Goal: Task Accomplishment & Management: Use online tool/utility

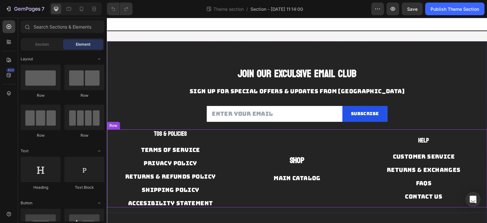
click at [304, 165] on div "Shop" at bounding box center [297, 160] width 118 height 12
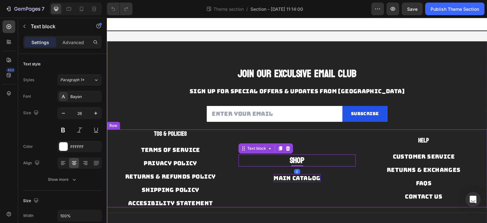
click at [301, 174] on p "MAIN CATALOG" at bounding box center [296, 178] width 47 height 8
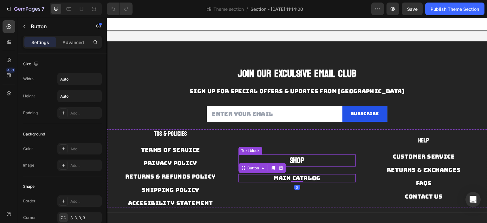
click at [305, 158] on p "Shop" at bounding box center [297, 160] width 116 height 11
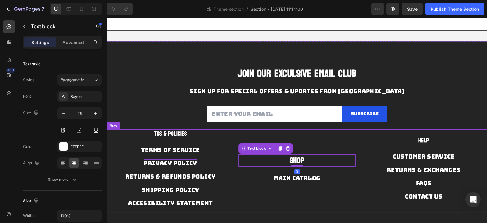
click at [181, 159] on p "PRIVACY POLICY" at bounding box center [171, 163] width 54 height 8
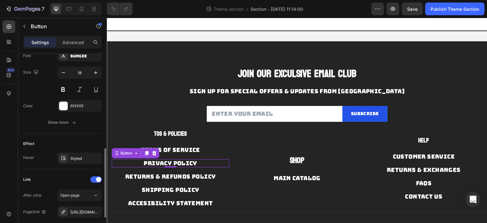
scroll to position [285, 0]
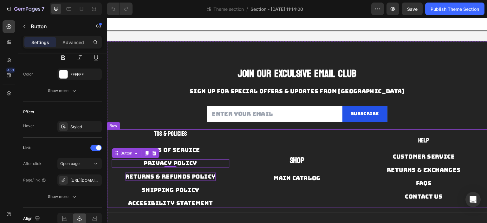
click at [167, 172] on p "RETURNS & REFUNDS POLICY" at bounding box center [170, 176] width 91 height 8
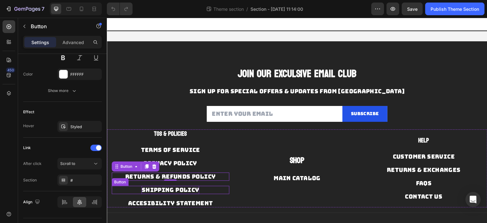
click at [163, 189] on p "SHIPPING POLICY" at bounding box center [170, 190] width 58 height 8
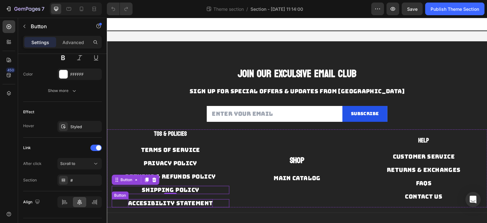
click at [169, 200] on p "accesibility statement" at bounding box center [170, 203] width 85 height 8
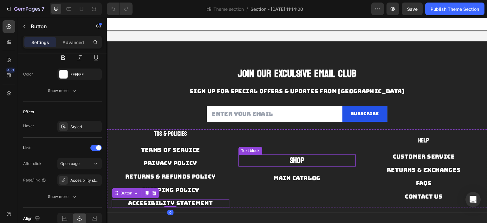
click at [300, 157] on strong "Shop" at bounding box center [296, 160] width 15 height 15
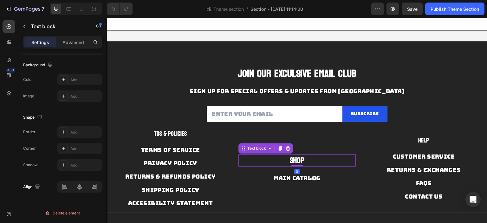
scroll to position [0, 0]
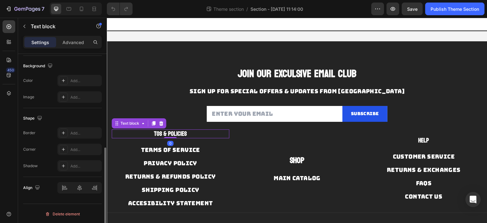
click at [217, 133] on p "TOS & POLICIES" at bounding box center [170, 134] width 116 height 8
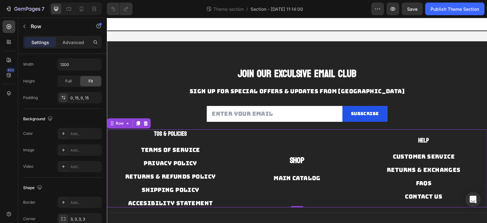
click at [238, 136] on div "Shop Text block MAIN CATALOG Button" at bounding box center [297, 168] width 118 height 78
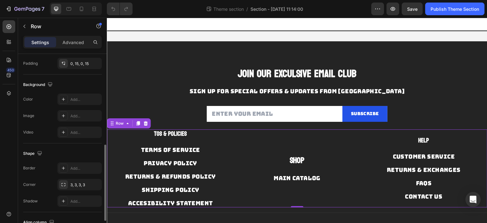
scroll to position [271, 0]
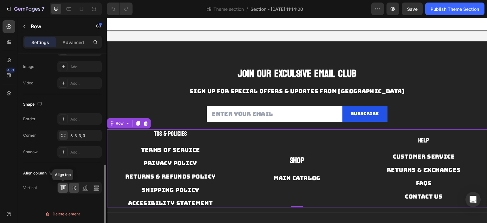
click at [63, 189] on icon at bounding box center [63, 187] width 6 height 6
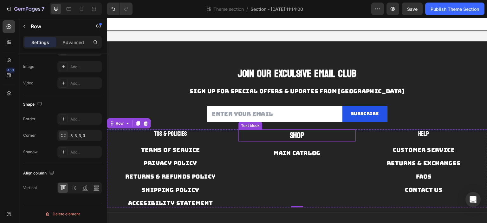
click at [291, 140] on div "Shop Text block" at bounding box center [297, 135] width 118 height 12
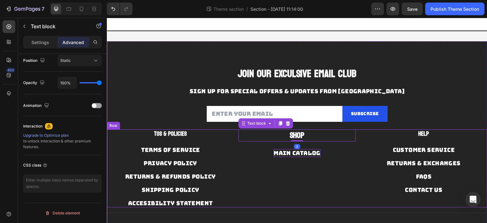
scroll to position [0, 0]
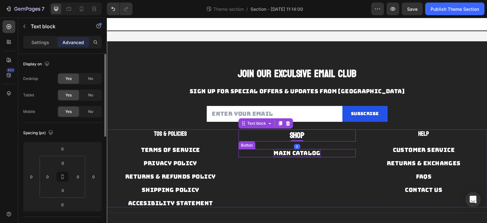
click at [287, 153] on p "MAIN CATALOG" at bounding box center [296, 153] width 47 height 8
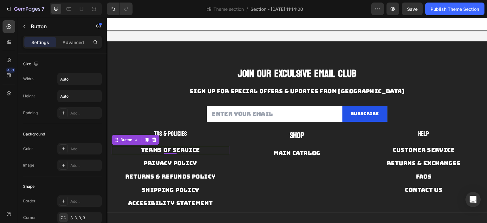
click at [177, 152] on p "TERMS OF SERVICE" at bounding box center [170, 150] width 59 height 8
click at [176, 133] on strong "TOS & POLICIES" at bounding box center [170, 133] width 33 height 11
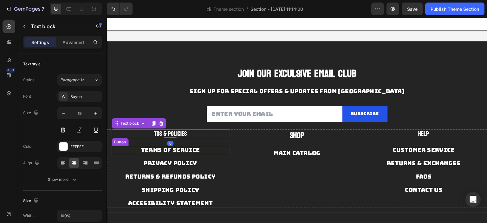
click at [189, 150] on p "TERMS OF SERVICE" at bounding box center [170, 150] width 59 height 8
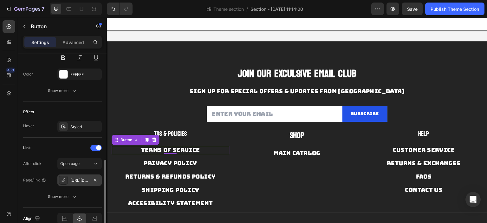
scroll to position [316, 0]
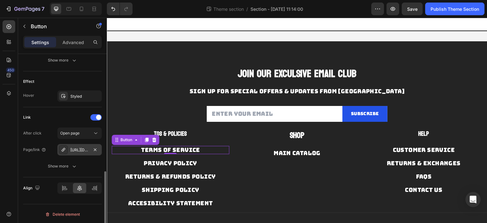
click at [82, 148] on div "https://www.novaeyez.com/policies/terms-of-service" at bounding box center [79, 150] width 18 height 6
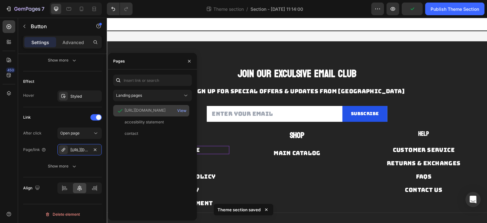
click at [163, 110] on div "https://www.novaeyez.com/policies/terms-of-service" at bounding box center [145, 110] width 41 height 6
click at [179, 110] on div "View" at bounding box center [181, 111] width 9 height 6
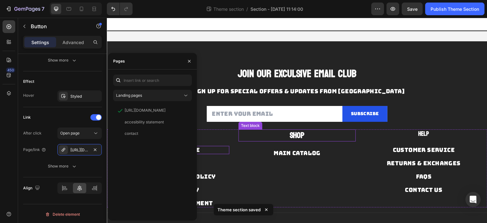
click at [239, 139] on p "Shop" at bounding box center [297, 135] width 116 height 11
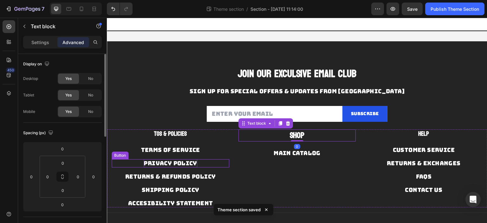
click at [177, 162] on p "PRIVACY POLICY" at bounding box center [171, 163] width 54 height 8
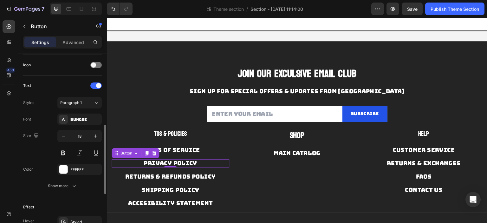
scroll to position [316, 0]
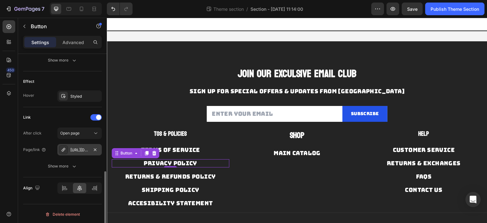
click at [83, 149] on div "https://www.novaeyez.com/policies/privacy-policy" at bounding box center [79, 150] width 18 height 6
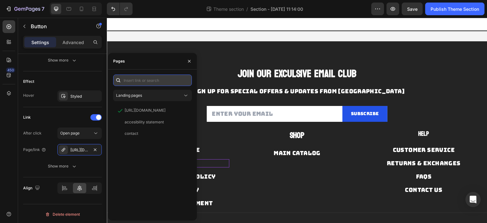
click at [164, 82] on input "text" at bounding box center [152, 79] width 79 height 11
paste input "https://www.novaeyez.com/policies/terms-of-service"
type input "https://www.novaeyez.com/policies/terms-of-service"
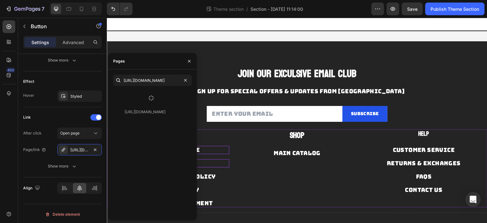
click at [220, 155] on div "PRIVACY POLICY Button 0" at bounding box center [171, 160] width 118 height 13
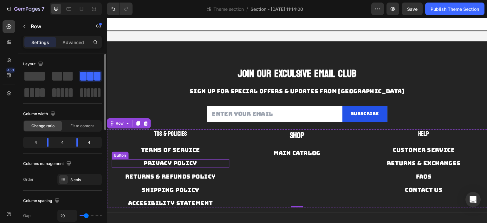
click at [206, 162] on div "PRIVACY POLICY Button" at bounding box center [171, 163] width 118 height 8
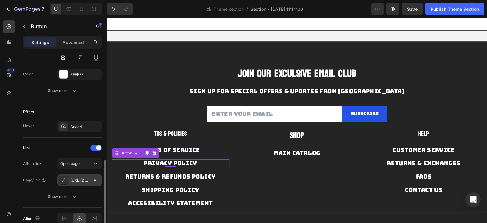
scroll to position [316, 0]
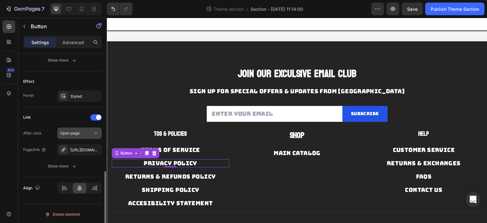
drag, startPoint x: 95, startPoint y: 150, endPoint x: 92, endPoint y: 149, distance: 3.5
click at [0, 0] on icon "button" at bounding box center [0, 0] width 0 height 0
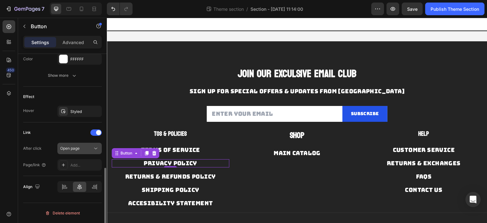
scroll to position [299, 0]
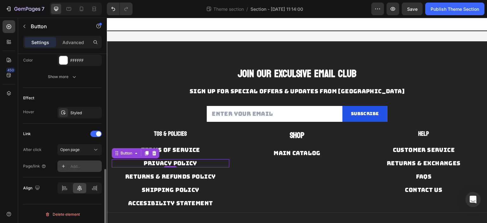
click at [80, 163] on div "Add..." at bounding box center [85, 166] width 30 height 6
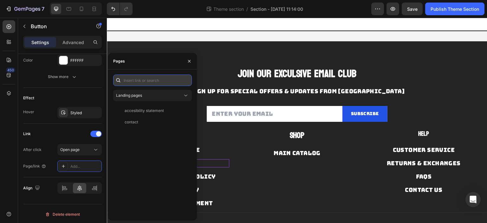
click at [145, 80] on input "text" at bounding box center [152, 79] width 79 height 11
paste input "https://www.novaeyez.com/policies/terms-of-service"
type input "https://www.novaeyez.com/policies/privacy-policy"
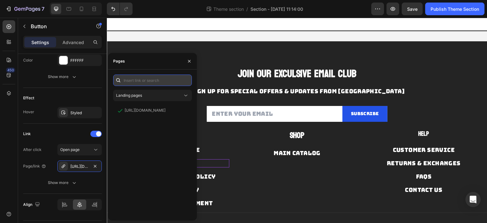
scroll to position [0, 0]
click at [213, 176] on p "RETURNS & REFUNDS POLICY" at bounding box center [170, 176] width 91 height 8
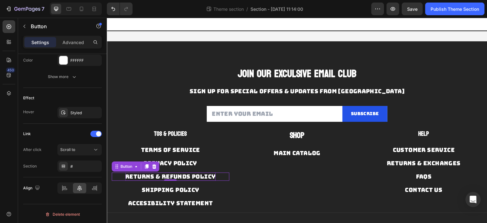
scroll to position [299, 0]
click at [81, 164] on div "#" at bounding box center [79, 166] width 18 height 6
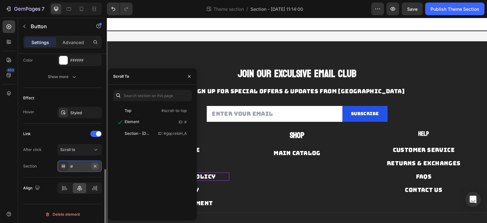
click at [96, 163] on icon "button" at bounding box center [95, 165] width 5 height 5
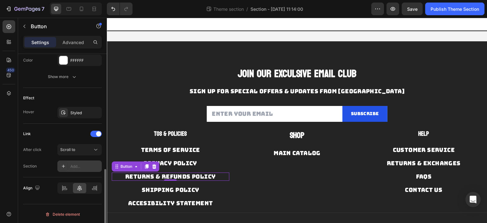
click at [87, 165] on div "Add..." at bounding box center [85, 166] width 30 height 6
click at [69, 149] on span "Scroll to" at bounding box center [67, 149] width 15 height 5
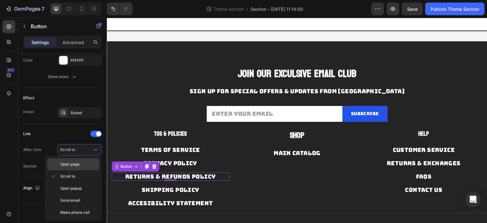
click at [75, 167] on span "Open page" at bounding box center [69, 164] width 19 height 6
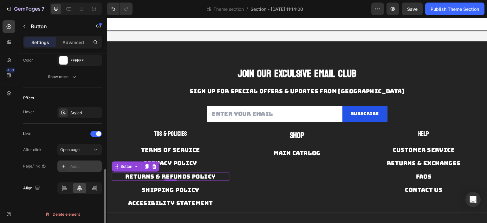
click at [72, 164] on div "Add..." at bounding box center [85, 166] width 30 height 6
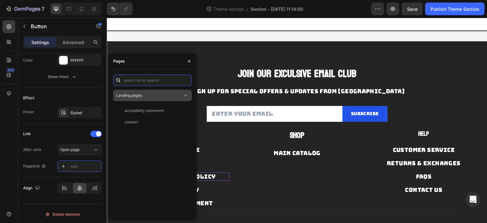
paste input "https://www.novaeyez.com/policies/terms-of-service"
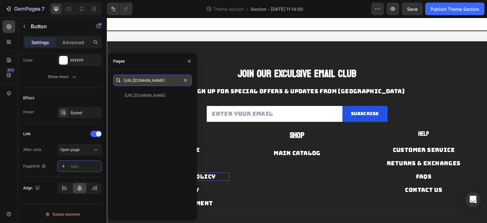
drag, startPoint x: 181, startPoint y: 80, endPoint x: 148, endPoint y: 84, distance: 33.0
click at [148, 84] on input "https://www.novaeyez.com/policies/terms-of-service" at bounding box center [152, 79] width 79 height 11
type input "https://www.novaeyez.com/policies/refund-policy"
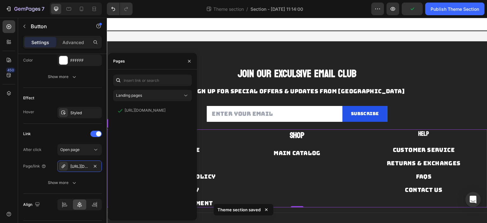
click at [205, 184] on div "SHIPPING POLICY Button" at bounding box center [171, 187] width 118 height 13
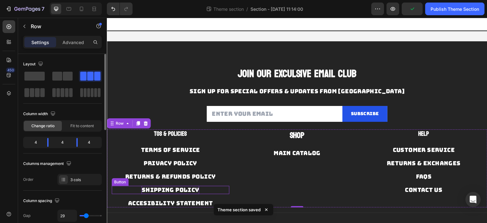
click at [195, 189] on p "SHIPPING POLICY" at bounding box center [170, 190] width 58 height 8
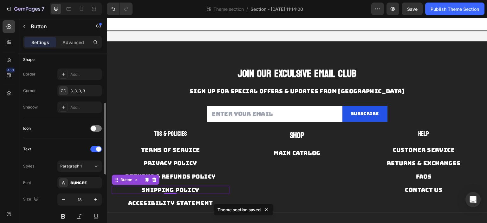
scroll to position [299, 0]
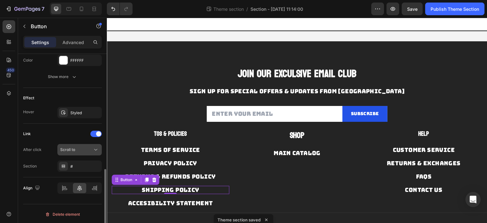
click at [83, 147] on div "Scroll to" at bounding box center [76, 150] width 32 height 6
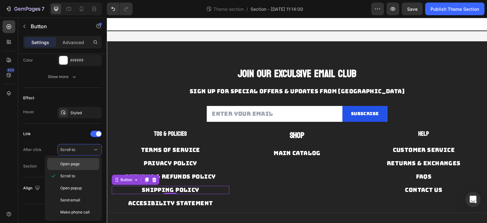
click at [79, 163] on span "Open page" at bounding box center [69, 164] width 19 height 6
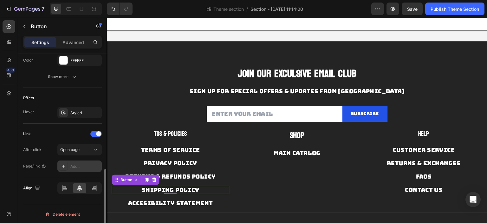
click at [79, 163] on div "Add..." at bounding box center [85, 166] width 30 height 6
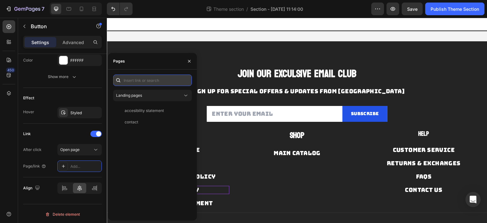
click at [162, 82] on input "text" at bounding box center [152, 79] width 79 height 11
paste input "https://www.novaeyez.com/policies/terms-of-service"
drag, startPoint x: 180, startPoint y: 80, endPoint x: 148, endPoint y: 82, distance: 31.4
click at [148, 82] on input "https://www.novaeyez.com/policies/terms-of-service" at bounding box center [152, 79] width 79 height 11
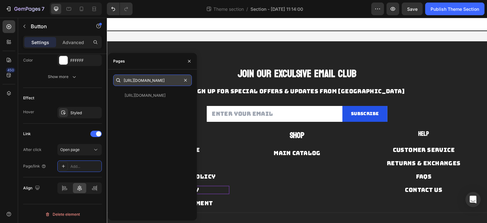
scroll to position [0, 38]
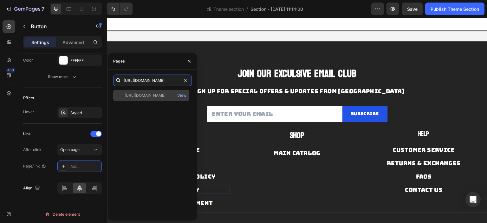
type input "https://www.novaeyez.com/policies/shipping-policy"
click at [160, 97] on div "https://www.novaeyez.com/policies/shipping-policy" at bounding box center [145, 96] width 41 height 6
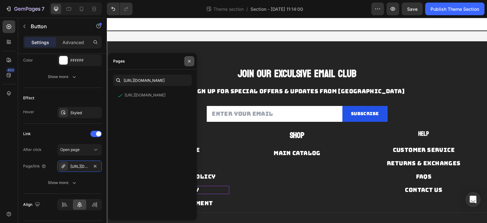
click at [188, 62] on icon "button" at bounding box center [189, 61] width 3 height 3
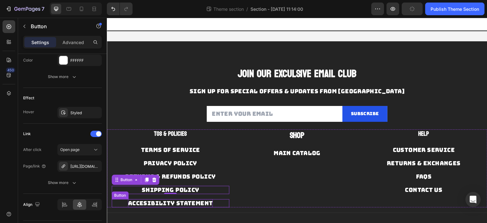
click at [174, 199] on p "accesibility statement" at bounding box center [170, 203] width 85 height 8
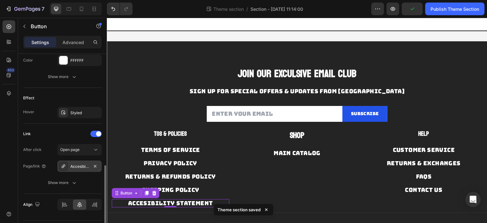
click at [78, 162] on div "Accesibility statement" at bounding box center [79, 165] width 44 height 11
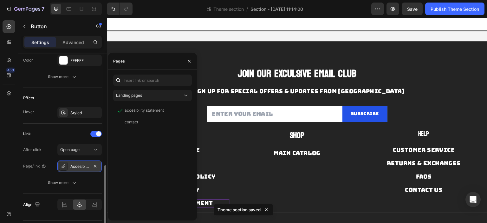
click at [76, 163] on div "Accesibility statement" at bounding box center [79, 166] width 18 height 6
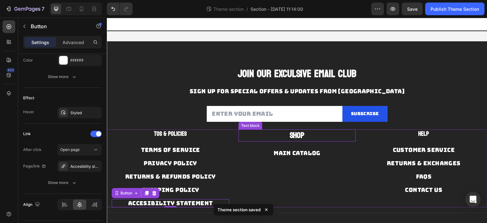
click at [299, 136] on strong "Shop" at bounding box center [296, 135] width 15 height 15
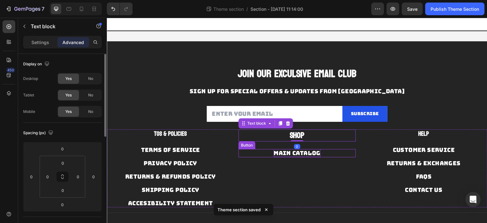
click at [298, 154] on p "MAIN CATALOG" at bounding box center [296, 153] width 47 height 8
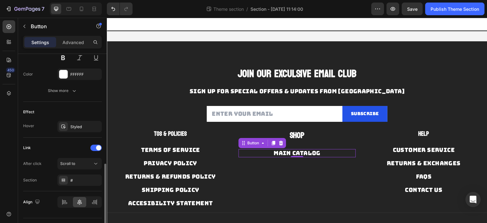
scroll to position [299, 0]
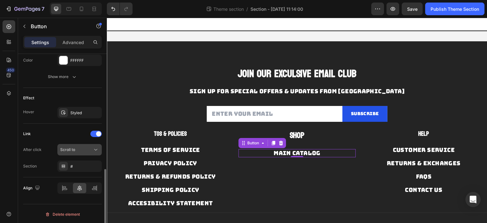
click at [80, 150] on div "Scroll to" at bounding box center [76, 150] width 32 height 6
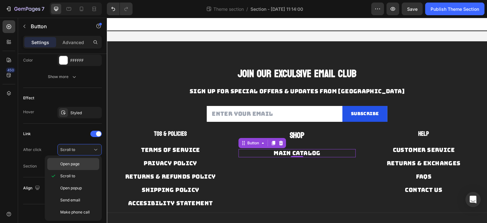
click at [76, 162] on span "Open page" at bounding box center [69, 164] width 19 height 6
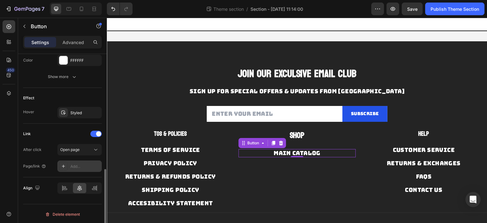
click at [78, 163] on div "Add..." at bounding box center [85, 166] width 30 height 6
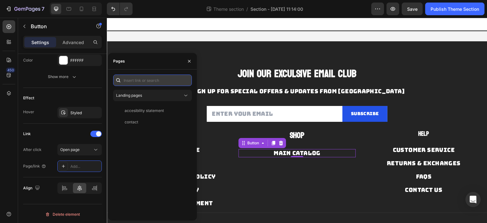
click at [148, 81] on input "text" at bounding box center [152, 79] width 79 height 11
paste input "https://www.novaeyez.com/collections/all"
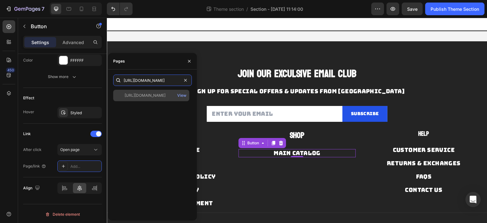
type input "https://www.novaeyez.com/collections/all"
click at [156, 97] on div "https://www.novaeyez.com/collections/all" at bounding box center [145, 96] width 41 height 6
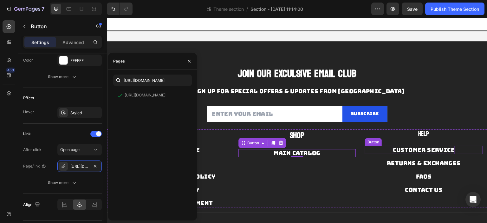
click at [421, 150] on div "Customer Service" at bounding box center [424, 150] width 62 height 8
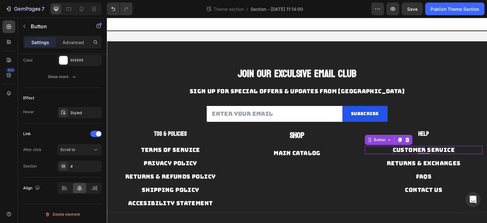
scroll to position [299, 0]
click at [424, 186] on div "Contact Us" at bounding box center [423, 190] width 37 height 8
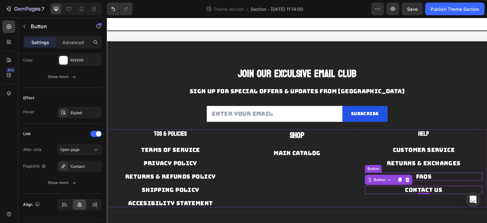
click at [430, 175] on div "FAQs Button" at bounding box center [424, 176] width 118 height 8
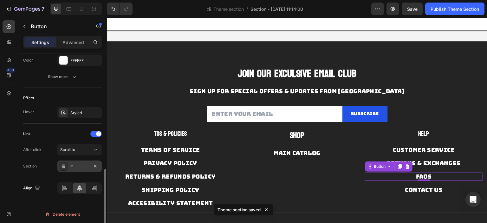
click at [73, 163] on div "#" at bounding box center [79, 166] width 18 height 6
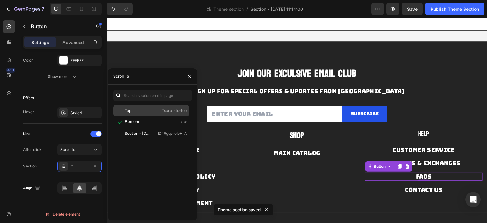
click at [139, 111] on div "Top" at bounding box center [134, 111] width 37 height 6
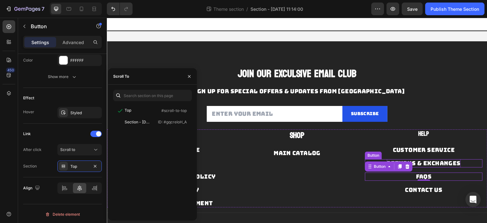
click at [439, 159] on div "Returns & Exchanges" at bounding box center [424, 163] width 74 height 8
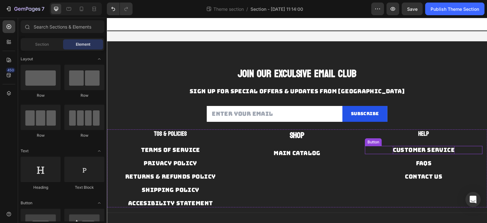
click at [420, 150] on div "Customer Service" at bounding box center [424, 150] width 62 height 8
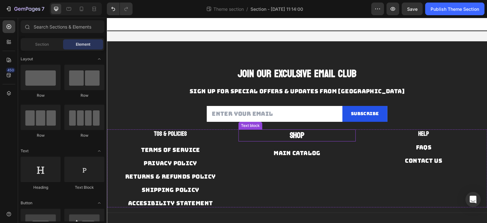
click at [303, 134] on p "Shop" at bounding box center [297, 135] width 116 height 11
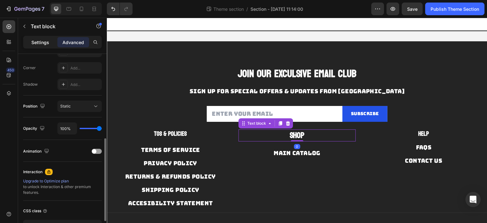
click at [43, 43] on p "Settings" at bounding box center [40, 42] width 18 height 7
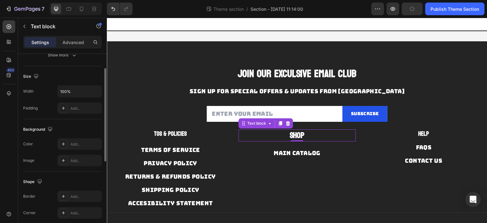
scroll to position [0, 0]
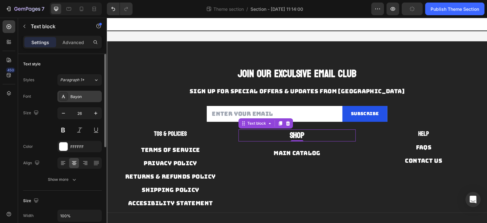
click at [84, 98] on div "Bayon" at bounding box center [85, 97] width 30 height 6
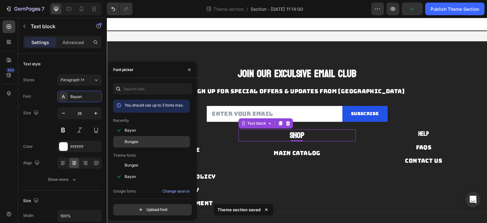
click at [140, 140] on div "Bungee" at bounding box center [157, 142] width 64 height 6
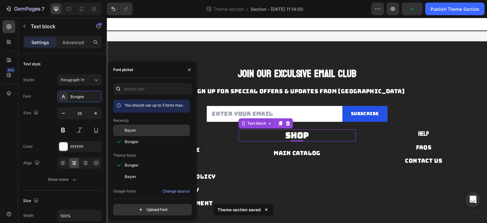
drag, startPoint x: 140, startPoint y: 133, endPoint x: 189, endPoint y: 112, distance: 54.1
click at [140, 133] on div "Bayon" at bounding box center [157, 130] width 64 height 6
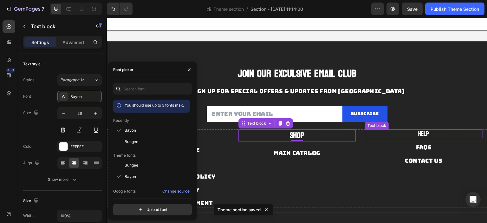
click at [424, 133] on strong "Help" at bounding box center [423, 133] width 11 height 11
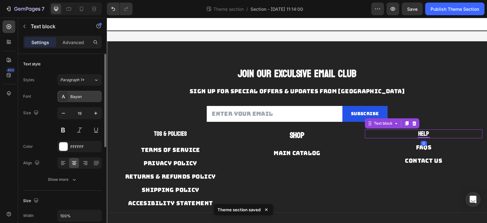
click at [74, 95] on div "Bayon" at bounding box center [85, 97] width 30 height 6
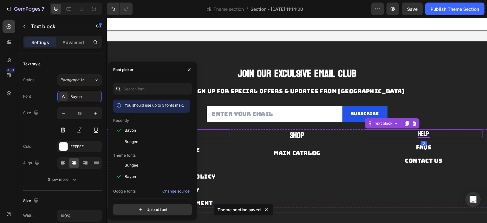
click at [247, 135] on p "Shop" at bounding box center [297, 135] width 116 height 11
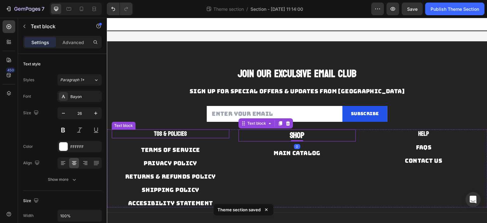
click at [190, 133] on p "TOS & POLICIES" at bounding box center [170, 134] width 116 height 8
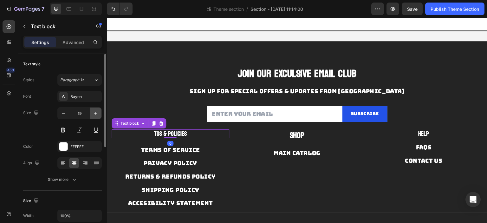
click at [93, 111] on icon "button" at bounding box center [96, 113] width 6 height 6
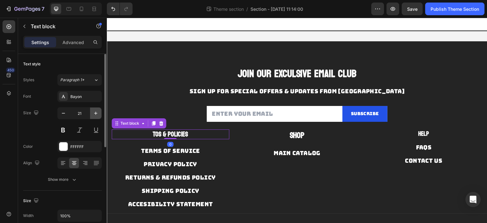
click at [94, 112] on icon "button" at bounding box center [96, 113] width 6 height 6
type input "22"
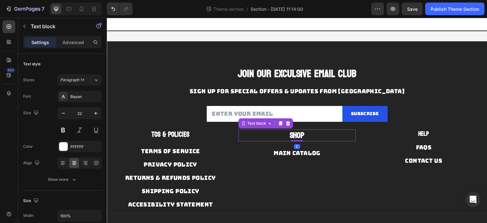
click at [300, 134] on strong "Shop" at bounding box center [296, 135] width 15 height 15
click at [185, 132] on strong "TOS & POLICIES" at bounding box center [170, 134] width 38 height 13
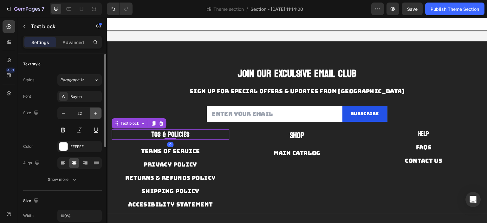
click at [95, 113] on icon "button" at bounding box center [95, 113] width 3 height 3
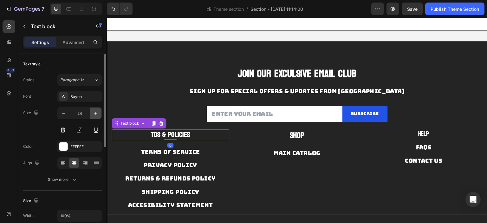
click at [95, 113] on icon "button" at bounding box center [95, 113] width 3 height 3
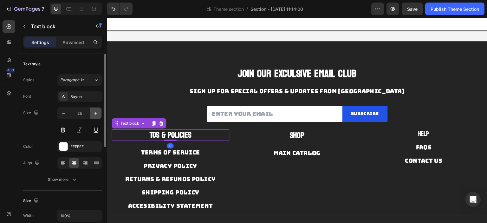
click at [95, 112] on icon "button" at bounding box center [95, 113] width 3 height 3
type input "26"
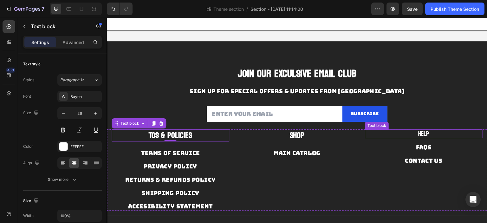
click at [408, 133] on p "Help" at bounding box center [423, 134] width 116 height 8
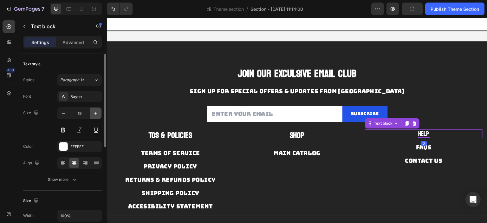
click at [93, 115] on icon "button" at bounding box center [96, 113] width 6 height 6
click at [93, 114] on icon "button" at bounding box center [96, 113] width 6 height 6
click at [93, 113] on icon "button" at bounding box center [96, 113] width 6 height 6
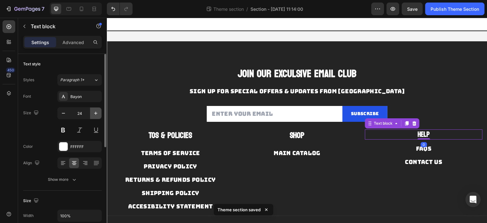
click at [93, 113] on icon "button" at bounding box center [96, 113] width 6 height 6
click at [93, 112] on icon "button" at bounding box center [96, 113] width 6 height 6
type input "26"
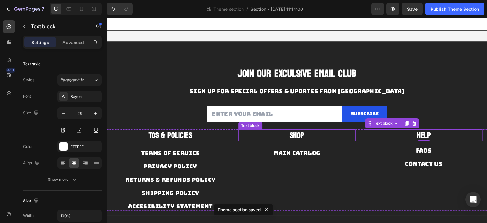
click at [289, 135] on strong "Shop" at bounding box center [296, 135] width 15 height 15
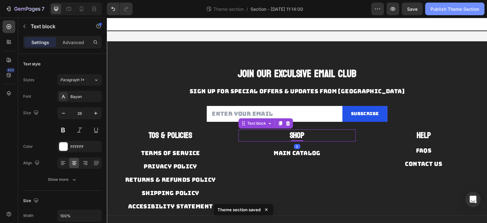
click at [450, 11] on div "Publish Theme Section" at bounding box center [454, 9] width 48 height 7
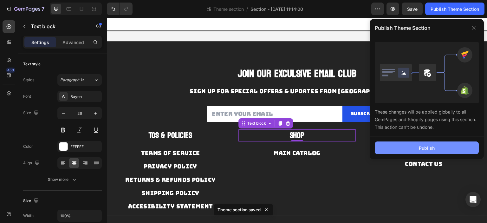
click at [423, 147] on div "Publish" at bounding box center [427, 147] width 16 height 7
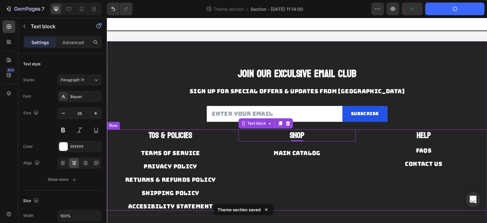
scroll to position [46, 0]
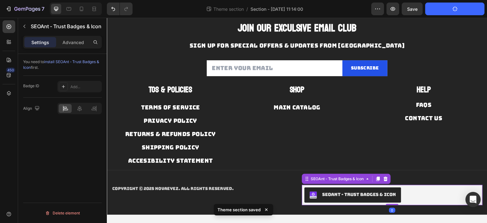
click at [358, 196] on div "SEOAnt ‑ Trust Badges & Icon" at bounding box center [352, 195] width 87 height 8
click at [79, 109] on icon at bounding box center [79, 108] width 6 height 6
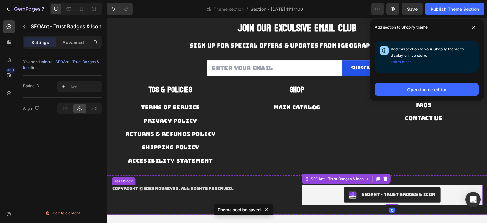
click at [189, 185] on div "Copyright © 2025 NOVAEYEZ. All Rights Reserved." at bounding box center [202, 189] width 181 height 8
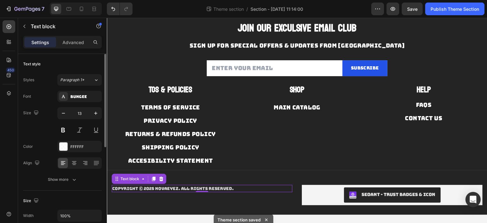
scroll to position [95, 0]
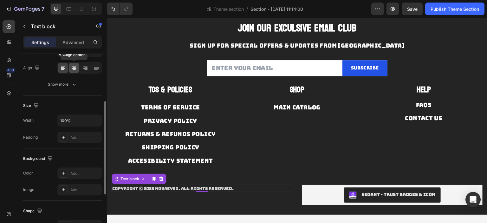
click at [72, 65] on icon at bounding box center [74, 68] width 6 height 6
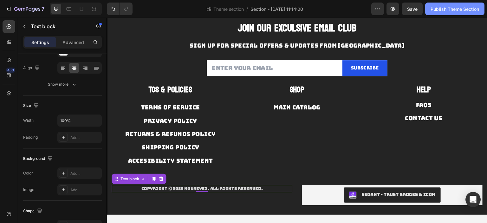
click at [469, 7] on div "Publish Theme Section" at bounding box center [454, 9] width 48 height 7
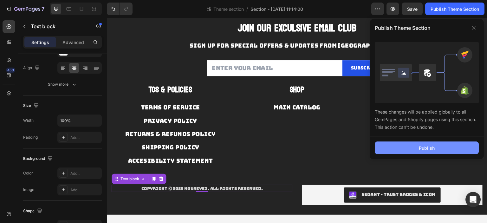
click at [426, 150] on div "Publish" at bounding box center [427, 147] width 16 height 7
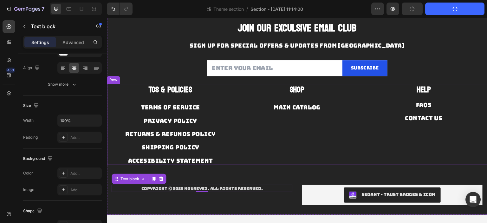
scroll to position [0, 0]
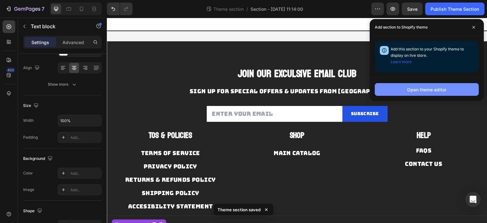
click at [422, 87] on div "Open theme editor" at bounding box center [426, 89] width 39 height 7
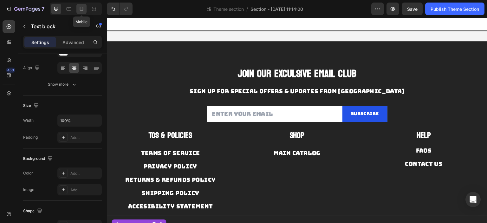
click at [81, 9] on icon at bounding box center [81, 9] width 6 height 6
type input "12"
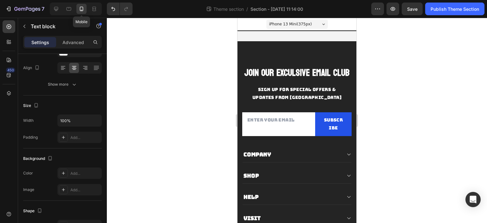
scroll to position [90, 0]
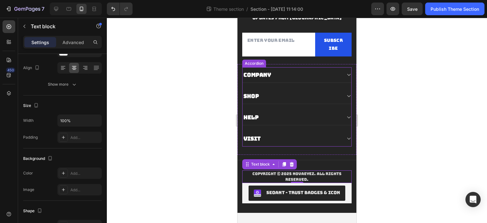
click at [346, 77] on icon at bounding box center [348, 74] width 5 height 5
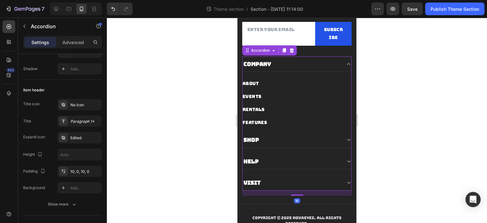
scroll to position [0, 0]
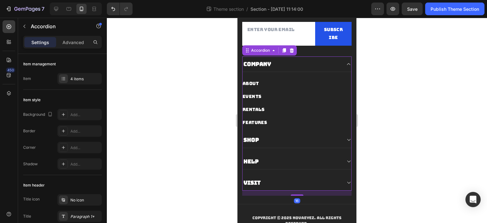
click at [282, 144] on div "Shop" at bounding box center [291, 139] width 99 height 9
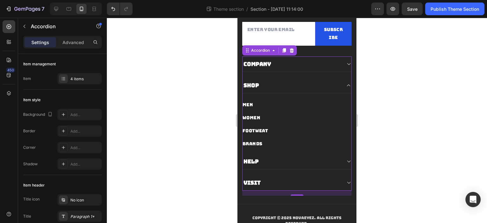
click at [283, 166] on div "Help" at bounding box center [291, 161] width 99 height 9
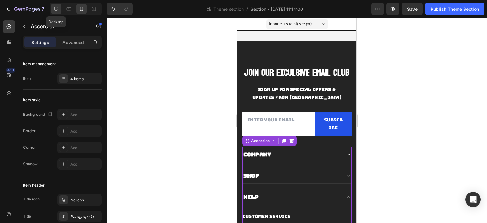
click at [59, 7] on icon at bounding box center [56, 9] width 6 height 6
type input "0"
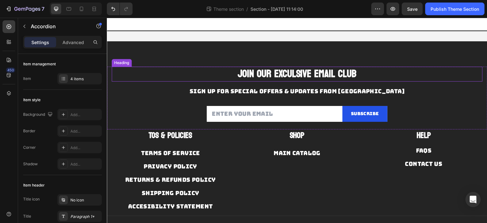
click at [284, 71] on h2 "JOIN OUR EXCULSIVE EMAIL CLUB" at bounding box center [297, 74] width 371 height 15
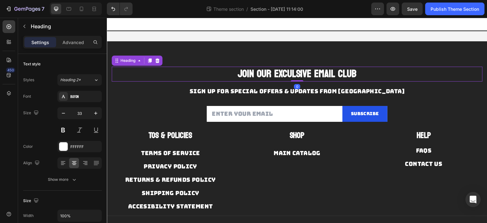
click at [284, 71] on h2 "JOIN OUR EXCULSIVE EMAIL CLUB" at bounding box center [297, 74] width 371 height 15
click at [284, 71] on p "JOIN OUR EXCULSIVE EMAIL CLUB" at bounding box center [296, 74] width 369 height 14
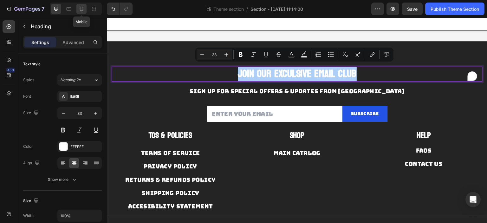
click at [83, 7] on icon at bounding box center [81, 9] width 6 height 6
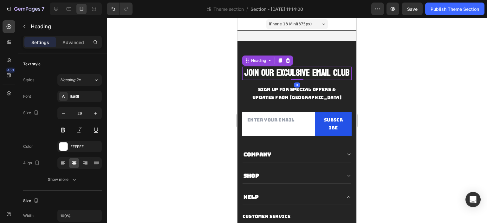
scroll to position [27, 0]
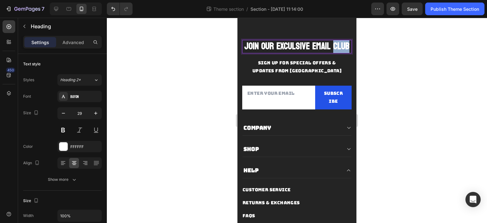
click at [300, 53] on p "JOIN OUR EXCULSIVE EMAIL CLUB" at bounding box center [297, 47] width 108 height 12
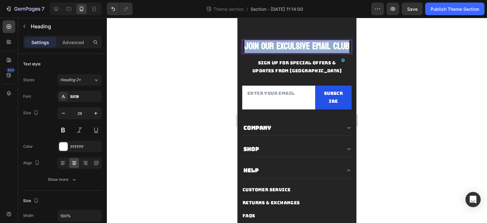
click at [300, 53] on p "JOIN OUR EXCULSIVE EMAIL CLUB" at bounding box center [297, 47] width 108 height 12
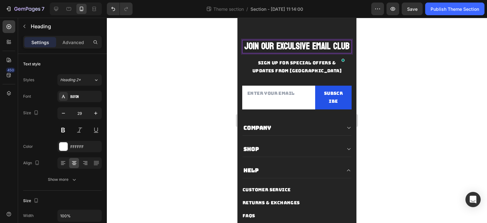
scroll to position [2, 0]
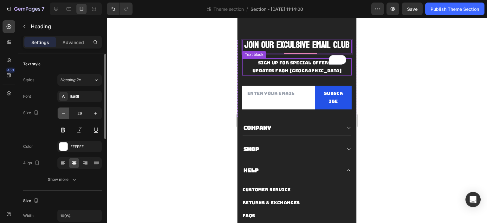
click at [63, 111] on icon "button" at bounding box center [63, 113] width 6 height 6
type input "28"
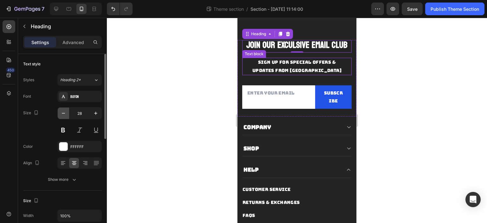
scroll to position [0, 0]
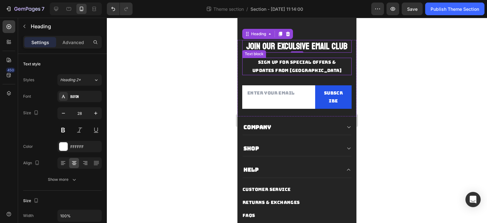
click at [299, 62] on p "SIGN UP FOR SPECIAL OFFERS & UPDATES FROM [GEOGRAPHIC_DATA]" at bounding box center [296, 66] width 99 height 16
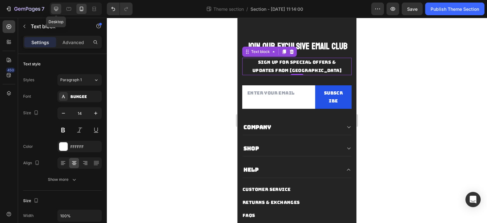
click at [58, 8] on icon at bounding box center [56, 9] width 4 height 4
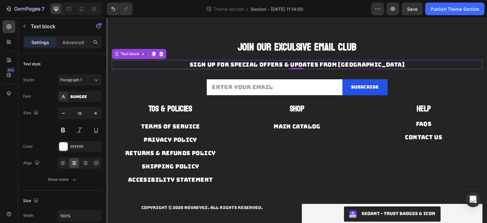
scroll to position [46, 0]
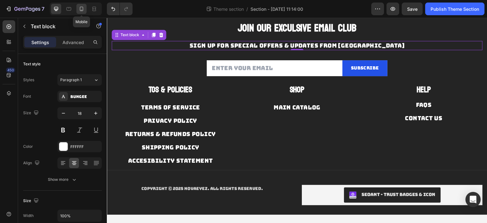
click at [78, 9] on icon at bounding box center [81, 9] width 6 height 6
type input "14"
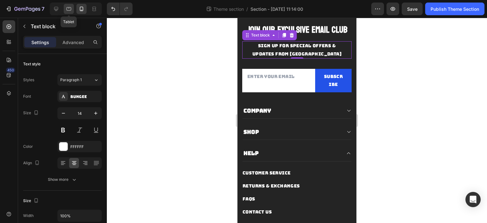
scroll to position [44, 0]
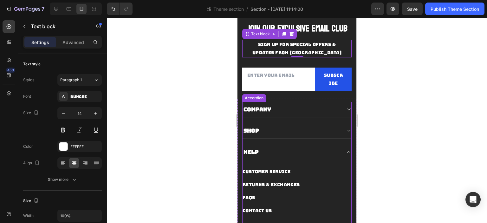
click at [327, 113] on div "Company" at bounding box center [291, 109] width 99 height 9
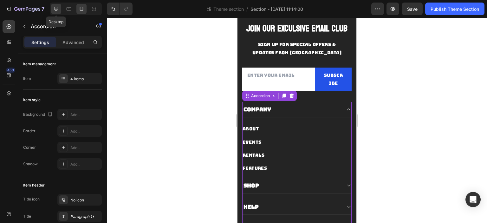
click at [56, 12] on div at bounding box center [56, 9] width 10 height 10
type input "0"
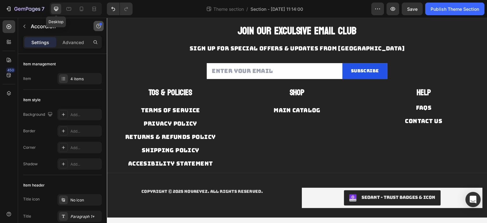
scroll to position [21, 0]
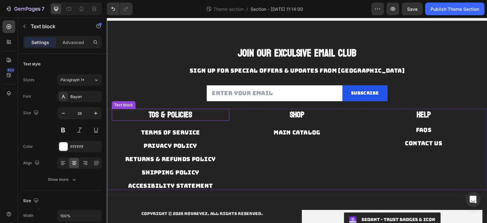
click at [192, 115] on p "TOS & POLICIES" at bounding box center [170, 114] width 116 height 11
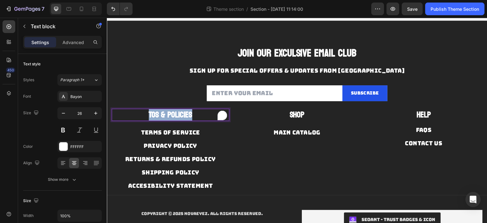
click at [192, 115] on p "TOS & POLICIES" at bounding box center [170, 114] width 116 height 11
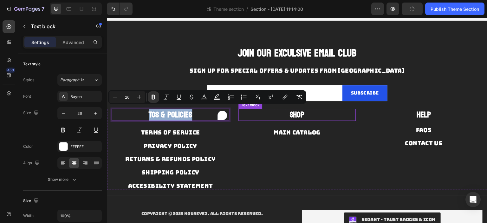
click at [290, 117] on strong "Shop" at bounding box center [296, 114] width 15 height 15
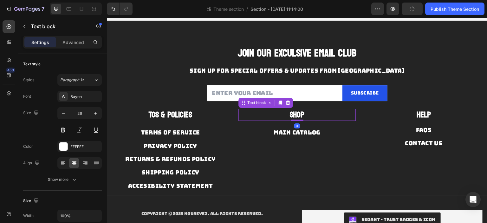
click at [290, 117] on strong "Shop" at bounding box center [296, 114] width 15 height 15
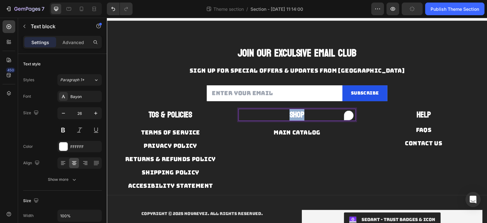
click at [290, 117] on strong "Shop" at bounding box center [296, 114] width 15 height 15
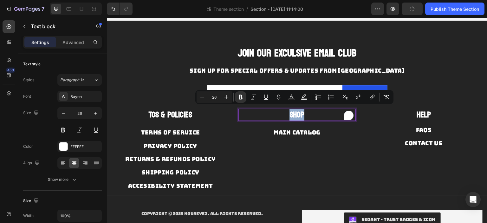
copy strong "Shop"
click at [83, 7] on icon at bounding box center [81, 9] width 6 height 6
type input "14"
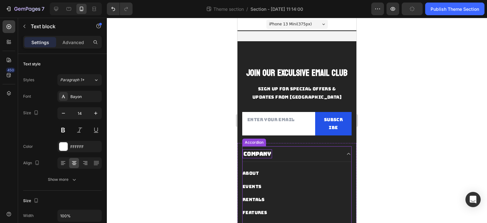
click at [263, 152] on div "Company" at bounding box center [256, 153] width 29 height 9
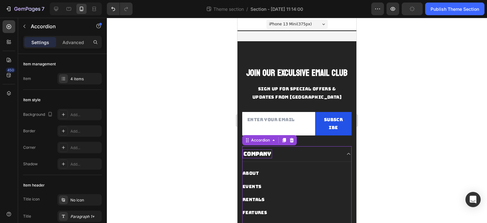
click at [263, 152] on div "Company" at bounding box center [256, 153] width 29 height 9
click at [263, 152] on p "Company" at bounding box center [257, 153] width 28 height 7
click at [293, 156] on div "Shop" at bounding box center [291, 153] width 99 height 9
click at [284, 159] on div "Shop" at bounding box center [296, 154] width 109 height 16
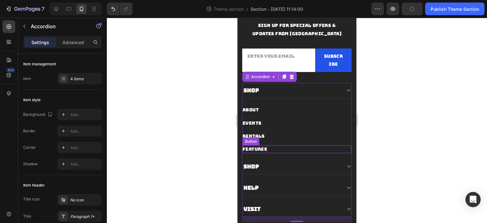
click at [259, 147] on div "Features" at bounding box center [254, 149] width 24 height 8
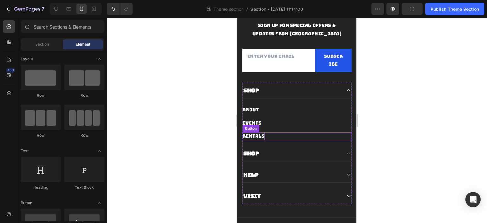
click at [260, 136] on div "Rentals" at bounding box center [253, 136] width 22 height 8
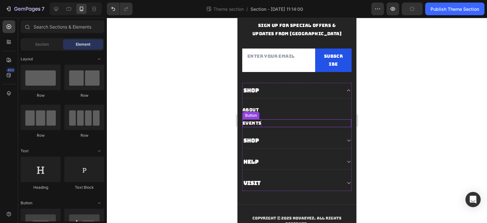
click at [261, 124] on div "Events" at bounding box center [251, 123] width 19 height 8
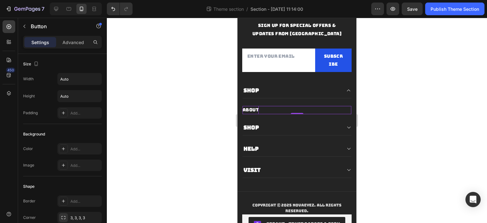
click at [259, 112] on div "About" at bounding box center [250, 110] width 16 height 8
click at [259, 112] on p "About" at bounding box center [250, 110] width 16 height 8
click at [312, 120] on div "Shop" at bounding box center [296, 128] width 109 height 16
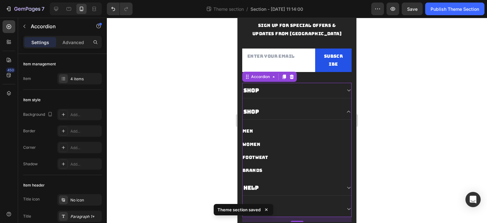
click at [291, 87] on div "Shop" at bounding box center [291, 90] width 99 height 9
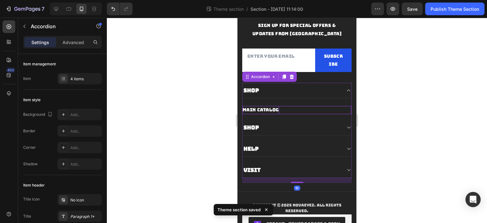
click at [277, 107] on p "MAIN CATALOG" at bounding box center [260, 110] width 36 height 8
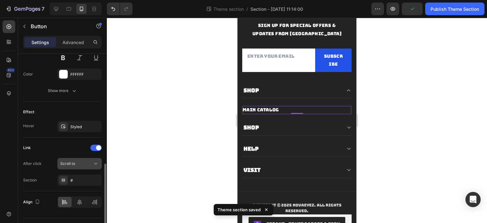
scroll to position [299, 0]
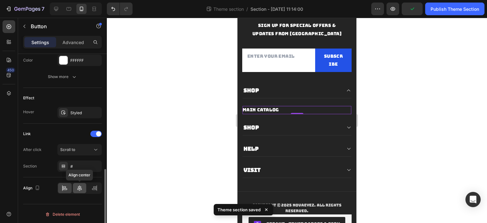
click at [76, 185] on icon at bounding box center [79, 188] width 6 height 6
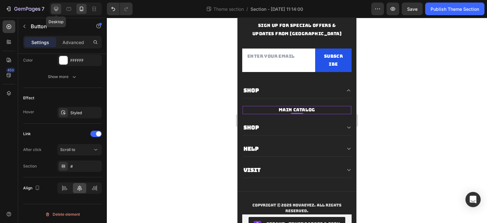
click at [54, 7] on icon at bounding box center [56, 9] width 4 height 4
type input "18"
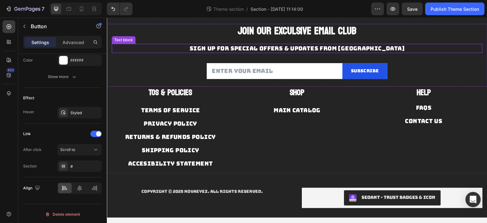
scroll to position [21, 0]
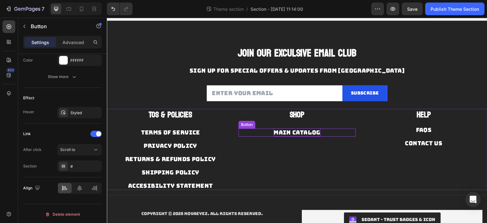
click at [283, 131] on p "MAIN CATALOG" at bounding box center [296, 132] width 47 height 8
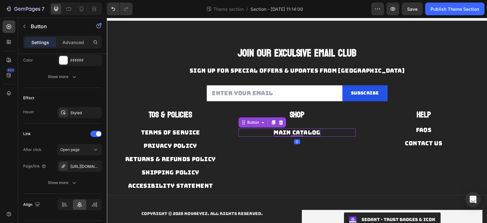
scroll to position [299, 0]
click at [80, 165] on div "https://www.novaeyez.com/all" at bounding box center [79, 166] width 18 height 6
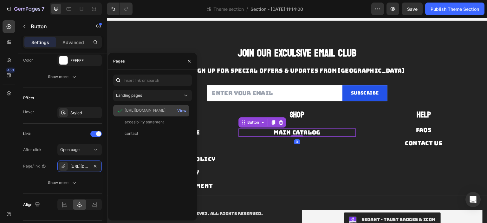
click at [159, 110] on div "https://www.novaeyez.com/collections/all" at bounding box center [145, 110] width 41 height 6
click at [181, 110] on div "View" at bounding box center [181, 111] width 9 height 6
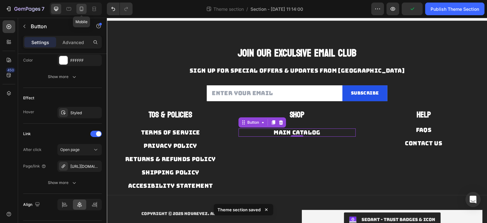
click at [82, 8] on icon at bounding box center [81, 9] width 6 height 6
type input "14"
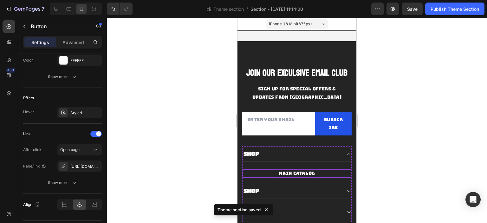
click at [302, 174] on p "MAIN CATALOG" at bounding box center [297, 173] width 36 height 8
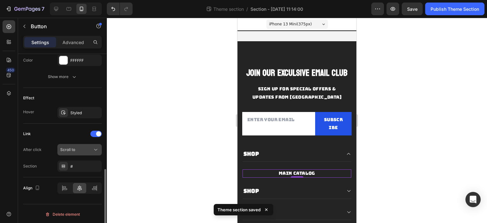
scroll to position [299, 0]
click at [79, 153] on button "Scroll to" at bounding box center [79, 149] width 44 height 11
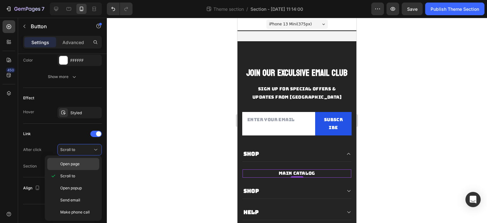
click at [73, 166] on span "Open page" at bounding box center [69, 164] width 19 height 6
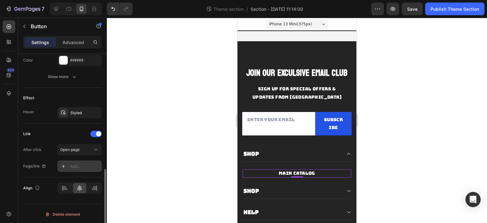
click at [75, 165] on div "Add..." at bounding box center [85, 166] width 30 height 6
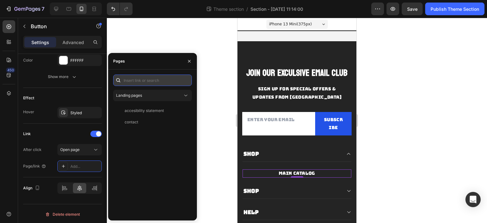
click at [144, 82] on input "text" at bounding box center [152, 79] width 79 height 11
paste input "https://www.novaeyez.com/collections/all"
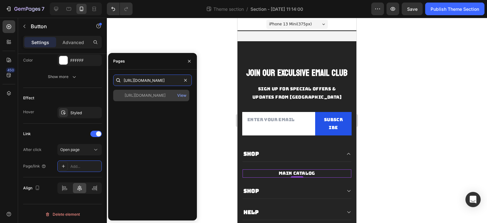
type input "https://www.novaeyez.com/collections/all"
click at [147, 97] on div "https://www.novaeyez.com/collections/all" at bounding box center [145, 96] width 41 height 6
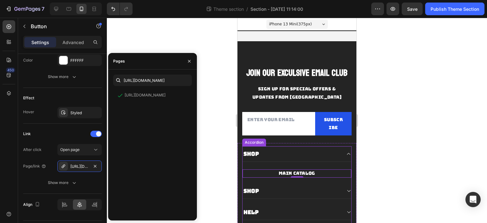
click at [340, 157] on div "Shop" at bounding box center [296, 154] width 109 height 16
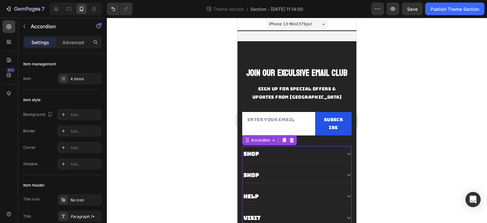
scroll to position [63, 0]
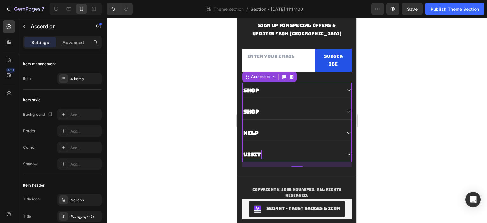
click at [254, 150] on div "Visit" at bounding box center [251, 154] width 19 height 9
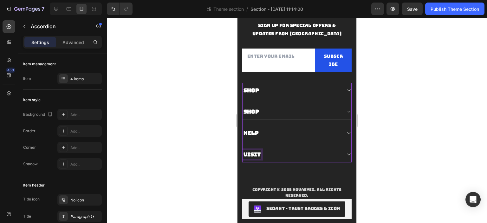
click at [272, 147] on div "Visit" at bounding box center [296, 155] width 109 height 16
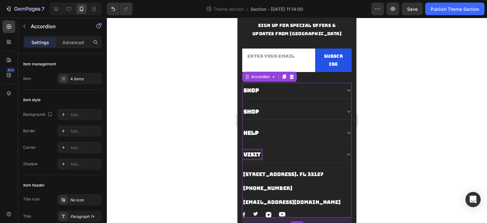
click at [260, 151] on p "Visit" at bounding box center [251, 154] width 17 height 7
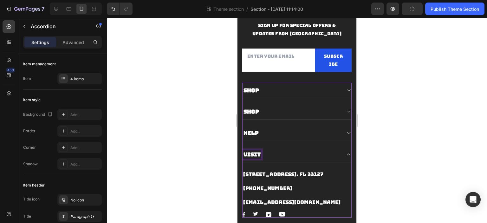
click at [258, 156] on p "Visit" at bounding box center [251, 154] width 17 height 7
click at [272, 153] on div "Visit" at bounding box center [291, 154] width 99 height 9
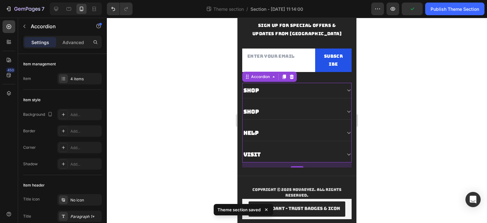
click at [271, 152] on div "Visit" at bounding box center [291, 154] width 99 height 9
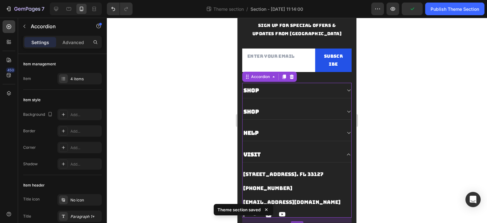
scroll to position [95, 0]
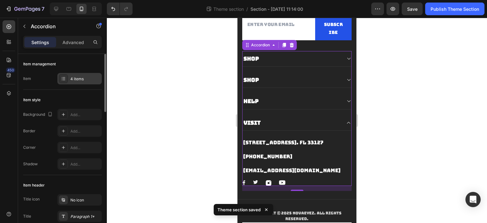
click at [75, 80] on div "4 items" at bounding box center [85, 79] width 30 height 6
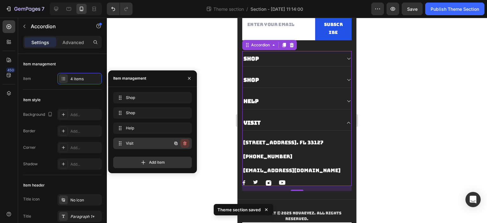
click at [185, 144] on icon "button" at bounding box center [184, 143] width 5 height 5
click at [184, 143] on div "Delete" at bounding box center [181, 143] width 12 height 6
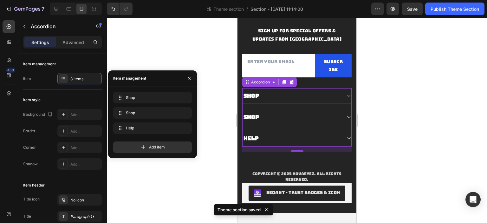
scroll to position [57, 0]
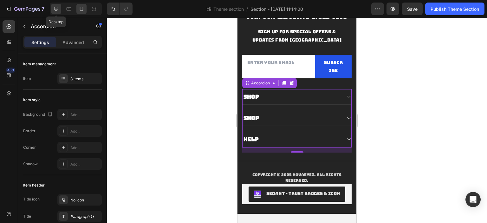
click at [55, 8] on icon at bounding box center [56, 9] width 6 height 6
type input "0"
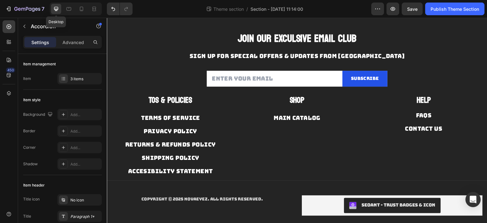
scroll to position [13, 0]
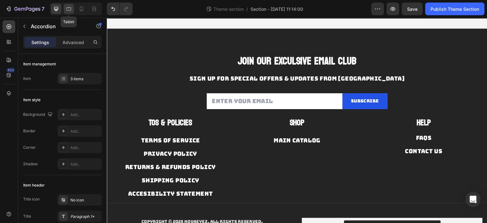
click at [70, 7] on icon at bounding box center [69, 8] width 5 height 3
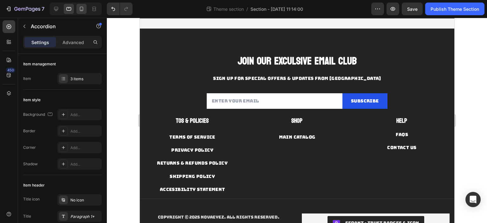
click at [80, 8] on icon at bounding box center [81, 9] width 3 height 4
type input "18"
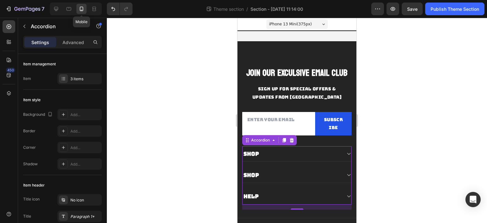
scroll to position [57, 0]
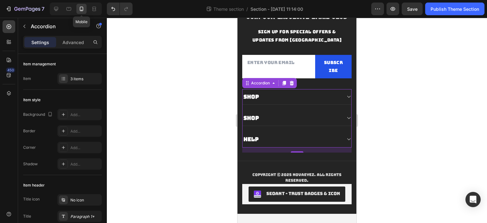
click at [74, 6] on div "Mobile" at bounding box center [76, 9] width 52 height 13
click at [74, 12] on div "Tablet" at bounding box center [76, 9] width 52 height 13
click at [71, 10] on icon at bounding box center [69, 9] width 6 height 6
type input "0"
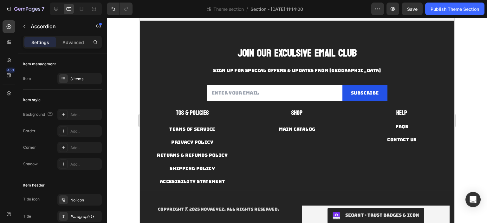
scroll to position [11, 0]
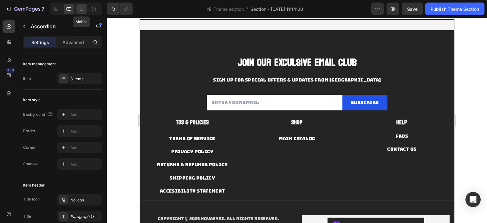
click at [81, 10] on icon at bounding box center [81, 9] width 6 height 6
type input "18"
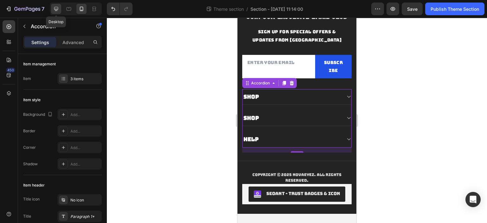
click at [53, 6] on icon at bounding box center [56, 9] width 6 height 6
type input "0"
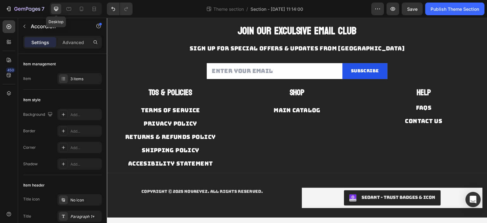
scroll to position [21, 0]
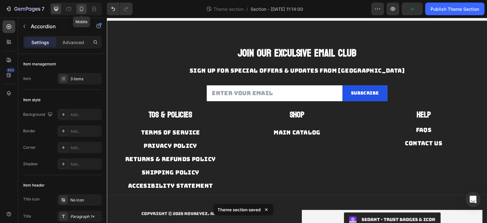
click at [81, 9] on icon at bounding box center [81, 9] width 6 height 6
type input "18"
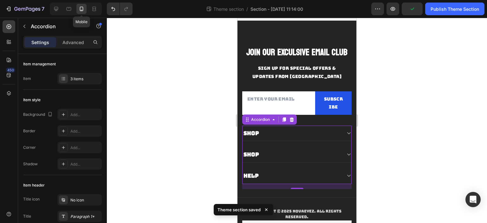
scroll to position [57, 0]
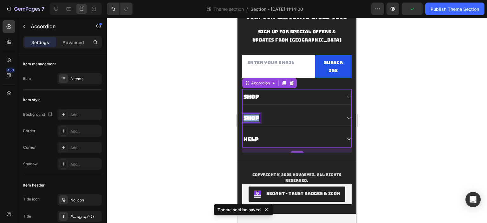
click at [253, 118] on p "Shop" at bounding box center [251, 117] width 16 height 7
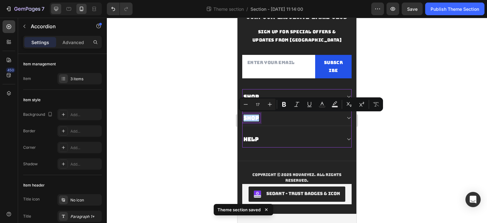
click at [56, 11] on icon at bounding box center [56, 9] width 6 height 6
type input "0"
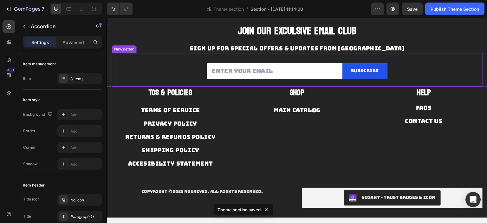
scroll to position [21, 0]
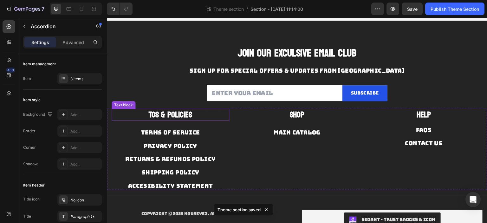
click at [179, 118] on strong "TOS & POLICIES" at bounding box center [170, 114] width 43 height 15
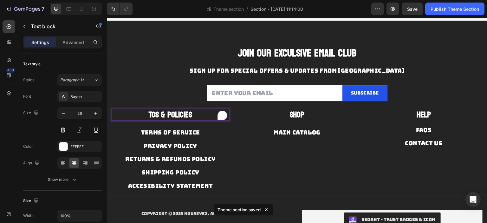
click at [179, 118] on strong "TOS & POLICIES" at bounding box center [170, 114] width 43 height 15
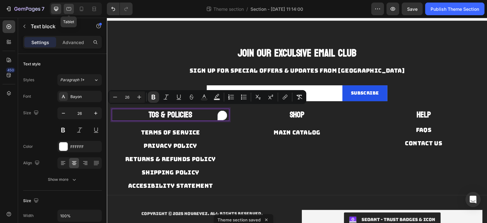
click at [68, 9] on icon at bounding box center [69, 9] width 6 height 6
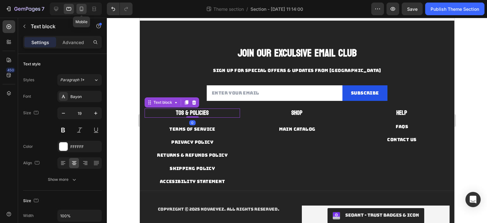
click at [78, 8] on div at bounding box center [81, 9] width 10 height 10
type input "14"
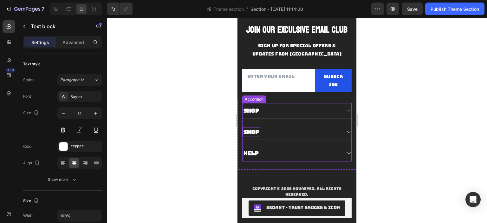
scroll to position [21, 0]
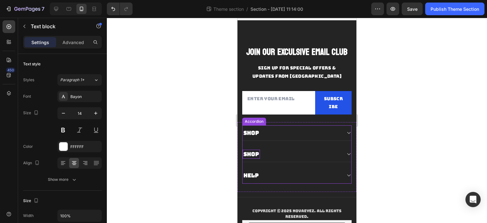
click at [251, 151] on p "Shop" at bounding box center [251, 154] width 16 height 7
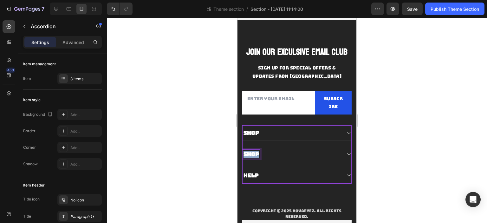
click at [251, 151] on p "Shop" at bounding box center [251, 154] width 16 height 7
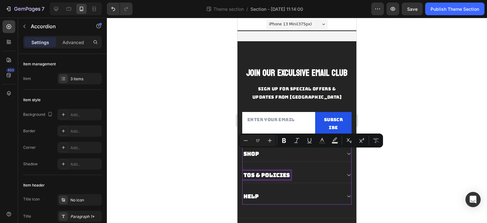
scroll to position [21, 0]
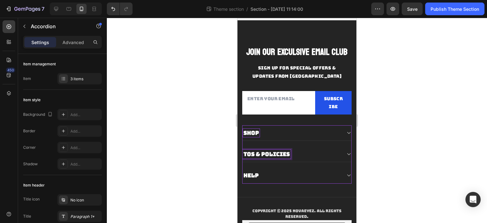
click at [254, 128] on div "Shop" at bounding box center [250, 132] width 17 height 9
click at [275, 131] on div "Shop" at bounding box center [291, 132] width 99 height 9
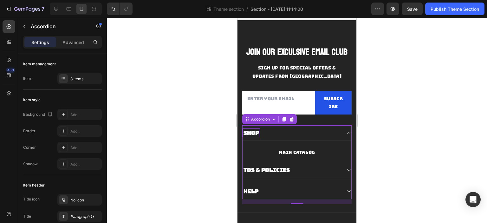
click at [253, 134] on strong "Shop" at bounding box center [251, 132] width 16 height 7
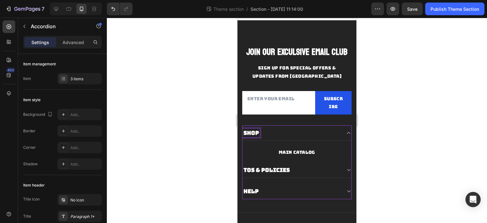
click at [279, 138] on div "Shop" at bounding box center [296, 133] width 109 height 16
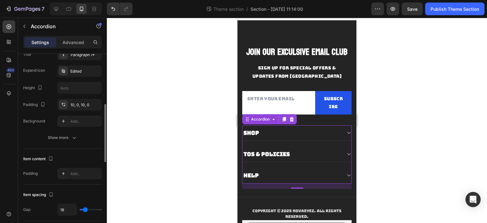
scroll to position [3, 0]
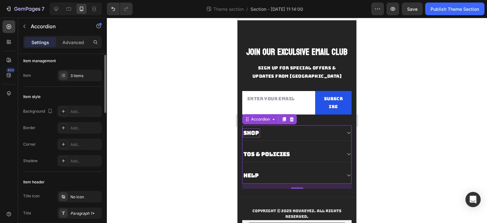
click at [253, 134] on strong "Shop" at bounding box center [251, 132] width 16 height 7
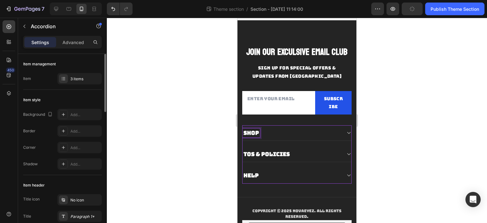
scroll to position [95, 0]
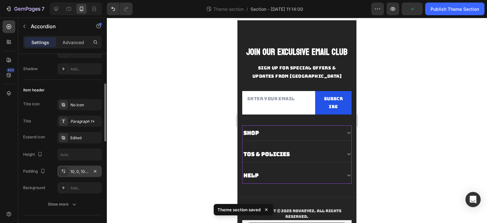
click at [65, 170] on icon at bounding box center [63, 171] width 5 height 5
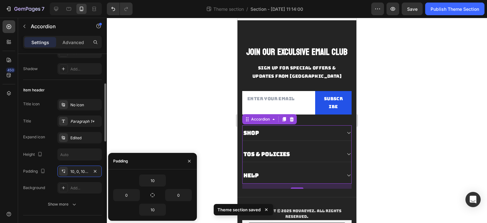
click at [48, 167] on div "Padding 10, 0, 10, 0" at bounding box center [62, 170] width 79 height 11
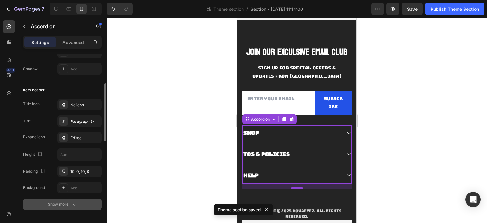
click at [68, 201] on div "Show more" at bounding box center [62, 204] width 29 height 6
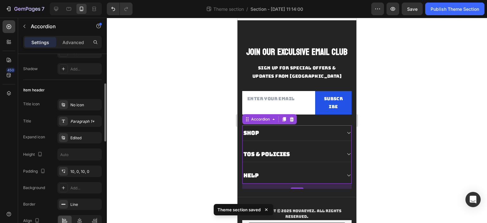
scroll to position [190, 0]
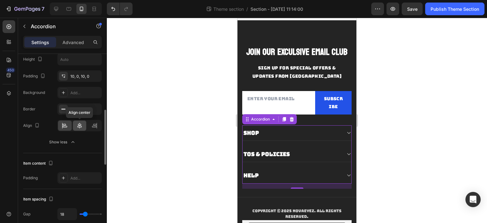
click at [77, 123] on icon at bounding box center [79, 125] width 6 height 6
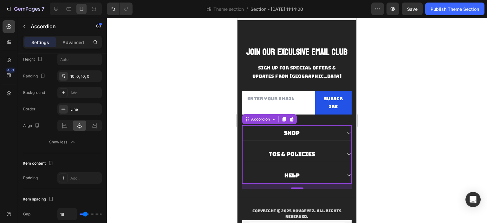
click at [334, 133] on div "Shop" at bounding box center [291, 132] width 99 height 9
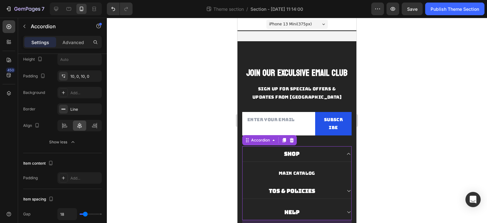
scroll to position [32, 0]
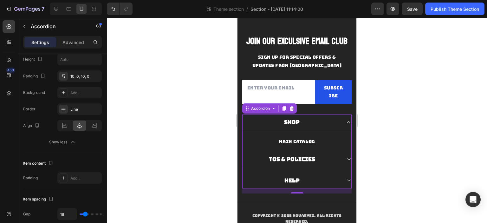
click at [332, 159] on div "TOS & POLICIES" at bounding box center [291, 159] width 99 height 9
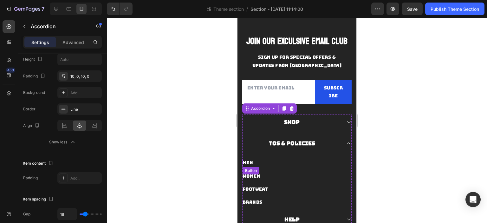
click at [318, 159] on div "Men Button" at bounding box center [296, 163] width 109 height 8
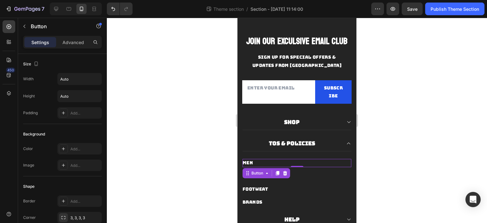
click at [274, 161] on div "Men Button 0" at bounding box center [296, 163] width 109 height 8
drag, startPoint x: 259, startPoint y: 163, endPoint x: 253, endPoint y: 162, distance: 6.7
click at [256, 163] on div "Men Button 0" at bounding box center [296, 163] width 109 height 8
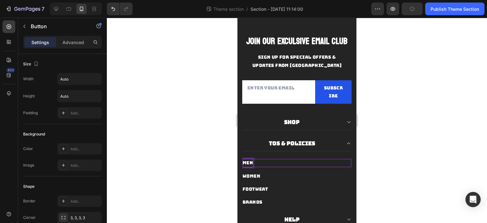
click at [251, 162] on div "Men" at bounding box center [247, 163] width 10 height 8
click at [251, 162] on p "Men" at bounding box center [247, 163] width 10 height 8
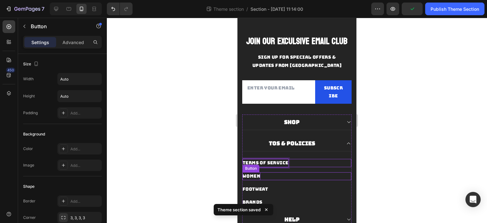
click at [253, 177] on div "Women" at bounding box center [251, 176] width 18 height 8
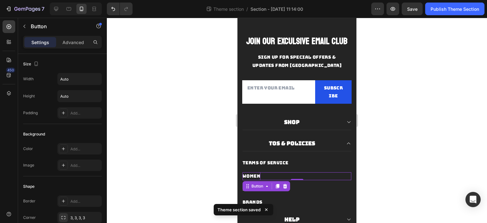
click at [260, 176] on div "Women" at bounding box center [251, 176] width 18 height 8
click at [260, 176] on p "Women" at bounding box center [251, 176] width 18 height 8
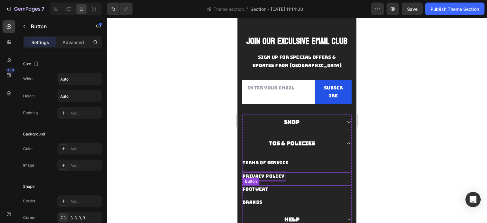
click at [256, 189] on div "Footweat" at bounding box center [254, 189] width 25 height 8
click at [260, 189] on div "Footweat" at bounding box center [254, 189] width 25 height 8
click at [260, 189] on p "Footweat" at bounding box center [254, 189] width 25 height 8
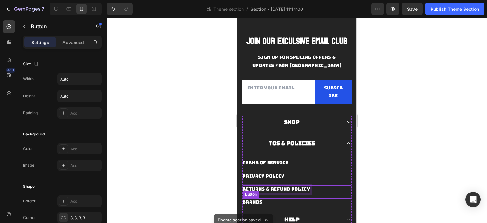
click at [257, 200] on div "Brands" at bounding box center [252, 202] width 20 height 8
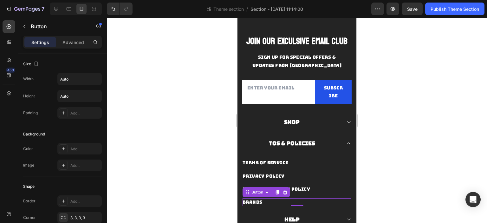
click at [257, 200] on div "Brands" at bounding box center [252, 202] width 20 height 8
click at [257, 200] on p "Brands" at bounding box center [252, 202] width 20 height 8
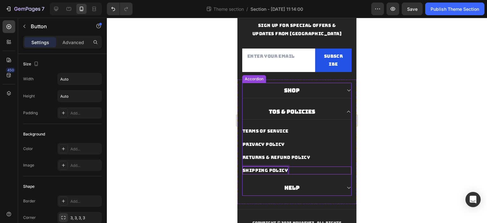
scroll to position [95, 0]
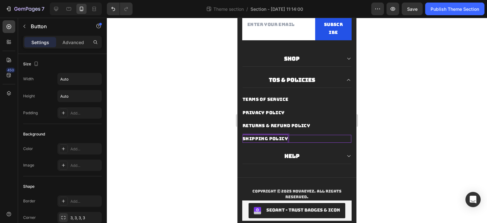
click at [305, 142] on div "Shop TOS & POLICIES TERMS OF SERVICE Button PRIVACY POLICY Button RETURNS & REF…" at bounding box center [296, 107] width 109 height 113
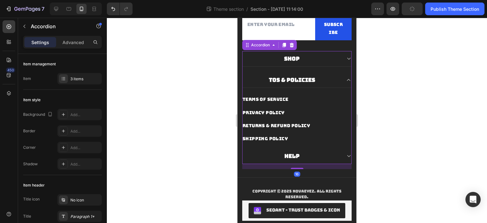
click at [293, 138] on div "SHIPPING POLICY Button" at bounding box center [296, 139] width 109 height 8
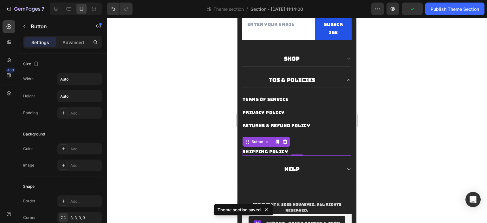
click at [281, 151] on p "SHIPPING POLICY" at bounding box center [264, 152] width 45 height 8
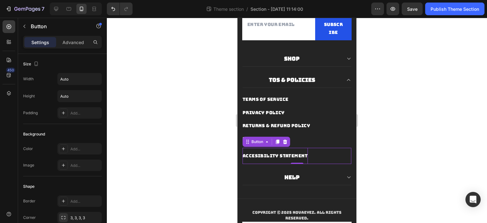
click at [322, 159] on div "accesibility statement Button 0" at bounding box center [296, 156] width 109 height 16
click at [313, 176] on div "Help" at bounding box center [291, 177] width 99 height 9
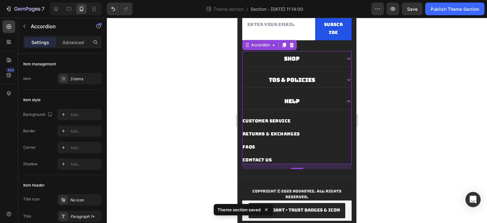
click at [280, 138] on div "FAQs Button" at bounding box center [296, 144] width 109 height 13
click at [283, 133] on div "Returns & Exchanges" at bounding box center [270, 134] width 57 height 8
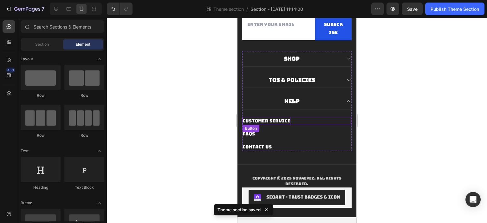
click at [279, 120] on div "Customer Service" at bounding box center [266, 121] width 48 height 8
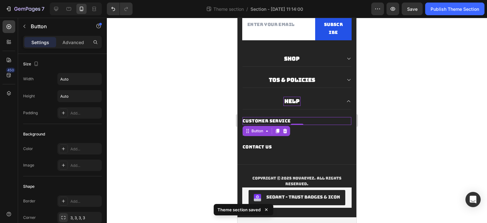
scroll to position [83, 0]
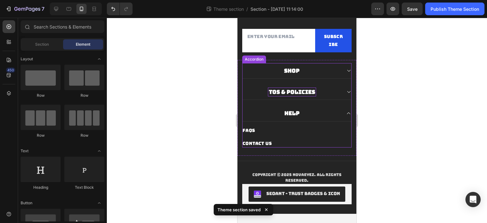
click at [296, 95] on div "TOS & POLICIES" at bounding box center [292, 91] width 48 height 9
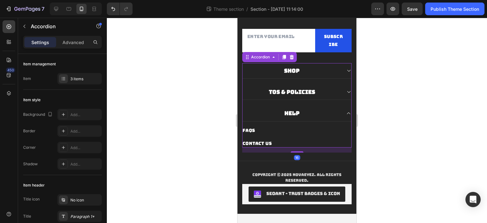
click at [337, 92] on div "TOS & POLICIES" at bounding box center [296, 92] width 109 height 16
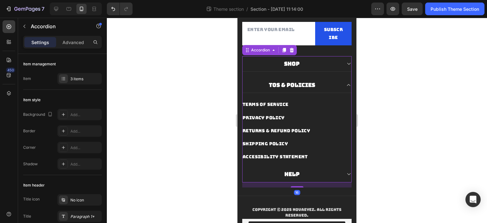
scroll to position [95, 0]
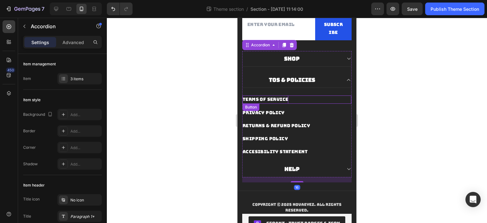
click at [284, 101] on p "TERMS OF SERVICE" at bounding box center [265, 99] width 46 height 8
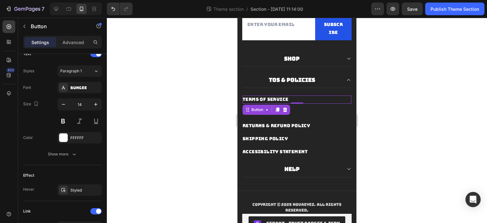
scroll to position [285, 0]
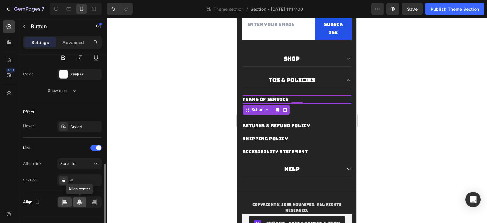
click at [78, 199] on icon at bounding box center [79, 202] width 6 height 6
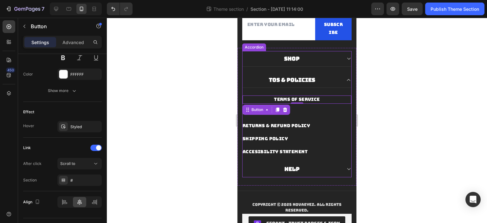
click at [300, 109] on div "PRIVACY POLICY Button" at bounding box center [296, 113] width 109 height 8
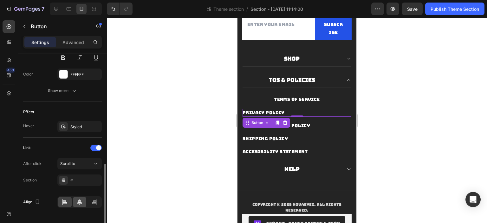
click at [77, 197] on div at bounding box center [80, 202] width 14 height 10
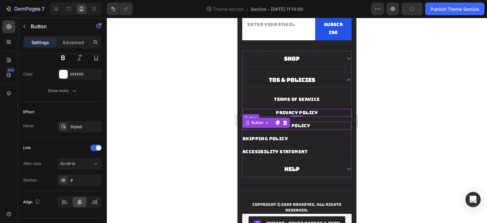
click at [318, 125] on div "RETURNS & REFUND POLICY Button" at bounding box center [296, 126] width 109 height 8
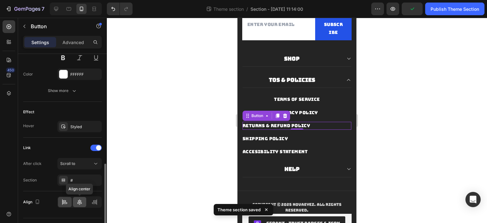
click at [79, 202] on icon at bounding box center [79, 202] width 6 height 6
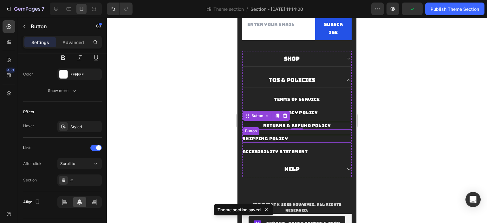
click at [303, 138] on div "SHIPPING POLICY Button" at bounding box center [296, 139] width 109 height 8
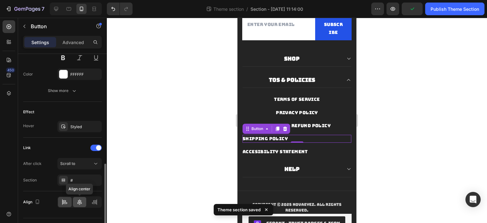
click at [76, 205] on div at bounding box center [80, 202] width 14 height 10
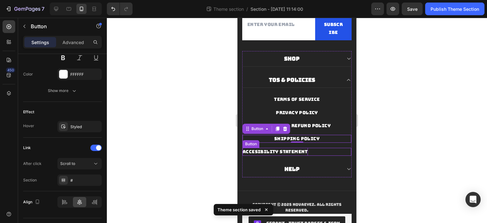
click at [295, 151] on p "accesibility statement" at bounding box center [274, 152] width 65 height 8
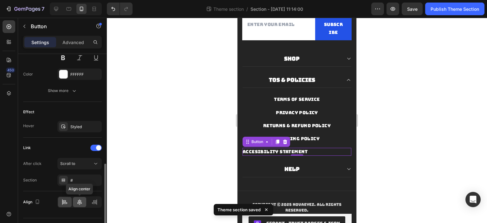
click at [82, 203] on icon at bounding box center [79, 202] width 6 height 6
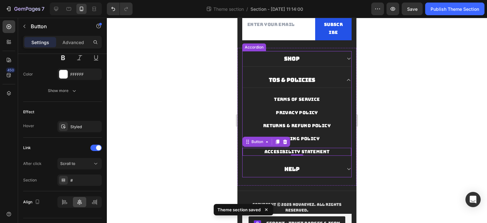
click at [319, 166] on div "Help" at bounding box center [291, 168] width 99 height 9
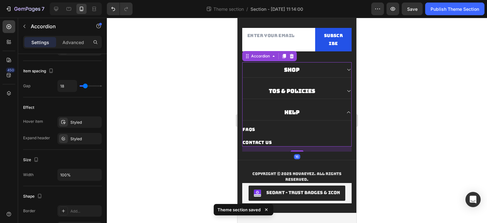
scroll to position [0, 0]
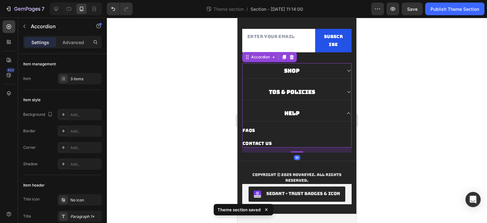
click at [328, 96] on div "TOS & POLICIES" at bounding box center [291, 91] width 99 height 9
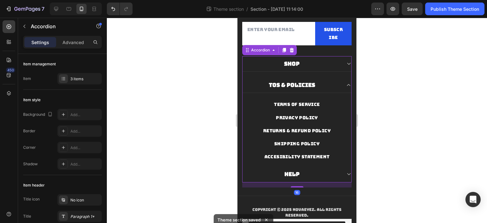
scroll to position [95, 0]
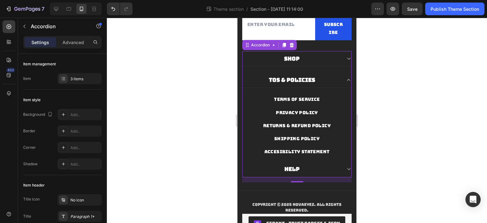
click at [321, 168] on div "Help" at bounding box center [291, 168] width 99 height 9
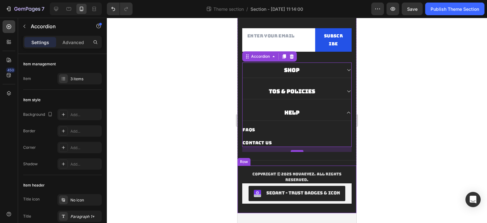
scroll to position [83, 0]
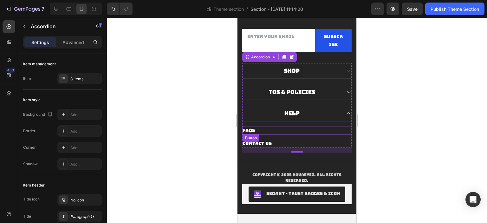
click at [267, 131] on div "FAQs Button" at bounding box center [296, 130] width 109 height 8
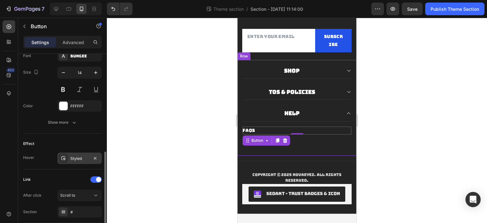
scroll to position [299, 0]
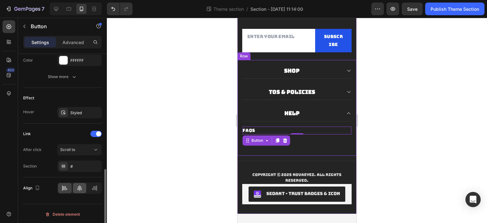
click at [78, 188] on icon at bounding box center [79, 188] width 6 height 6
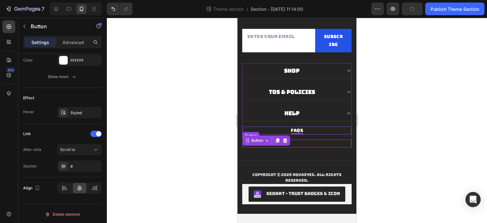
click at [304, 143] on div "Contact Us Button" at bounding box center [296, 143] width 109 height 8
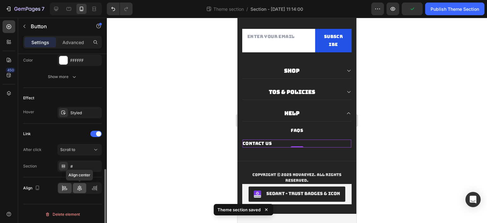
click at [77, 185] on icon at bounding box center [79, 188] width 6 height 6
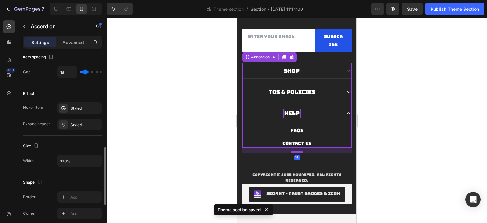
click at [293, 110] on p "Help" at bounding box center [291, 113] width 15 height 7
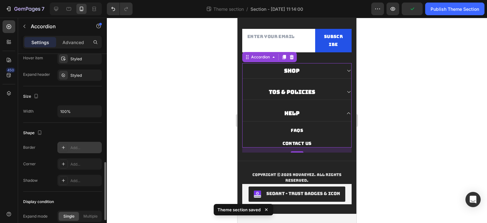
scroll to position [285, 0]
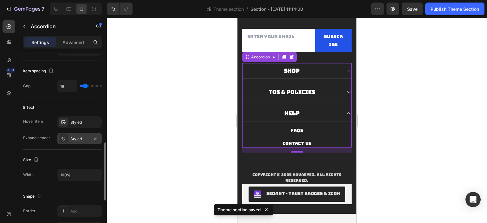
click at [75, 138] on div "Styled" at bounding box center [79, 139] width 18 height 6
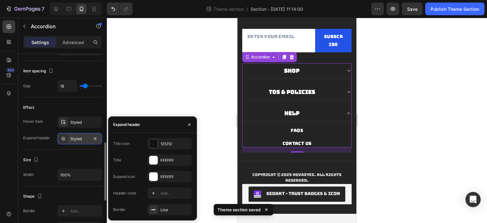
click at [79, 137] on div "Styled" at bounding box center [79, 139] width 18 height 6
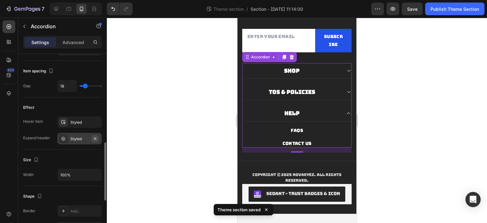
click at [95, 138] on icon "button" at bounding box center [95, 138] width 5 height 5
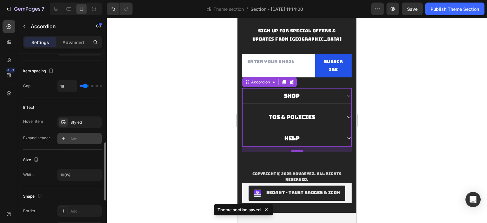
click at [70, 139] on div "Add..." at bounding box center [79, 138] width 44 height 11
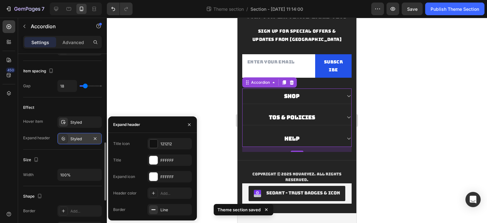
scroll to position [57, 0]
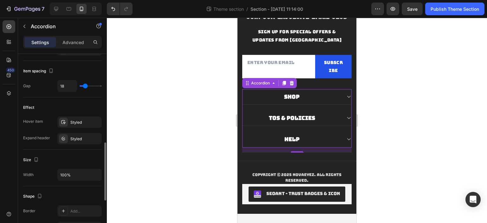
click at [66, 99] on div "Effect Hover item Styled Expand header Styled" at bounding box center [62, 123] width 79 height 52
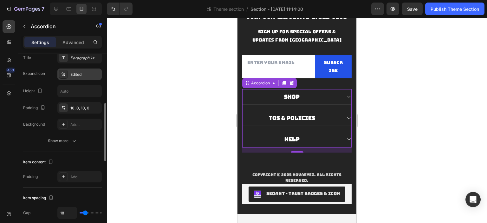
scroll to position [127, 0]
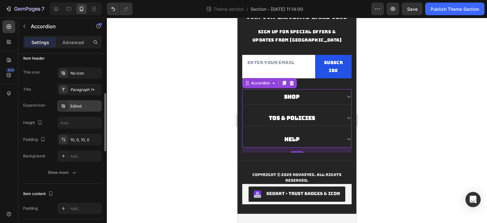
click at [65, 104] on icon at bounding box center [63, 105] width 5 height 5
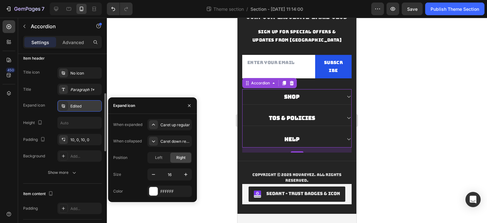
click at [65, 105] on icon at bounding box center [63, 105] width 5 height 5
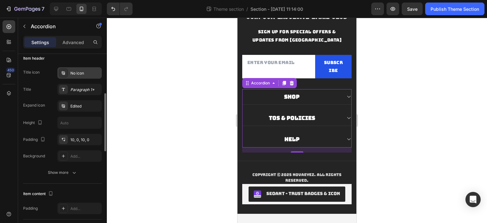
click at [67, 74] on div at bounding box center [63, 72] width 9 height 9
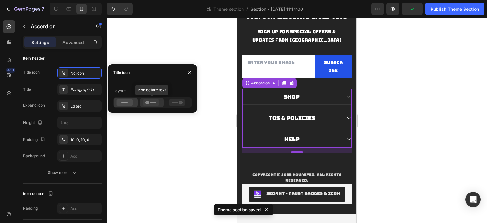
click at [144, 104] on icon at bounding box center [151, 102] width 16 height 6
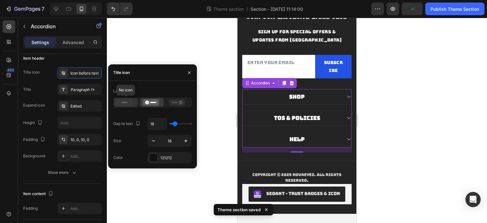
click at [125, 104] on icon at bounding box center [125, 102] width 16 height 6
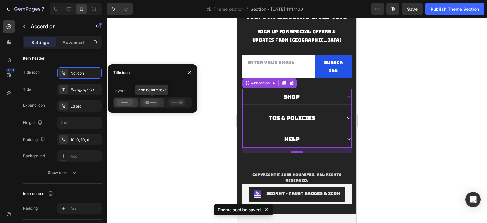
click at [147, 104] on icon at bounding box center [147, 102] width 4 height 4
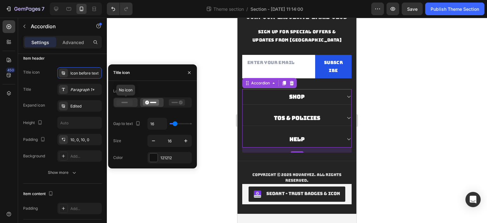
click at [122, 106] on div at bounding box center [126, 102] width 24 height 9
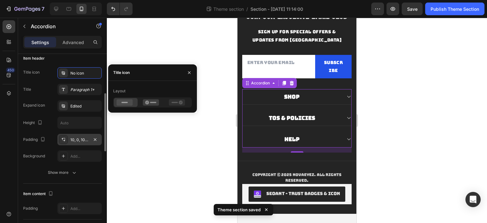
click at [67, 138] on div at bounding box center [63, 139] width 9 height 9
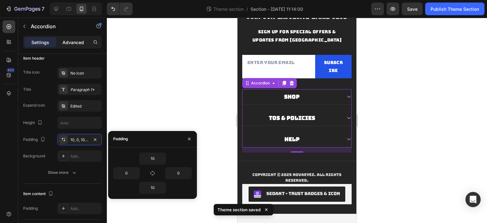
click at [70, 41] on p "Advanced" at bounding box center [73, 42] width 22 height 7
type input "100%"
type input "100"
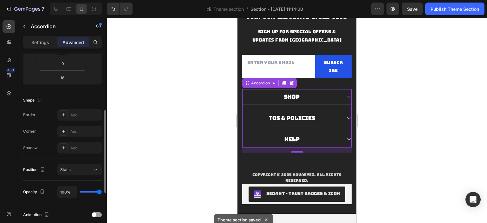
scroll to position [63, 0]
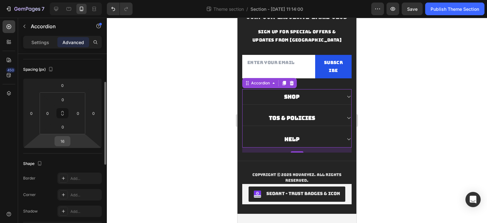
click at [63, 142] on input "16" at bounding box center [62, 141] width 13 height 10
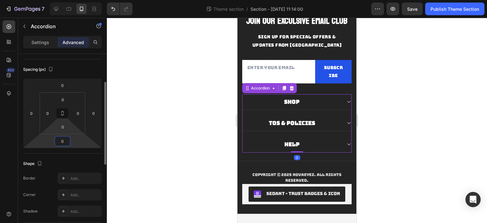
type input "16"
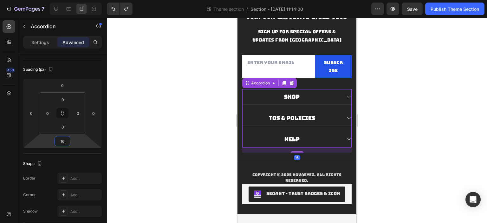
click at [298, 99] on div "Shop" at bounding box center [291, 96] width 99 height 9
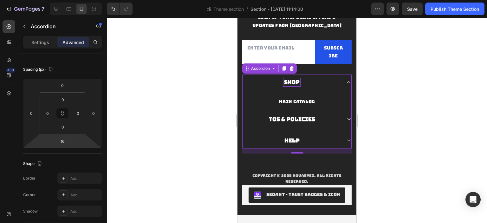
scroll to position [72, 0]
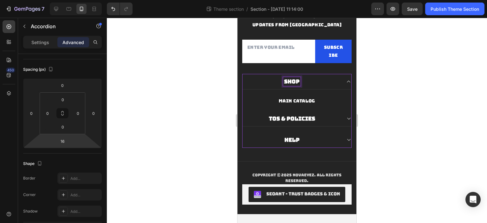
click at [293, 83] on strong "Shop" at bounding box center [292, 81] width 16 height 7
click at [308, 81] on div "Shop" at bounding box center [291, 81] width 99 height 9
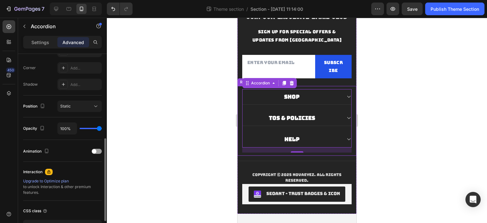
scroll to position [235, 0]
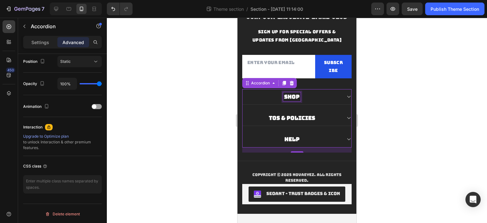
click at [292, 95] on strong "Shop" at bounding box center [292, 96] width 16 height 7
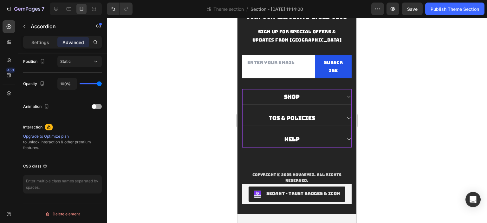
click at [324, 106] on div "Shop TOS & POLICIES Help" at bounding box center [296, 118] width 109 height 58
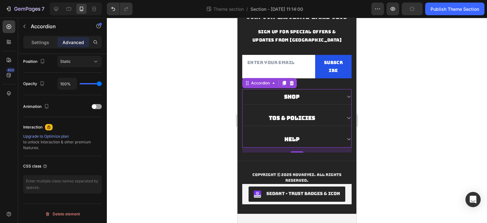
drag, startPoint x: 118, startPoint y: 71, endPoint x: 364, endPoint y: 80, distance: 246.3
click at [364, 80] on div at bounding box center [297, 120] width 380 height 205
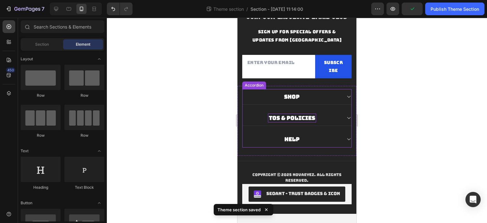
click at [297, 120] on strong "TOS & POLICIES" at bounding box center [292, 117] width 46 height 7
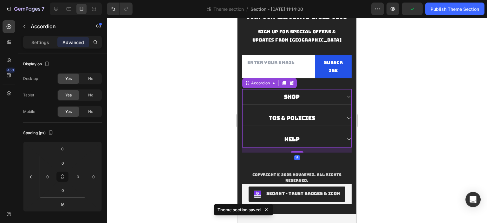
click at [341, 115] on div "TOS & POLICIES" at bounding box center [296, 118] width 109 height 16
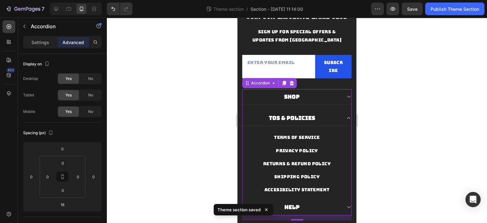
click at [338, 201] on div "Help" at bounding box center [296, 207] width 109 height 16
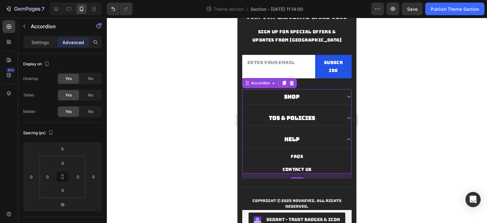
click at [326, 102] on div "Shop" at bounding box center [296, 97] width 109 height 16
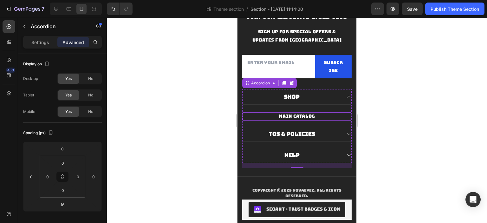
click at [315, 114] on div "MAIN CATALOG Button" at bounding box center [296, 116] width 109 height 8
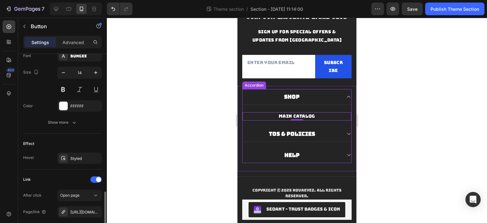
scroll to position [316, 0]
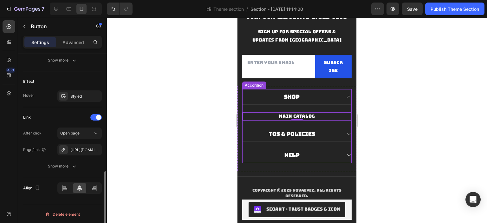
click at [329, 133] on div "TOS & POLICIES" at bounding box center [291, 133] width 99 height 9
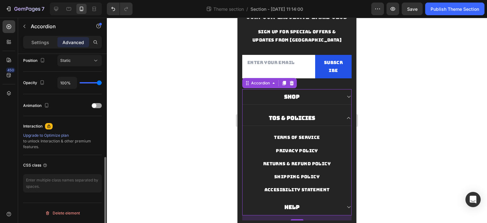
scroll to position [0, 0]
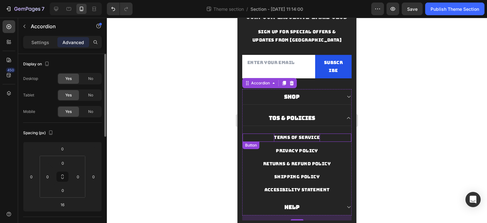
click at [303, 134] on p "TERMS OF SERVICE" at bounding box center [297, 137] width 46 height 8
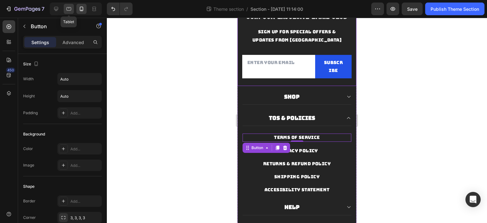
click at [70, 9] on icon at bounding box center [69, 9] width 6 height 6
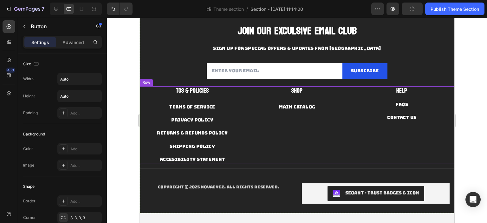
scroll to position [21, 0]
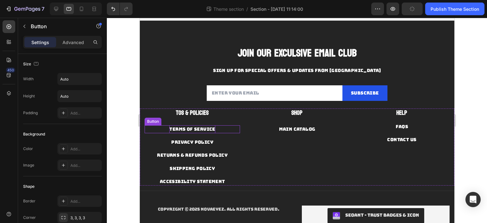
click at [197, 128] on p "TERMS OF SERVICE" at bounding box center [192, 129] width 46 height 8
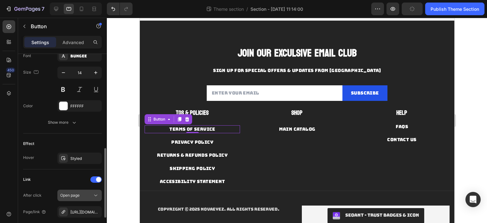
scroll to position [316, 0]
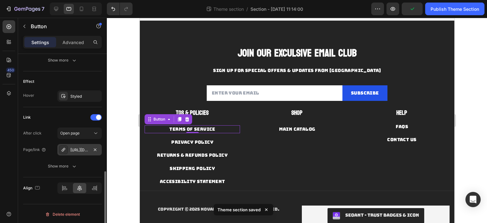
click at [85, 150] on div "https://www.novaeyez.com/policies/terms-of-service" at bounding box center [79, 150] width 18 height 6
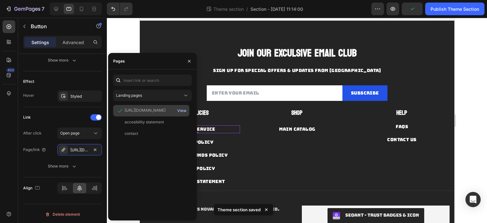
click at [181, 109] on div "View" at bounding box center [181, 111] width 9 height 6
click at [207, 139] on p "PRIVACY POLICY" at bounding box center [192, 142] width 42 height 8
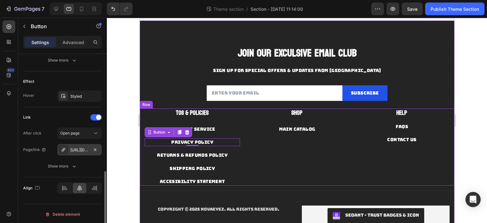
click at [76, 149] on div "https://www.novaeyez.com/policies/privacy-policy" at bounding box center [79, 150] width 18 height 6
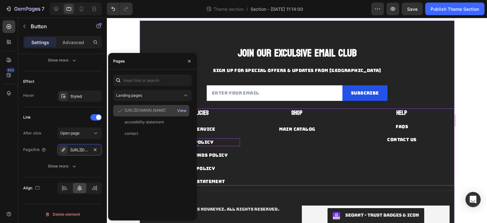
click at [182, 112] on div "View" at bounding box center [181, 111] width 9 height 6
click at [214, 159] on div "SHIPPING POLICY Button" at bounding box center [191, 165] width 95 height 13
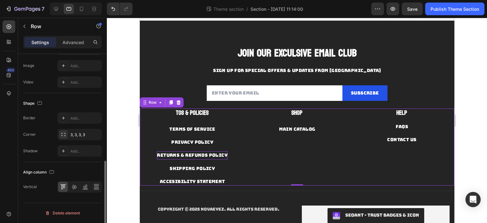
scroll to position [0, 0]
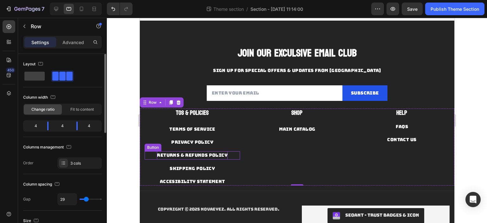
click at [215, 156] on p "RETURNS & REFUNDS POLICY" at bounding box center [192, 155] width 71 height 8
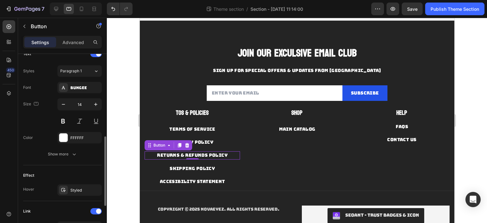
scroll to position [316, 0]
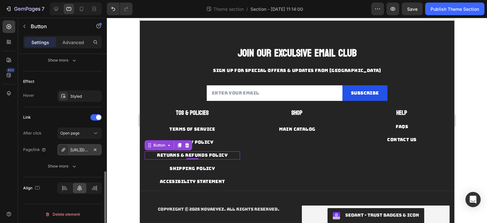
click at [72, 151] on div "https://www.novaeyez.com/policies/refund-policy" at bounding box center [79, 150] width 18 height 6
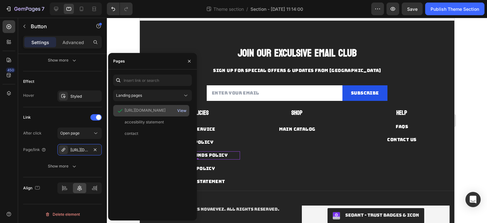
click at [183, 109] on div "View" at bounding box center [181, 111] width 9 height 6
click at [207, 166] on p "SHIPPING POLICY" at bounding box center [191, 168] width 45 height 8
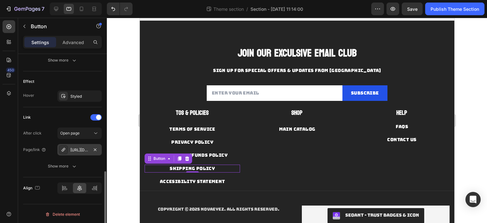
click at [76, 153] on div "https://www.novaeyez.com/policies/shipping-policy" at bounding box center [79, 149] width 44 height 11
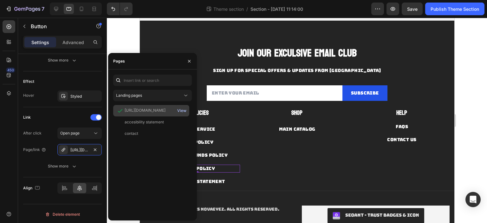
click at [183, 110] on div "View" at bounding box center [181, 111] width 9 height 6
click at [208, 181] on p "accesibility statement" at bounding box center [191, 181] width 65 height 8
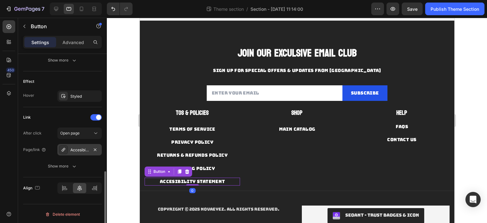
click at [66, 149] on div at bounding box center [63, 149] width 9 height 9
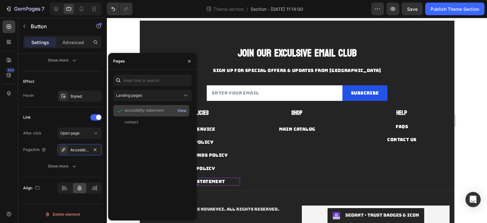
click at [181, 110] on div "View" at bounding box center [181, 111] width 9 height 6
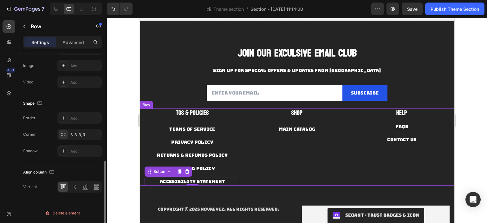
click at [236, 133] on div "PRIVACY POLICY Button" at bounding box center [191, 139] width 95 height 13
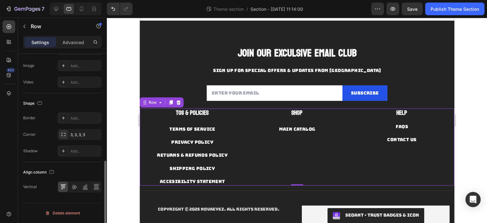
scroll to position [0, 0]
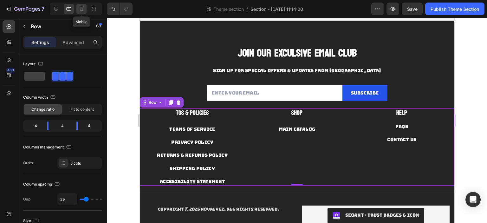
click at [79, 9] on icon at bounding box center [81, 9] width 6 height 6
type input "0"
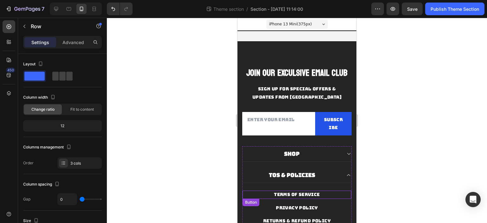
scroll to position [32, 0]
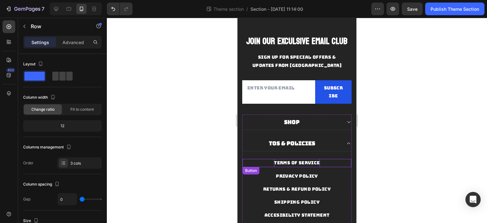
click at [296, 162] on p "TERMS OF SERVICE" at bounding box center [297, 163] width 46 height 8
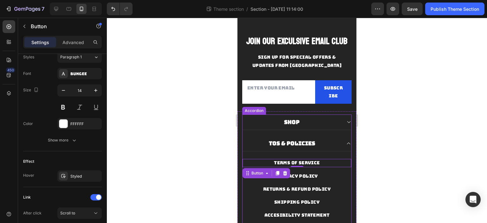
scroll to position [299, 0]
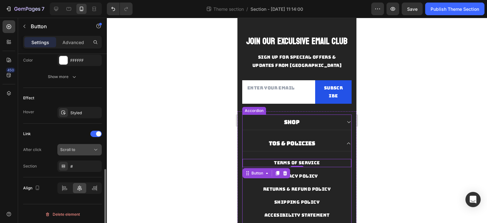
click at [72, 152] on button "Scroll to" at bounding box center [79, 149] width 44 height 11
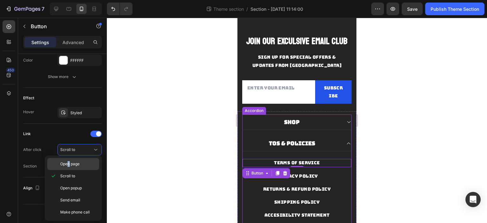
click at [68, 163] on span "Open page" at bounding box center [69, 164] width 19 height 6
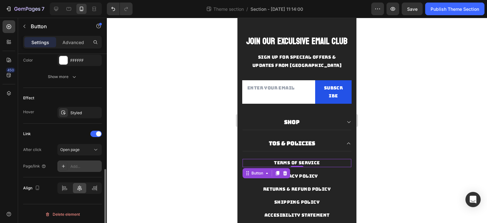
click at [76, 167] on div "Add..." at bounding box center [85, 166] width 30 height 6
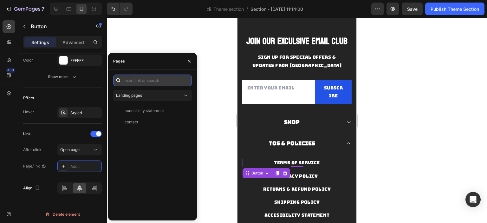
click at [162, 80] on input "text" at bounding box center [152, 79] width 79 height 11
paste input "https://www.novaeyez.com/policies/terms-of-service"
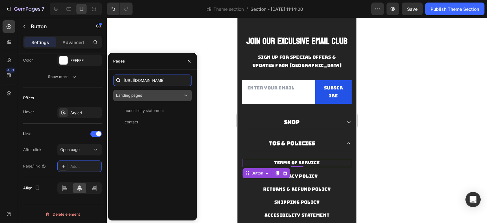
scroll to position [0, 41]
type input "https://www.novaeyez.com/policies/terms-of-service"
click at [160, 98] on div "https://www.novaeyez.com/policies/terms-of-service" at bounding box center [145, 96] width 41 height 6
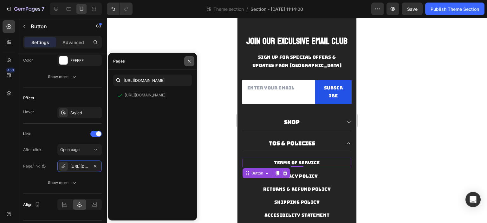
click at [187, 60] on icon "button" at bounding box center [189, 61] width 5 height 5
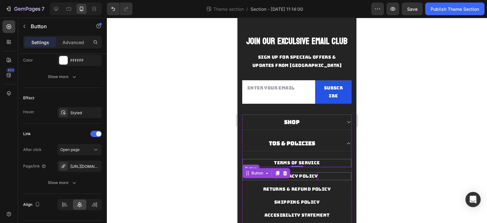
click at [309, 174] on p "PRIVACY POLICY" at bounding box center [297, 176] width 42 height 8
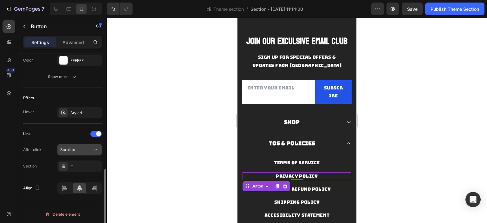
click at [83, 148] on div "Scroll to" at bounding box center [76, 150] width 32 height 6
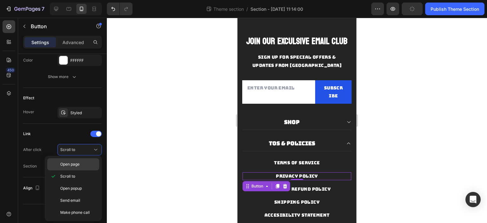
click at [77, 168] on div "Open page" at bounding box center [73, 164] width 52 height 12
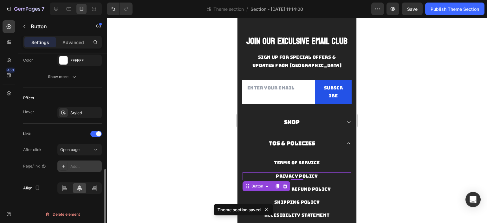
click at [77, 165] on div "Add..." at bounding box center [85, 166] width 30 height 6
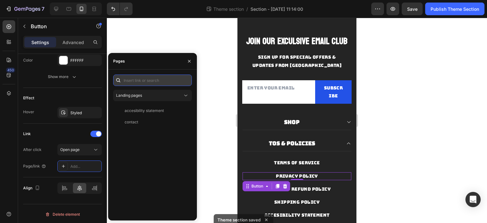
click at [156, 78] on input "text" at bounding box center [152, 79] width 79 height 11
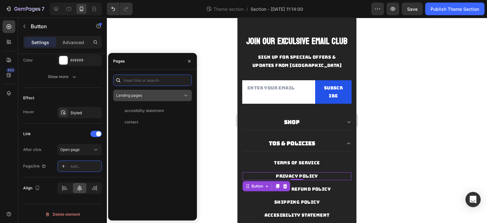
paste input "https://www.novaeyez.com/policies/privacy-policy"
type input "https://www.novaeyez.com/policies/privacy-policy"
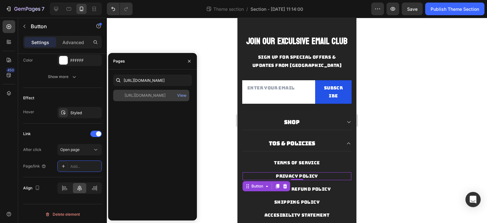
scroll to position [0, 0]
click at [151, 99] on div "https://www.novaeyez.com/policies/privacy-policy View" at bounding box center [151, 95] width 76 height 11
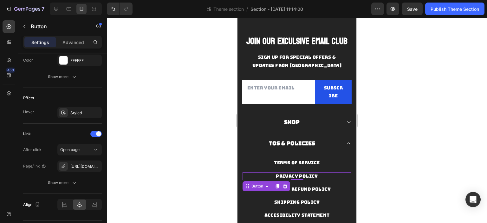
click at [215, 100] on div at bounding box center [297, 120] width 380 height 205
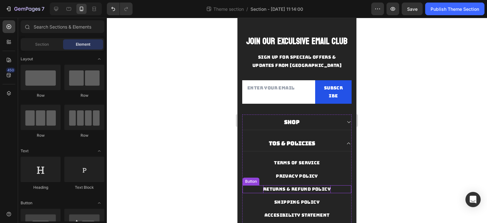
click at [291, 187] on p "RETURNS & REFUND POLICY" at bounding box center [296, 189] width 67 height 8
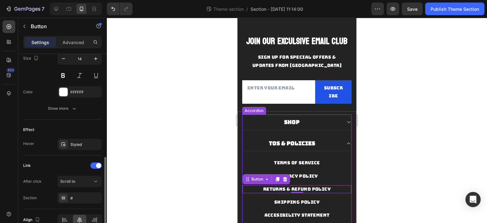
scroll to position [299, 0]
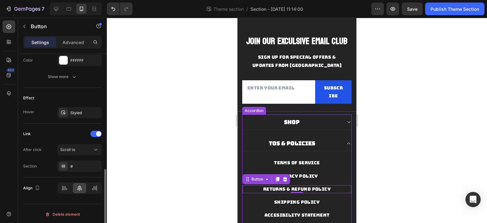
click at [77, 140] on div "Link After click Scroll to Section #" at bounding box center [62, 150] width 79 height 43
click at [72, 147] on span "Scroll to" at bounding box center [67, 149] width 15 height 5
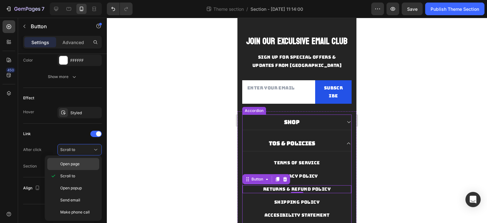
click at [72, 164] on span "Open page" at bounding box center [69, 164] width 19 height 6
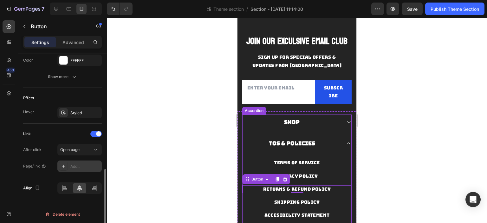
click at [76, 169] on div "Add..." at bounding box center [79, 165] width 44 height 11
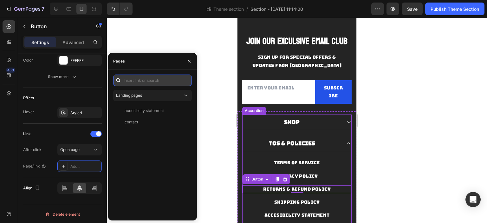
click at [157, 80] on input "text" at bounding box center [152, 79] width 79 height 11
paste input "https://www.novaeyez.com/policies/refund-policy"
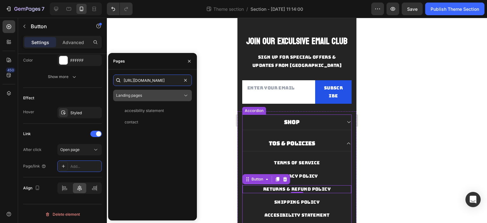
scroll to position [0, 35]
type input "https://www.novaeyez.com/policies/refund-policy"
click at [156, 97] on div "https://www.novaeyez.com/policies/refund-policy" at bounding box center [145, 96] width 41 height 6
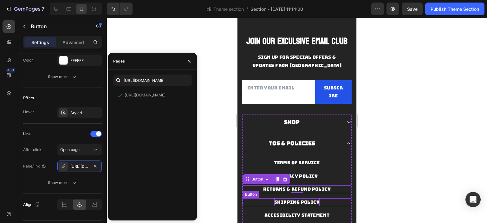
click at [295, 202] on p "SHIPPING POLICY" at bounding box center [296, 202] width 45 height 8
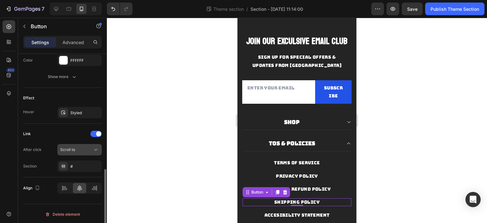
scroll to position [299, 0]
click at [72, 152] on button "Scroll to" at bounding box center [79, 149] width 44 height 11
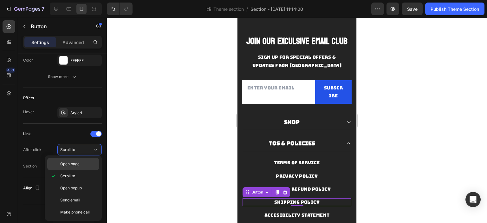
click at [76, 167] on div "Open page" at bounding box center [73, 164] width 52 height 12
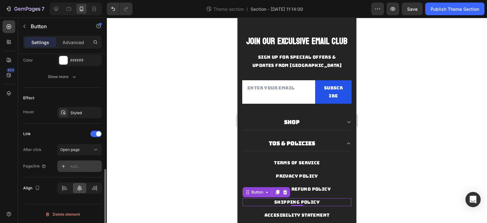
click at [78, 165] on div "Add..." at bounding box center [85, 166] width 30 height 6
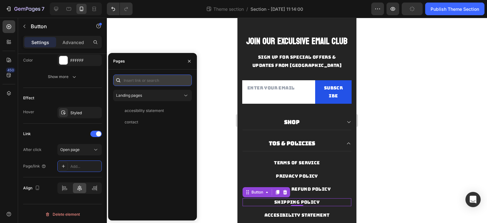
click at [155, 85] on input "text" at bounding box center [152, 79] width 79 height 11
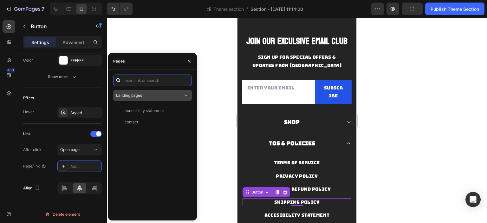
paste input "https://www.novaeyez.com/policies/shipping-policy"
type input "https://www.novaeyez.com/policies/shipping-policy"
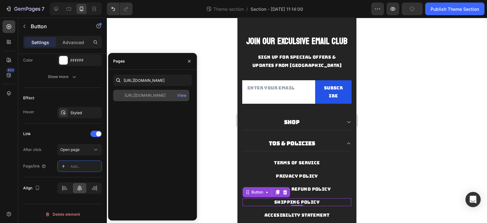
scroll to position [0, 0]
click at [156, 100] on div "https://www.novaeyez.com/policies/shipping-policy View" at bounding box center [151, 95] width 76 height 11
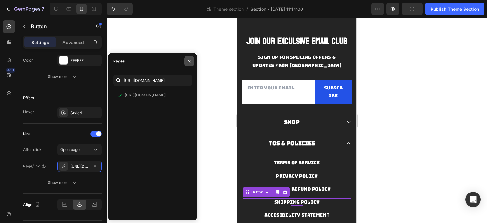
click at [189, 62] on icon "button" at bounding box center [189, 61] width 5 height 5
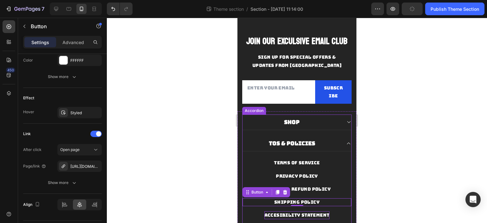
click at [284, 212] on p "accesibility statement" at bounding box center [296, 215] width 65 height 8
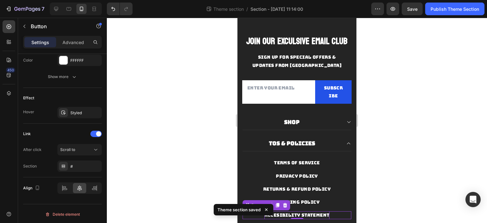
scroll to position [299, 0]
click at [79, 147] on div "Scroll to" at bounding box center [76, 150] width 32 height 6
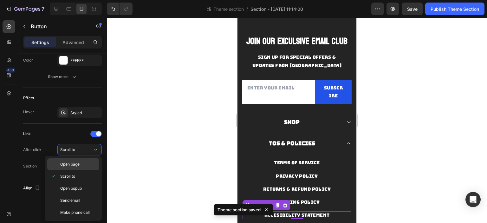
click at [75, 168] on div "Open page" at bounding box center [73, 164] width 52 height 12
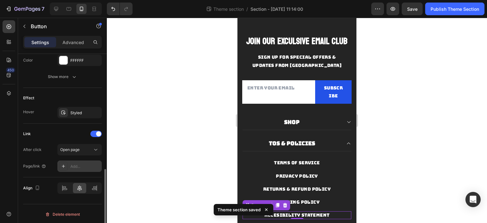
click at [74, 166] on div "Add..." at bounding box center [85, 166] width 30 height 6
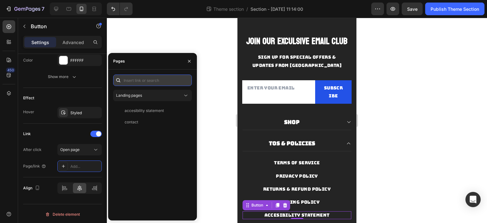
click at [157, 82] on input "text" at bounding box center [152, 79] width 79 height 11
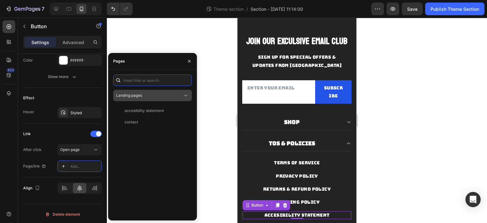
paste input "https://www.novaeyez.com/pages/accesibility-statement"
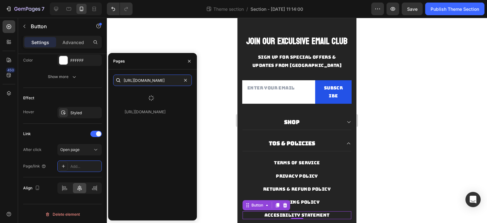
type input "https://www.novaeyez.com/pages/accesibility-statement"
click at [149, 98] on icon at bounding box center [151, 98] width 6 height 6
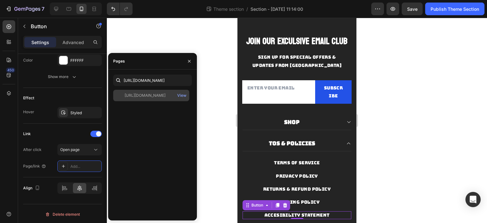
click at [152, 97] on div "https://www.novaeyez.com/pages/accesibility-statement" at bounding box center [145, 96] width 41 height 6
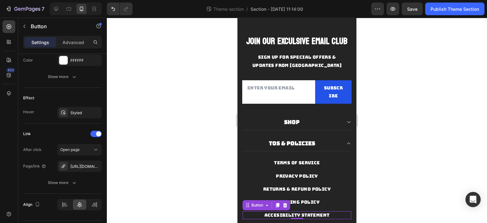
click at [208, 84] on div at bounding box center [297, 120] width 380 height 205
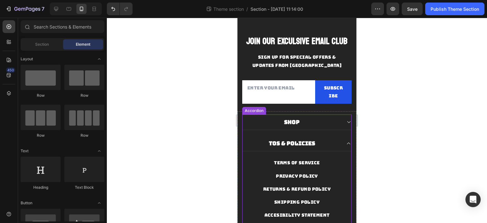
click at [333, 142] on div "TOS & POLICIES" at bounding box center [291, 143] width 99 height 9
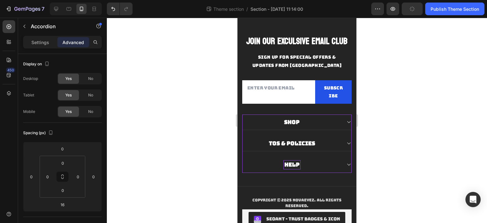
click at [346, 165] on icon at bounding box center [348, 164] width 5 height 5
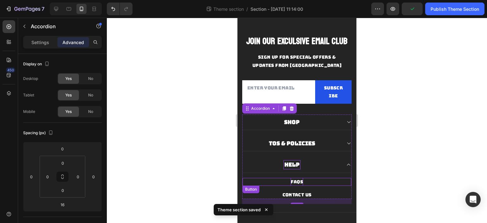
click at [297, 182] on div "FAQs" at bounding box center [297, 182] width 13 height 8
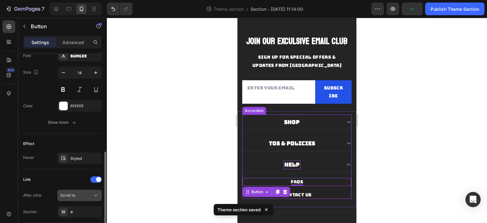
scroll to position [285, 0]
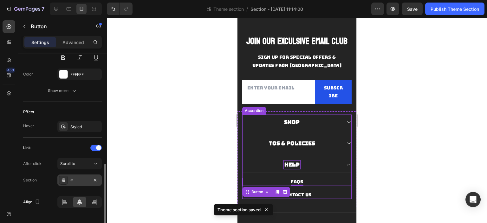
click at [74, 177] on div "#" at bounding box center [79, 180] width 18 height 6
click at [77, 165] on div "Scroll to" at bounding box center [76, 164] width 32 height 6
click at [82, 175] on div "#" at bounding box center [79, 179] width 44 height 11
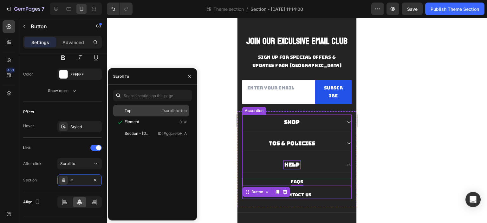
click at [136, 110] on div "Top" at bounding box center [134, 111] width 37 height 6
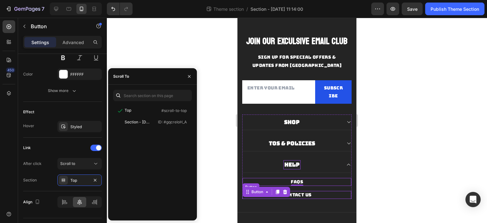
click at [313, 195] on div "Contact Us Button" at bounding box center [296, 195] width 109 height 8
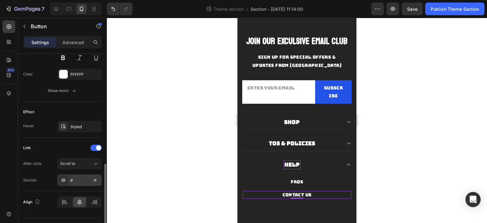
click at [74, 176] on div "#" at bounding box center [79, 179] width 44 height 11
click at [71, 164] on span "Scroll to" at bounding box center [67, 164] width 15 height 6
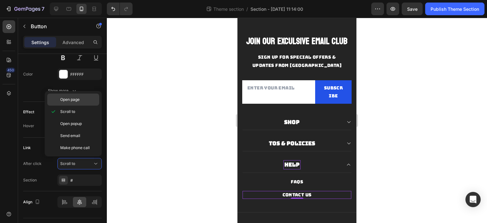
click at [74, 101] on span "Open page" at bounding box center [69, 100] width 19 height 6
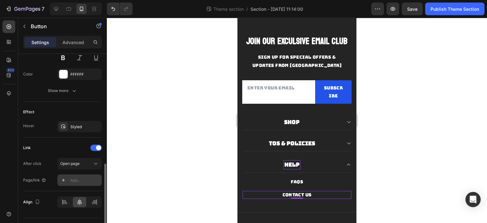
click at [82, 182] on div "Add..." at bounding box center [79, 179] width 44 height 11
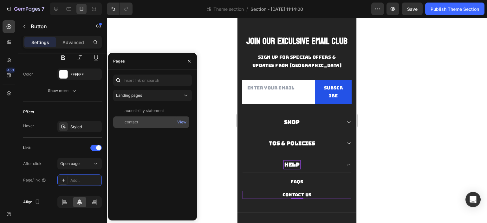
click at [140, 123] on div "contact" at bounding box center [151, 122] width 71 height 6
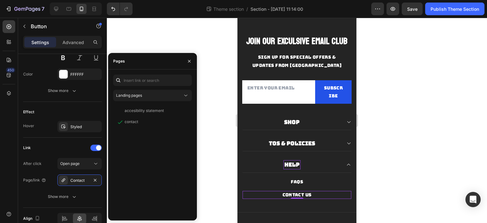
click at [215, 103] on div at bounding box center [297, 120] width 380 height 205
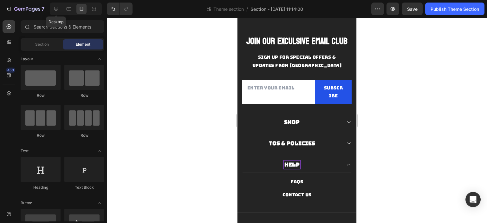
click at [58, 10] on icon at bounding box center [56, 9] width 6 height 6
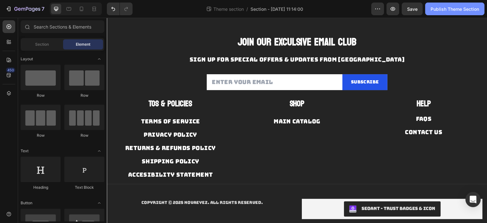
click at [436, 13] on button "Publish Theme Section" at bounding box center [454, 9] width 59 height 13
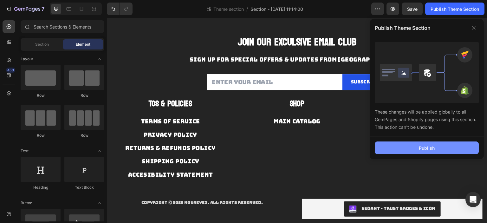
click at [434, 148] on button "Publish" at bounding box center [427, 147] width 104 height 13
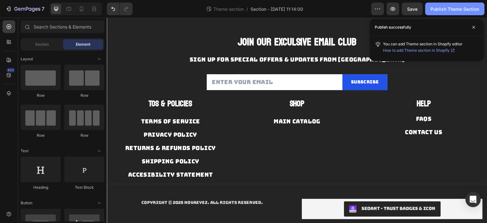
click at [452, 11] on div "Publish Theme Section" at bounding box center [454, 9] width 48 height 7
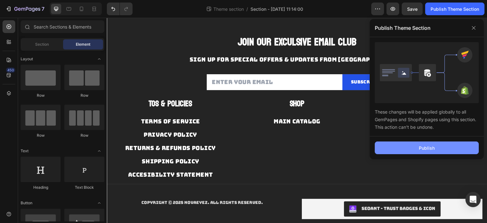
click at [430, 151] on button "Publish" at bounding box center [427, 147] width 104 height 13
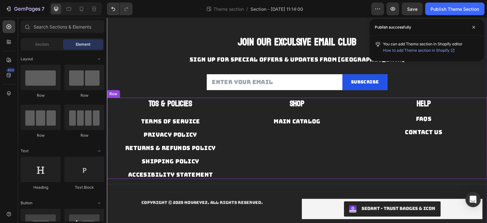
scroll to position [46, 0]
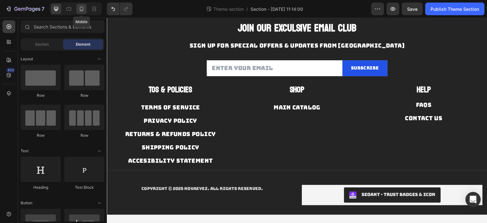
click at [78, 9] on icon at bounding box center [81, 9] width 6 height 6
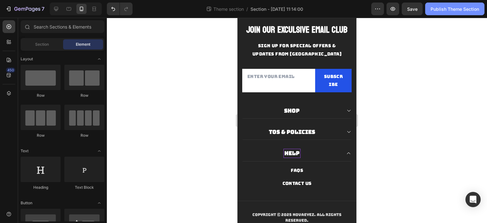
click at [444, 8] on div "Publish Theme Section" at bounding box center [454, 9] width 48 height 7
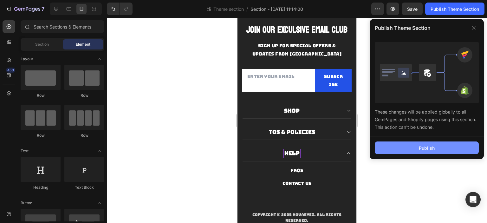
click at [425, 152] on button "Publish" at bounding box center [427, 147] width 104 height 13
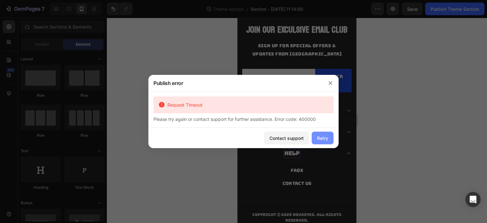
click at [320, 138] on div "Retry" at bounding box center [322, 138] width 11 height 7
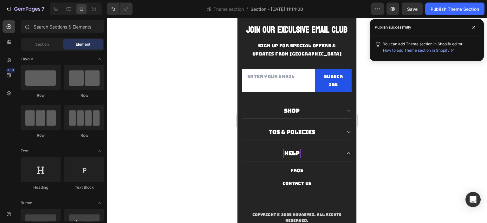
click at [432, 26] on div "Publish successfully" at bounding box center [426, 27] width 114 height 17
click at [417, 99] on div at bounding box center [297, 120] width 380 height 205
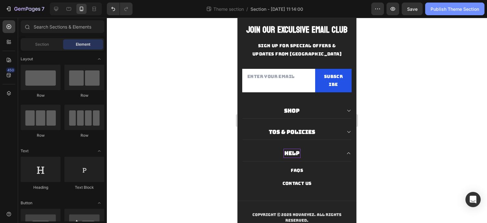
click at [450, 5] on button "Publish Theme Section" at bounding box center [454, 9] width 59 height 13
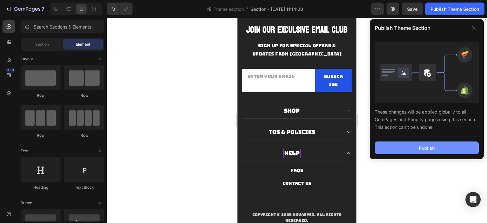
click at [431, 146] on div "Publish" at bounding box center [427, 147] width 16 height 7
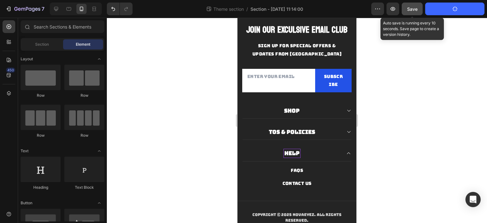
click at [413, 9] on span "Save" at bounding box center [412, 8] width 10 height 5
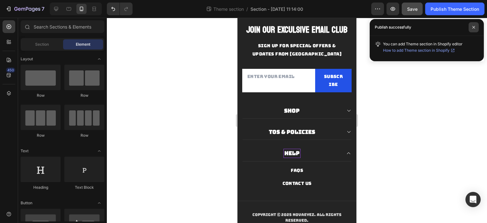
click at [471, 26] on span at bounding box center [473, 27] width 10 height 10
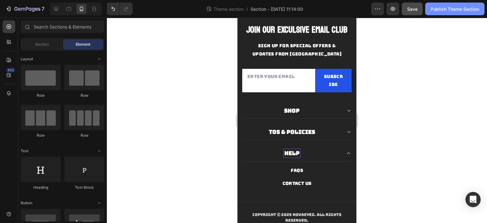
click at [458, 11] on div "Publish Theme Section" at bounding box center [454, 9] width 48 height 7
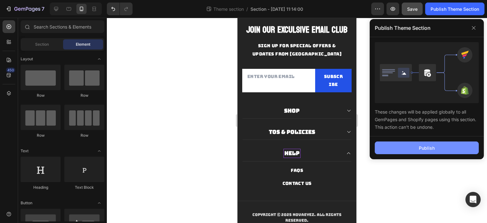
click at [437, 145] on button "Publish" at bounding box center [427, 147] width 104 height 13
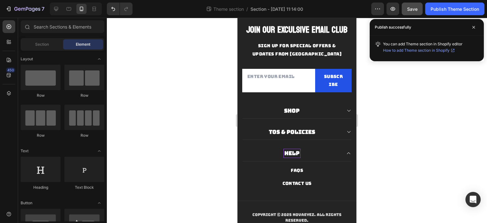
click at [427, 52] on span "How to add Theme section in Shopify" at bounding box center [416, 50] width 67 height 6
click at [471, 27] on span at bounding box center [473, 27] width 10 height 10
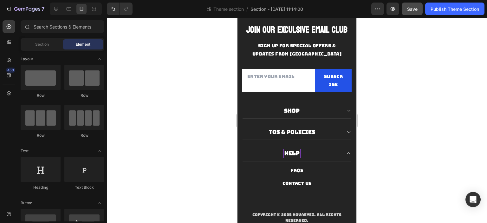
click at [414, 10] on span "Save" at bounding box center [412, 8] width 10 height 5
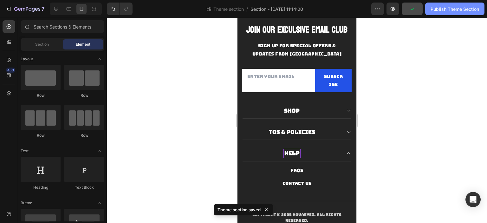
click at [447, 8] on div "Publish Theme Section" at bounding box center [454, 9] width 48 height 7
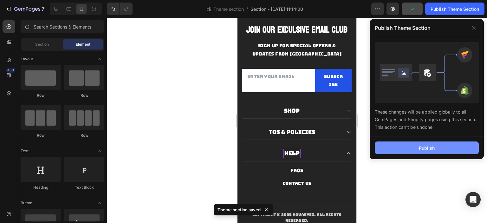
click at [415, 148] on button "Publish" at bounding box center [427, 147] width 104 height 13
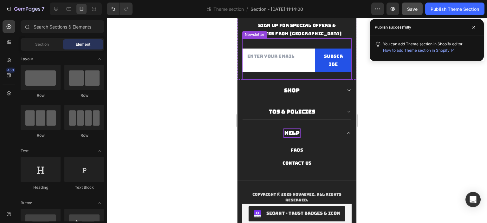
scroll to position [0, 0]
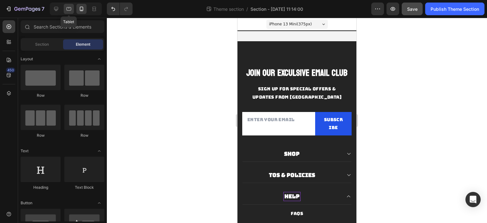
click at [67, 11] on icon at bounding box center [69, 9] width 6 height 6
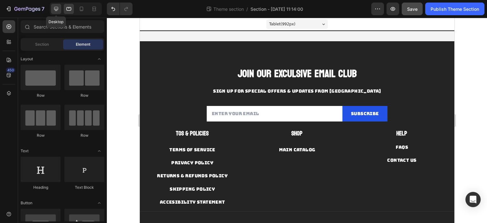
click at [52, 10] on div at bounding box center [56, 9] width 10 height 10
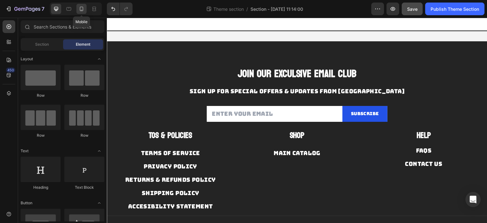
click at [79, 10] on icon at bounding box center [81, 9] width 6 height 6
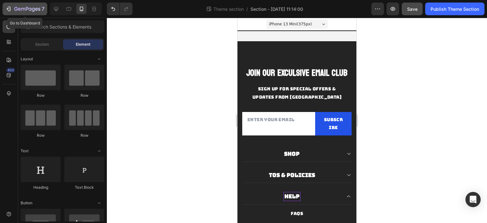
click at [10, 10] on icon "button" at bounding box center [9, 9] width 3 height 4
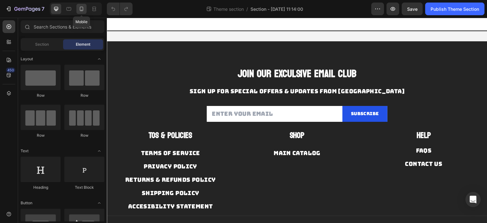
click at [81, 10] on icon at bounding box center [81, 9] width 6 height 6
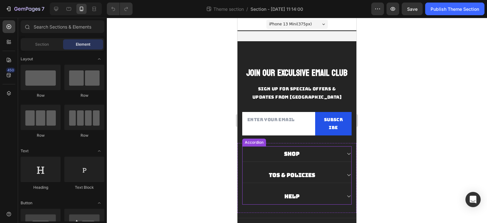
click at [339, 154] on div "Shop" at bounding box center [296, 154] width 109 height 16
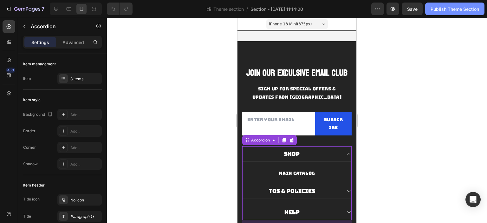
click at [454, 9] on div "Publish Theme Section" at bounding box center [454, 9] width 48 height 7
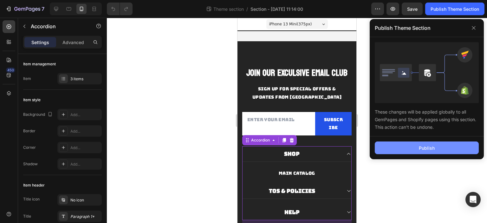
click at [419, 145] on div "Publish" at bounding box center [427, 147] width 16 height 7
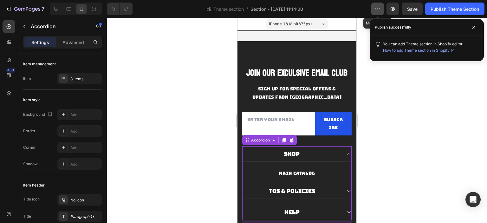
click at [381, 9] on button "button" at bounding box center [377, 9] width 13 height 13
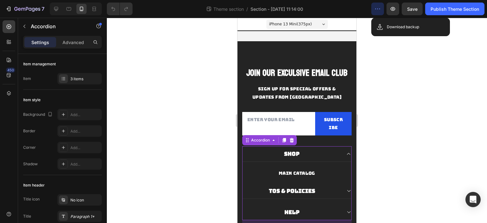
click at [381, 9] on button "button" at bounding box center [377, 9] width 13 height 13
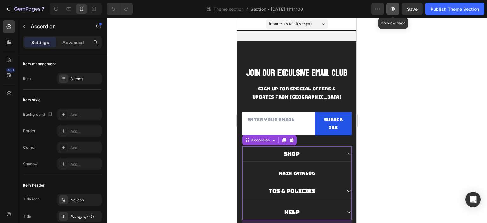
click at [392, 7] on icon "button" at bounding box center [392, 9] width 5 height 4
click at [381, 8] on button "button" at bounding box center [377, 9] width 13 height 13
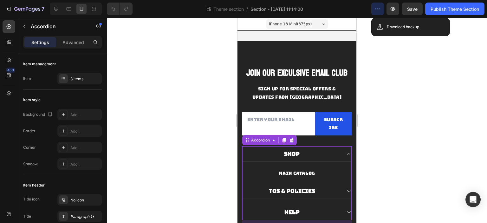
click at [381, 8] on button "button" at bounding box center [377, 9] width 13 height 13
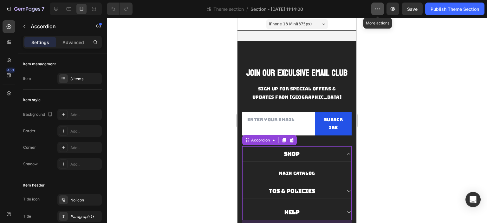
click at [381, 8] on button "button" at bounding box center [377, 9] width 13 height 13
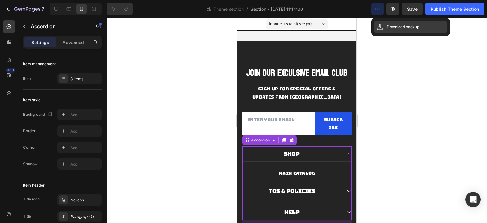
click at [385, 21] on div "Download backup" at bounding box center [410, 27] width 73 height 13
drag, startPoint x: 49, startPoint y: 10, endPoint x: 55, endPoint y: 10, distance: 5.7
click at [50, 10] on div at bounding box center [76, 9] width 52 height 13
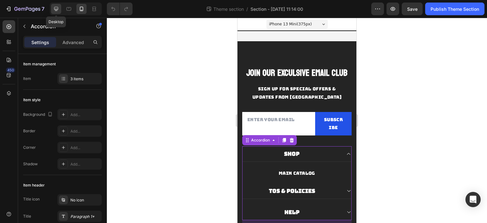
click at [55, 10] on icon at bounding box center [56, 9] width 4 height 4
type input "0"
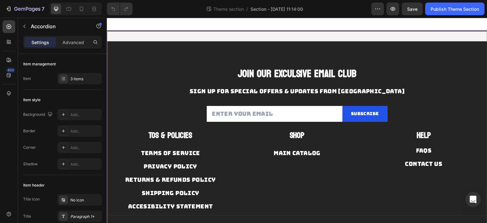
click at [180, 39] on div "JOIN OUR EXCULSIVE EMAIL CLUB Heading SIGN UP FOR SPECIAL OFFERS & UPDATES FROM…" at bounding box center [297, 150] width 380 height 240
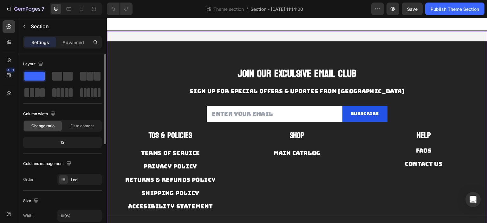
scroll to position [158, 0]
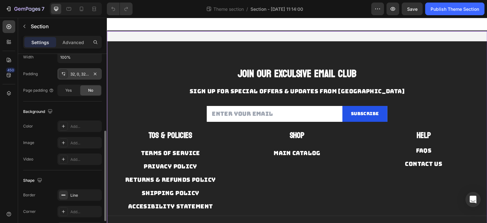
click at [65, 70] on div at bounding box center [63, 73] width 9 height 9
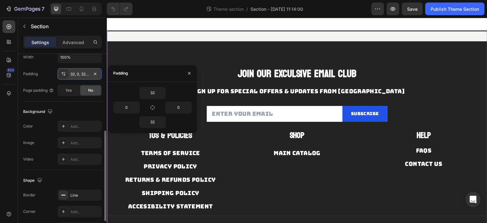
click at [66, 70] on div at bounding box center [63, 73] width 9 height 9
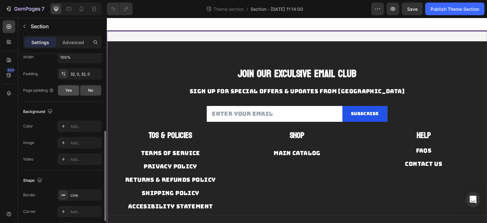
click at [71, 90] on span "Yes" at bounding box center [68, 90] width 6 height 6
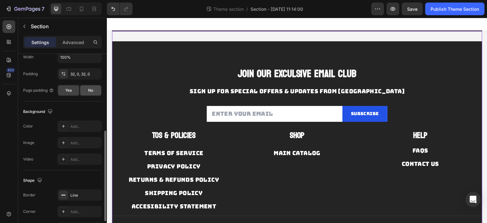
click at [87, 88] on div "No" at bounding box center [90, 90] width 21 height 10
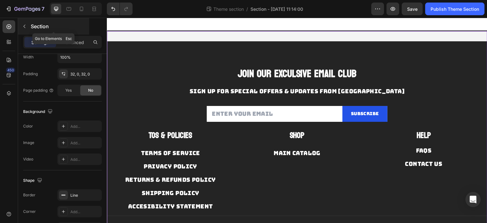
click at [25, 28] on icon "button" at bounding box center [24, 26] width 5 height 5
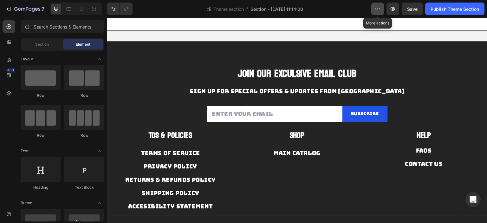
click at [373, 7] on button "button" at bounding box center [377, 9] width 13 height 13
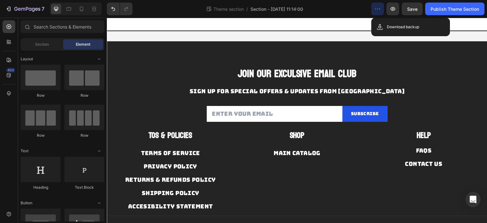
click at [373, 7] on button "button" at bounding box center [377, 9] width 13 height 13
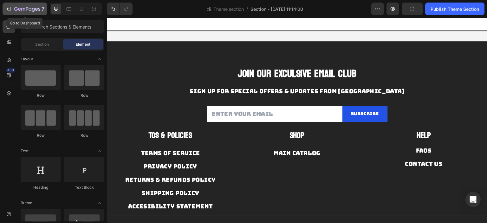
click at [17, 9] on icon "button" at bounding box center [27, 9] width 26 height 5
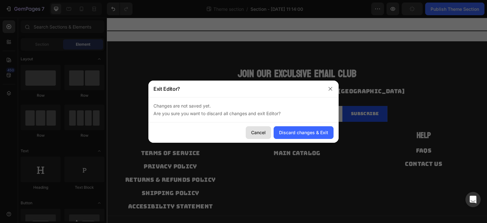
click at [263, 130] on div "Cancel" at bounding box center [258, 132] width 15 height 7
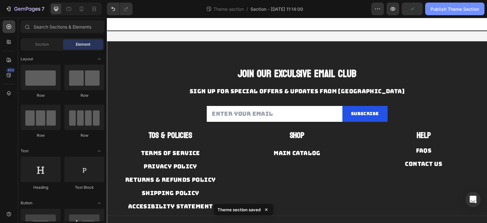
click at [450, 9] on div "Publish Theme Section" at bounding box center [454, 9] width 48 height 7
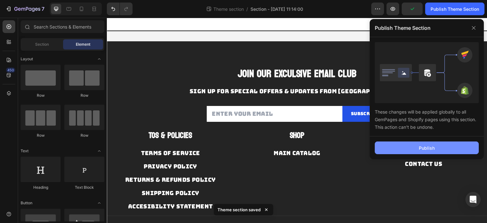
click at [410, 147] on button "Publish" at bounding box center [427, 147] width 104 height 13
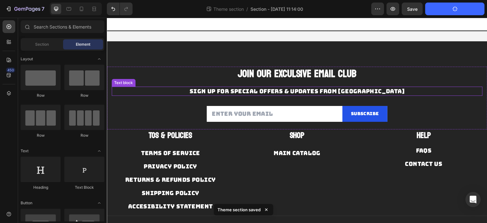
scroll to position [46, 0]
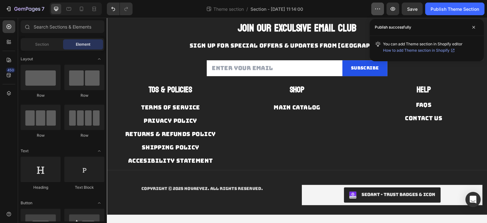
click at [373, 9] on button "button" at bounding box center [377, 9] width 13 height 13
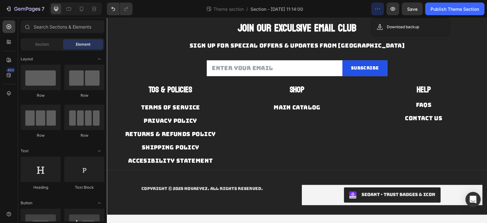
click at [375, 6] on icon "button" at bounding box center [377, 9] width 6 height 6
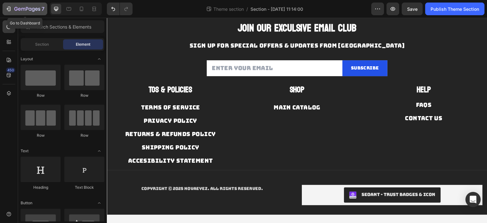
click at [11, 8] on icon "button" at bounding box center [8, 9] width 6 height 6
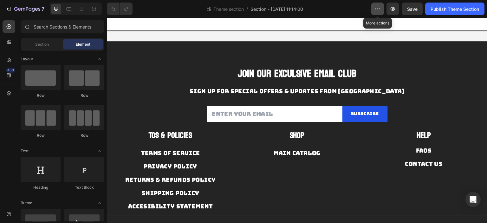
click at [378, 6] on icon "button" at bounding box center [377, 9] width 6 height 6
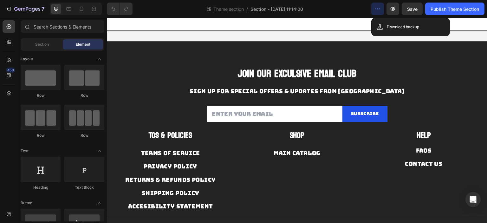
click at [378, 6] on icon "button" at bounding box center [377, 9] width 6 height 6
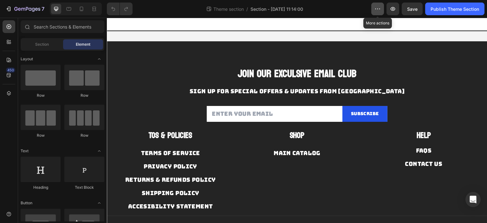
click at [381, 5] on button "button" at bounding box center [377, 9] width 13 height 13
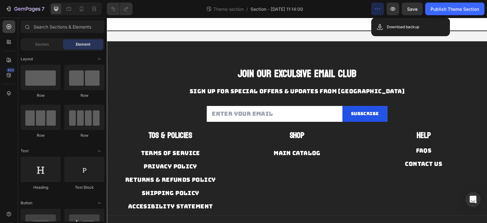
click at [381, 5] on button "button" at bounding box center [377, 9] width 13 height 13
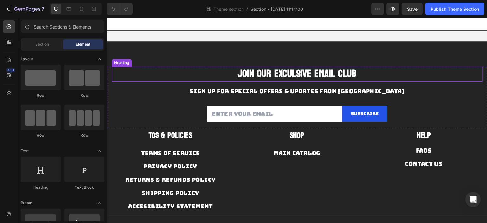
click at [204, 73] on h2 "JOIN OUR EXCULSIVE EMAIL CLUB" at bounding box center [297, 74] width 371 height 15
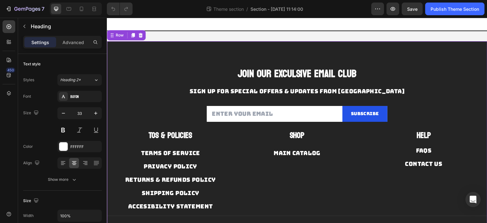
click at [206, 55] on div "JOIN OUR EXCULSIVE EMAIL CLUB Heading SIGN UP FOR SPECIAL OFFERS & UPDATES FROM…" at bounding box center [297, 150] width 380 height 219
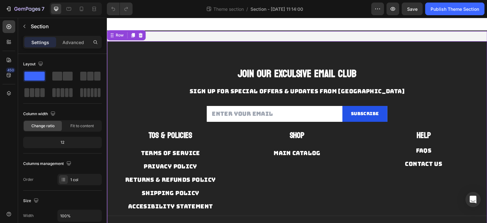
click at [223, 39] on div "JOIN OUR EXCULSIVE EMAIL CLUB Heading SIGN UP FOR SPECIAL OFFERS & UPDATES FROM…" at bounding box center [297, 150] width 380 height 240
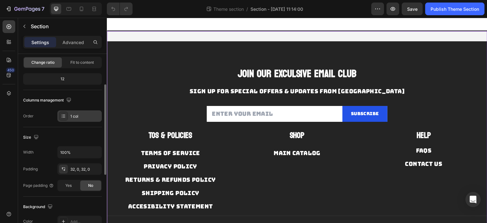
scroll to position [95, 0]
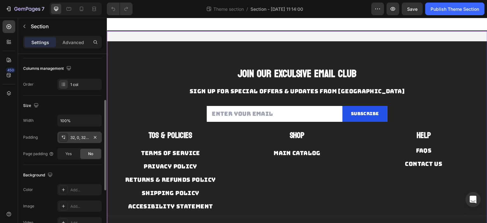
click at [65, 136] on icon at bounding box center [63, 137] width 5 height 5
click at [75, 42] on p "Advanced" at bounding box center [73, 42] width 22 height 7
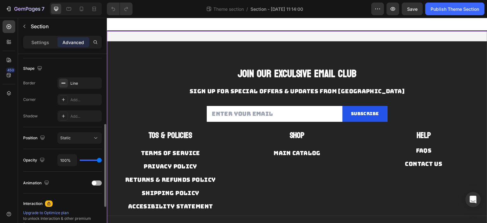
scroll to position [190, 0]
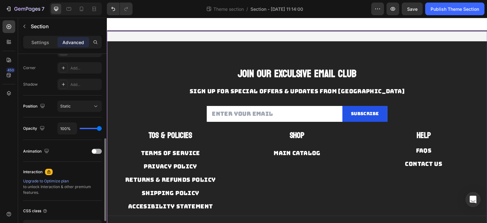
click at [93, 151] on span at bounding box center [94, 151] width 4 height 4
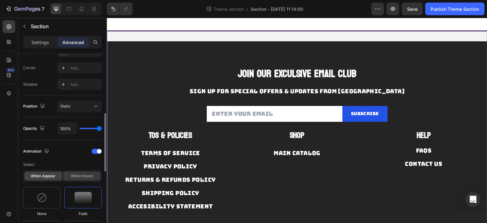
scroll to position [222, 0]
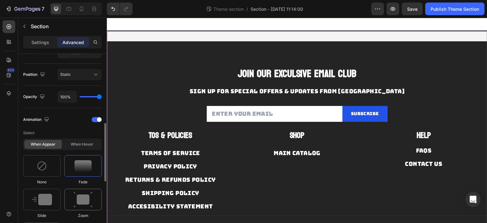
click at [80, 194] on img at bounding box center [83, 199] width 19 height 16
click at [41, 200] on img at bounding box center [42, 199] width 20 height 11
click at [73, 168] on div at bounding box center [82, 166] width 37 height 22
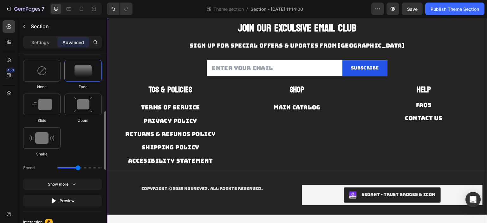
scroll to position [285, 0]
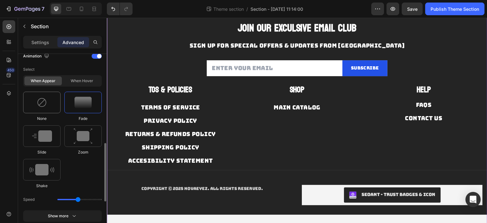
click at [48, 103] on div at bounding box center [41, 103] width 37 height 22
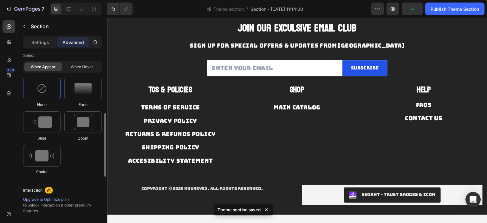
scroll to position [236, 0]
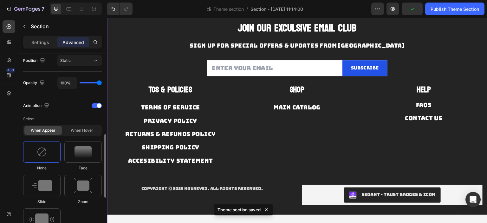
click at [48, 48] on div "Settings Advanced" at bounding box center [62, 42] width 79 height 13
click at [48, 42] on p "Settings" at bounding box center [40, 42] width 18 height 7
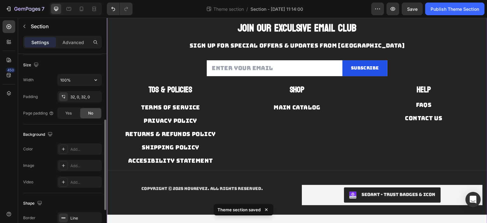
scroll to position [104, 0]
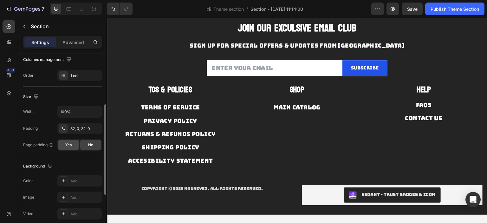
click at [65, 144] on span "Yes" at bounding box center [68, 145] width 6 height 6
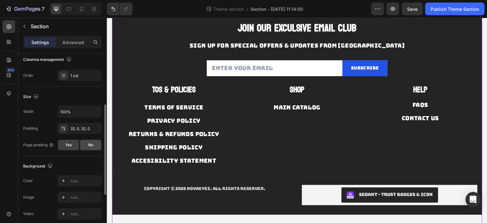
click at [87, 142] on div "No" at bounding box center [90, 145] width 21 height 10
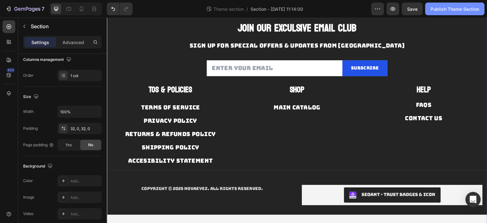
click at [442, 9] on div "Publish Theme Section" at bounding box center [454, 9] width 48 height 7
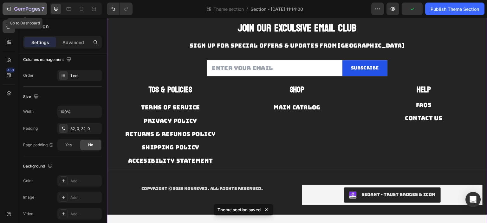
click at [8, 8] on icon "button" at bounding box center [8, 9] width 6 height 6
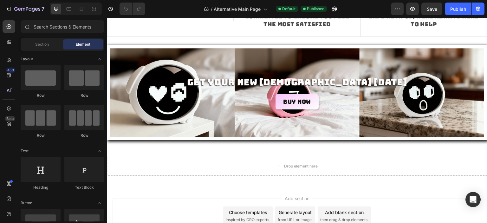
scroll to position [1029, 0]
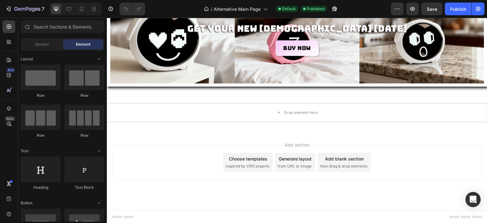
drag, startPoint x: 486, startPoint y: 40, endPoint x: 582, endPoint y: 211, distance: 196.5
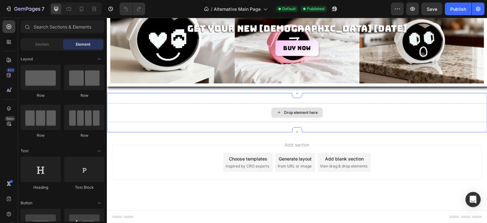
click at [351, 117] on div "Drop element here" at bounding box center [297, 112] width 380 height 19
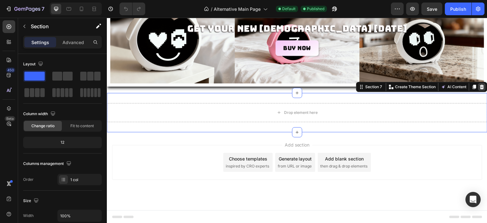
click at [479, 86] on icon at bounding box center [481, 86] width 5 height 5
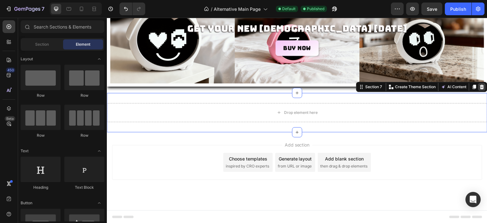
scroll to position [990, 0]
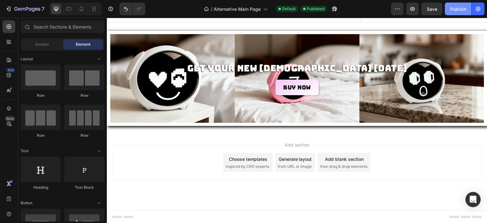
click at [453, 7] on div "Publish" at bounding box center [458, 9] width 16 height 7
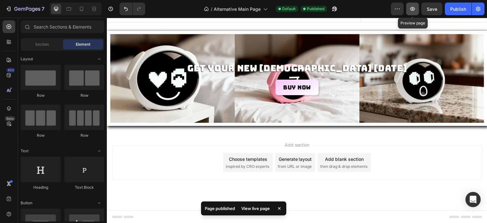
click at [410, 6] on icon "button" at bounding box center [412, 9] width 6 height 6
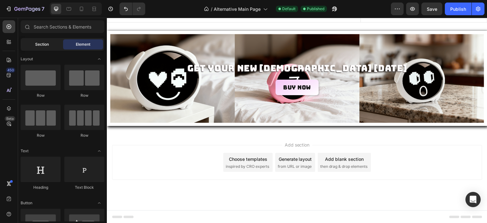
click at [41, 40] on div "Section" at bounding box center [42, 44] width 40 height 10
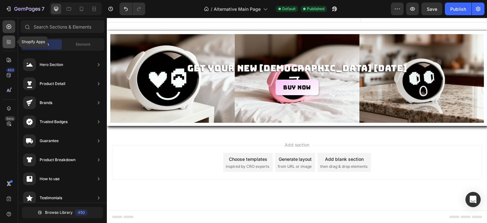
click at [11, 42] on icon at bounding box center [9, 42] width 6 height 6
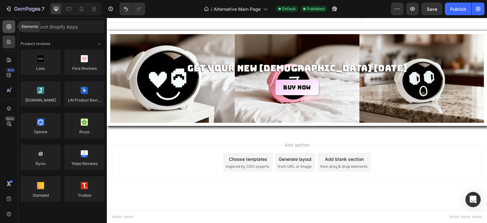
click at [9, 29] on icon at bounding box center [9, 26] width 5 height 5
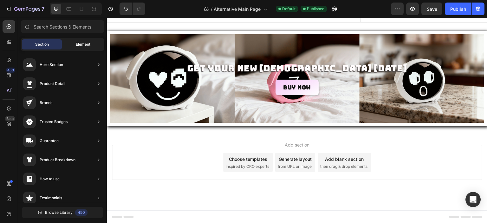
click at [73, 48] on div "Element" at bounding box center [83, 44] width 40 height 10
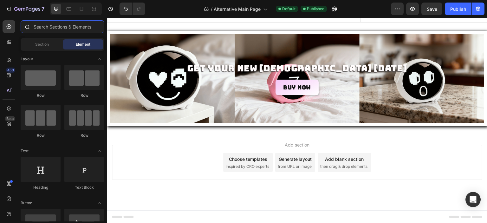
click at [76, 23] on input "text" at bounding box center [63, 26] width 84 height 13
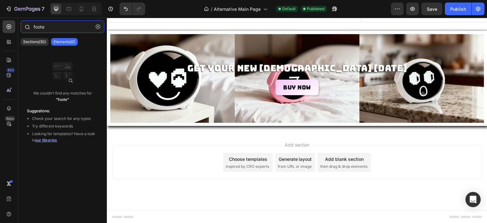
type input "footer"
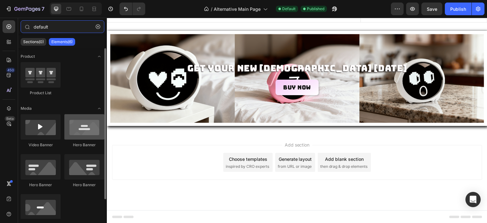
scroll to position [22, 0]
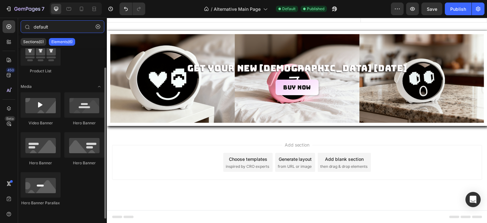
type input "="
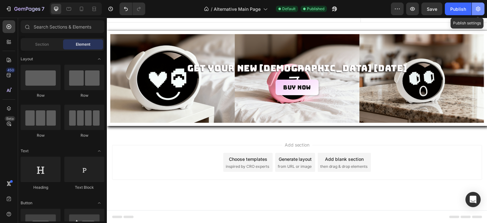
click at [478, 9] on icon "button" at bounding box center [478, 9] width 6 height 6
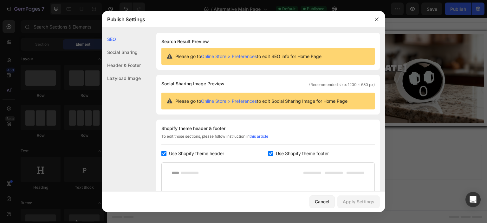
scroll to position [32, 0]
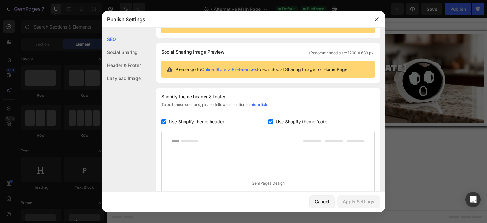
click at [273, 121] on label "Use Shopify theme footer" at bounding box center [300, 122] width 55 height 8
checkbox input "false"
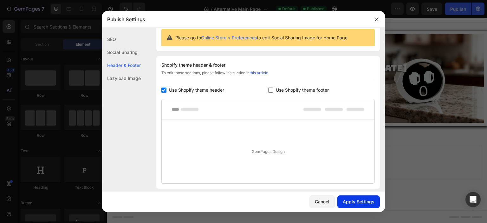
click at [361, 200] on div "Apply Settings" at bounding box center [359, 201] width 32 height 7
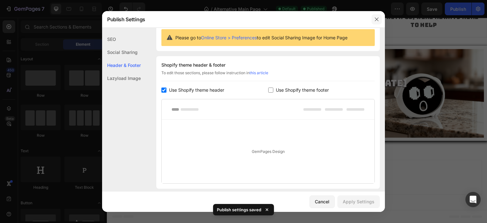
click at [375, 17] on icon "button" at bounding box center [376, 19] width 5 height 5
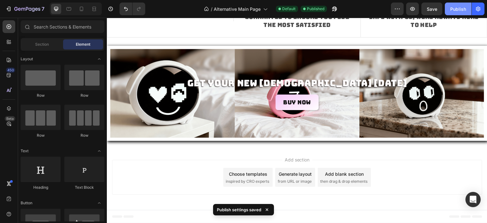
click at [461, 9] on div "Publish" at bounding box center [458, 9] width 16 height 7
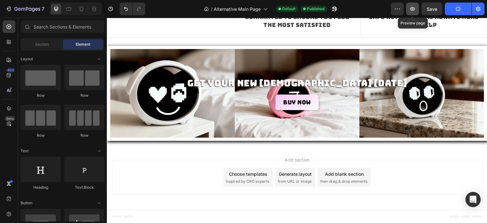
click at [413, 6] on icon "button" at bounding box center [412, 9] width 6 height 6
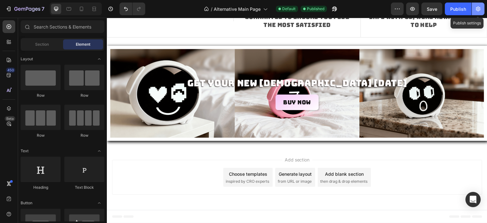
click at [483, 11] on button "button" at bounding box center [477, 9] width 13 height 13
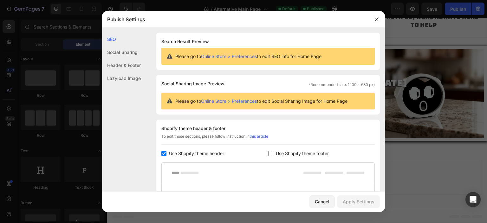
click at [279, 154] on span "Use Shopify theme footer" at bounding box center [302, 154] width 53 height 8
checkbox input "true"
click at [363, 200] on div "Apply Settings" at bounding box center [359, 201] width 32 height 7
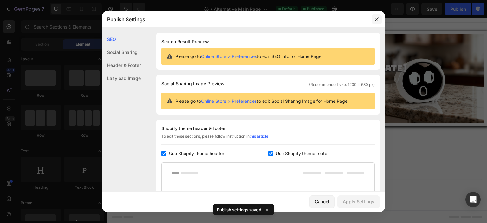
click at [379, 18] on button "button" at bounding box center [376, 19] width 10 height 10
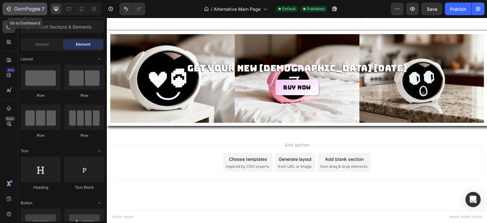
click at [4, 8] on button "7" at bounding box center [25, 9] width 45 height 13
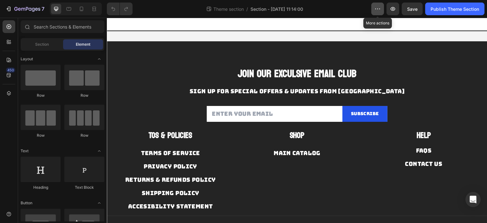
click at [375, 4] on button "button" at bounding box center [377, 9] width 13 height 13
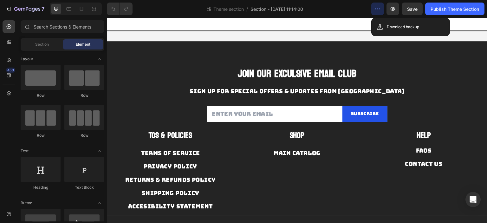
click at [375, 7] on icon "button" at bounding box center [377, 9] width 6 height 6
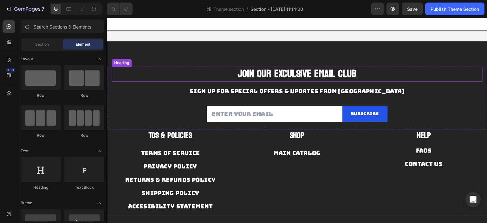
click at [249, 66] on div "JOIN OUR EXCULSIVE EMAIL CLUB Heading SIGN UP FOR SPECIAL OFFERS & UPDATES FROM…" at bounding box center [297, 150] width 380 height 219
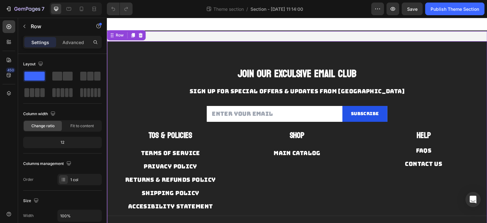
click at [218, 33] on div "JOIN OUR EXCULSIVE EMAIL CLUB Heading SIGN UP FOR SPECIAL OFFERS & UPDATES FROM…" at bounding box center [297, 150] width 380 height 240
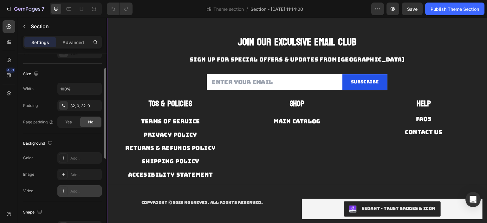
scroll to position [95, 0]
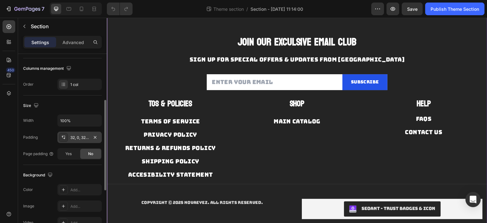
click at [81, 139] on div "32, 0, 32, 0" at bounding box center [79, 138] width 18 height 6
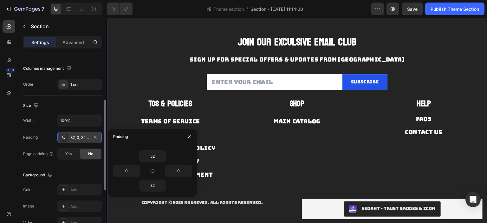
click at [81, 137] on div "32, 0, 32, 0" at bounding box center [79, 138] width 18 height 6
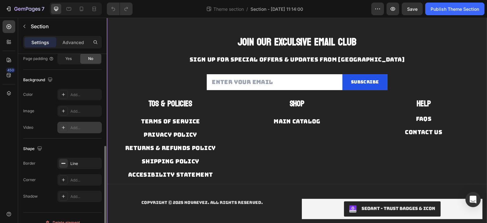
scroll to position [199, 0]
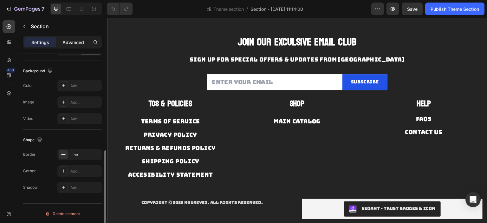
click at [67, 43] on p "Advanced" at bounding box center [73, 42] width 22 height 7
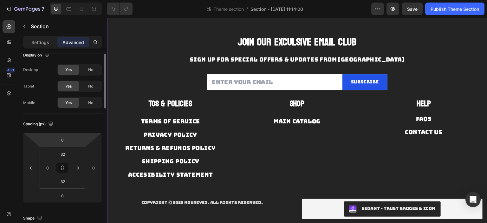
scroll to position [0, 0]
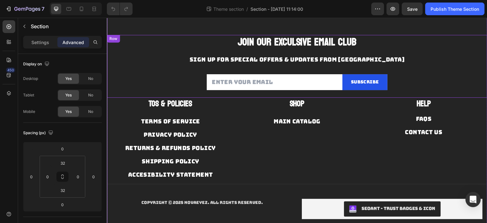
click at [190, 50] on div "JOIN OUR EXCULSIVE EMAIL CLUB Heading SIGN UP FOR SPECIAL OFFERS & UPDATES FROM…" at bounding box center [297, 66] width 371 height 63
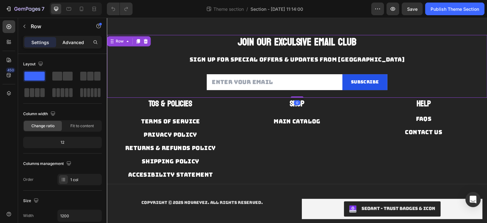
click at [79, 42] on p "Advanced" at bounding box center [73, 42] width 22 height 7
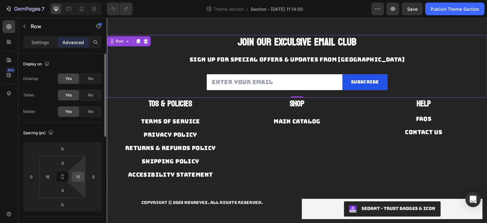
click at [79, 178] on input "15" at bounding box center [78, 177] width 10 height 10
type input "0"
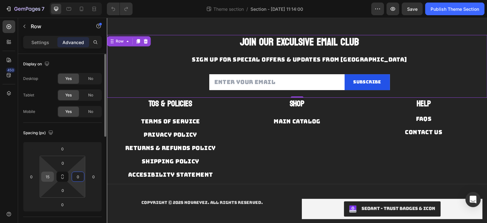
click at [47, 176] on input "15" at bounding box center [48, 177] width 10 height 10
type input "0"
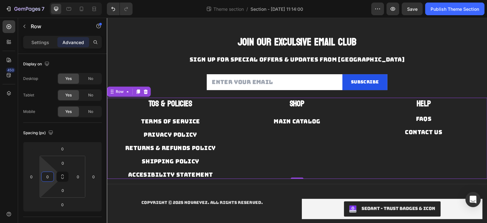
click at [137, 112] on div "TERMS OF SERVICE Button" at bounding box center [171, 118] width 118 height 16
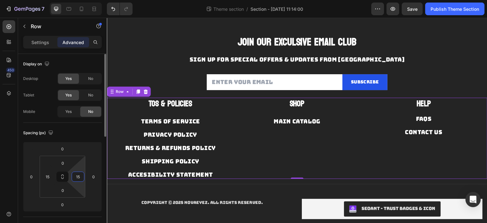
click at [77, 176] on input "15" at bounding box center [78, 177] width 10 height 10
type input "0"
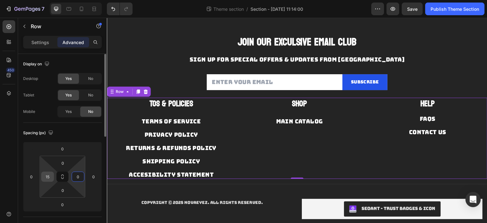
click at [50, 175] on input "15" at bounding box center [48, 177] width 10 height 10
type input "0"
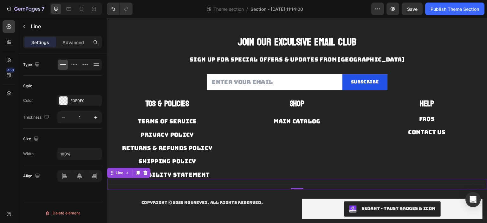
click at [205, 186] on div "Title Line 0" at bounding box center [297, 184] width 380 height 10
click at [83, 39] on p "Advanced" at bounding box center [73, 42] width 22 height 7
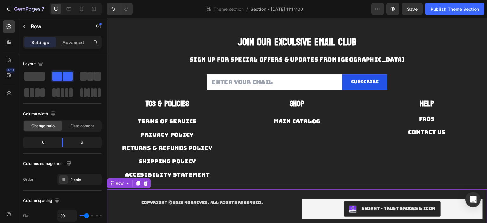
click at [150, 195] on div "Copyright © 2025 NOVAEYEZ. All Rights Reserved. Text block SEOAnt ‑ Trust Badge…" at bounding box center [297, 208] width 380 height 39
click at [74, 35] on div "Sections(18) Elements(81) Section Element Hero Section Product Detail Brands Tr…" at bounding box center [62, 120] width 89 height 205
click at [74, 42] on p "Advanced" at bounding box center [73, 42] width 22 height 7
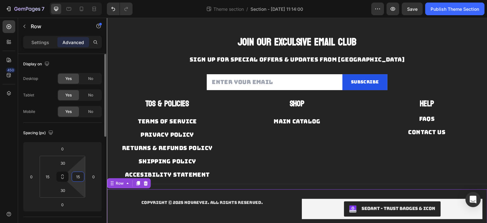
click at [80, 175] on input "15" at bounding box center [78, 177] width 10 height 10
type input "0"
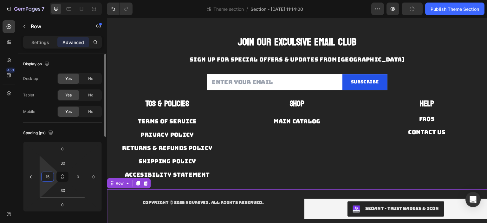
click at [49, 175] on input "15" at bounding box center [48, 177] width 10 height 10
type input "0"
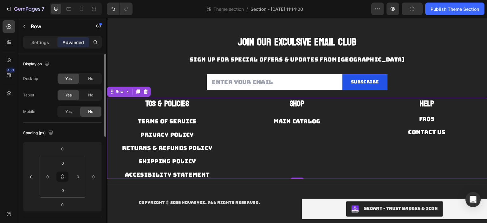
click at [254, 165] on div "Shop Text block MAIN CATALOG Button" at bounding box center [297, 138] width 121 height 81
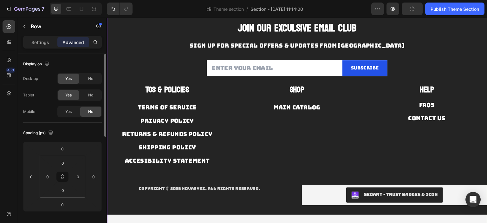
click at [264, 217] on div "JOIN OUR EXCULSIVE EMAIL CLUB Heading SIGN UP FOR SPECIAL OFFERS & UPDATES FROM…" at bounding box center [297, 105] width 380 height 240
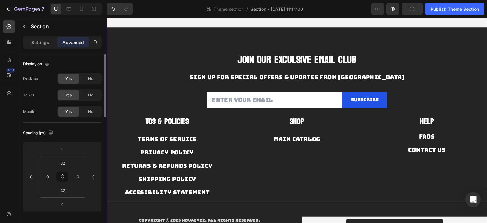
scroll to position [0, 0]
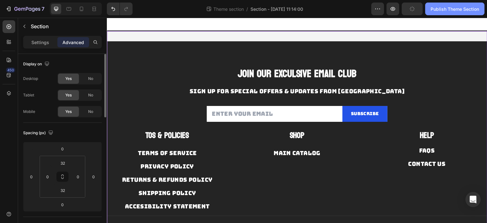
click at [449, 11] on div "Publish Theme Section" at bounding box center [454, 9] width 48 height 7
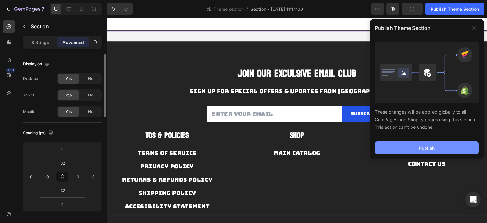
click at [436, 147] on button "Publish" at bounding box center [427, 147] width 104 height 13
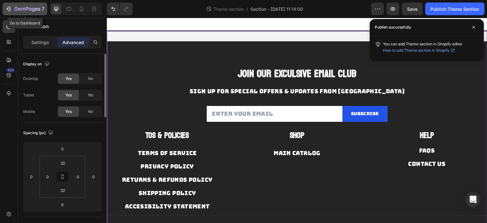
click at [8, 6] on icon "button" at bounding box center [8, 9] width 6 height 6
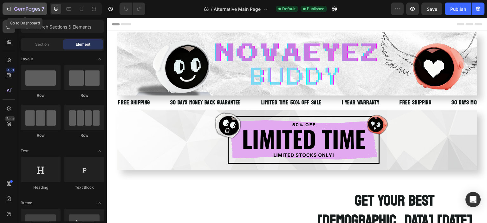
click at [12, 8] on div "7" at bounding box center [24, 9] width 39 height 8
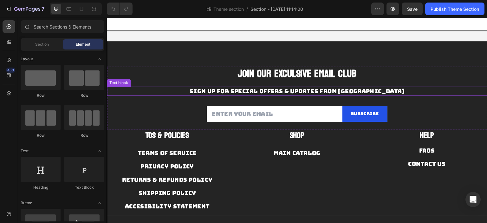
click at [187, 91] on p "SIGN UP FOR SPECIAL OFFERS & UPDATES FROM [GEOGRAPHIC_DATA]" at bounding box center [296, 91] width 379 height 8
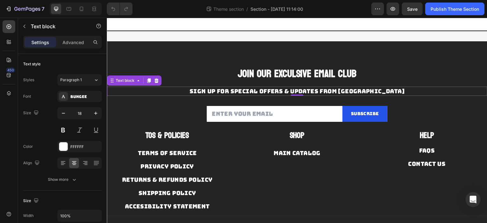
click at [193, 76] on h2 "JOIN OUR EXCULSIVE EMAIL CLUB" at bounding box center [297, 74] width 380 height 15
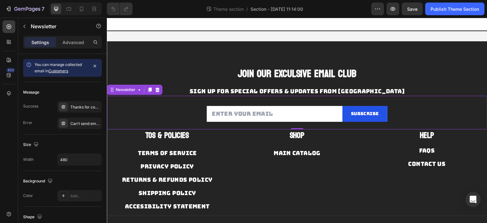
click at [143, 119] on div "Email Field Subscribe Submit Button Row Newsletter 0" at bounding box center [297, 113] width 380 height 34
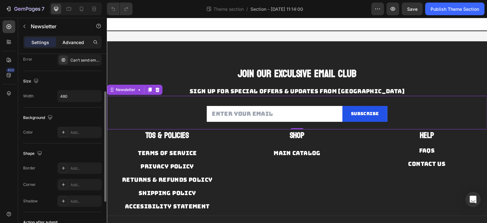
click at [73, 42] on p "Advanced" at bounding box center [73, 42] width 22 height 7
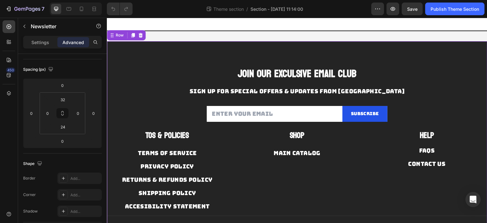
click at [176, 59] on div "JOIN OUR EXCULSIVE EMAIL CLUB Heading SIGN UP FOR SPECIAL OFFERS & UPDATES FROM…" at bounding box center [297, 150] width 380 height 219
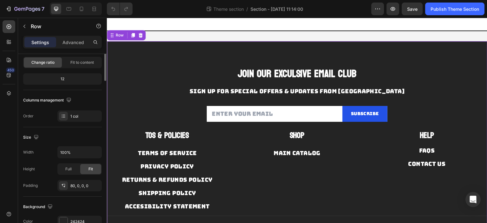
scroll to position [0, 0]
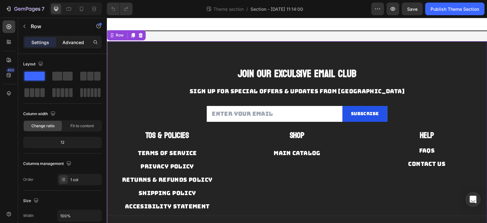
click at [79, 45] on p "Advanced" at bounding box center [73, 42] width 22 height 7
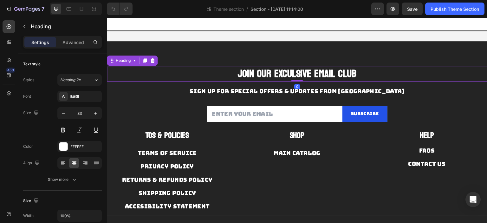
click at [180, 75] on h2 "JOIN OUR EXCULSIVE EMAIL CLUB" at bounding box center [297, 74] width 380 height 15
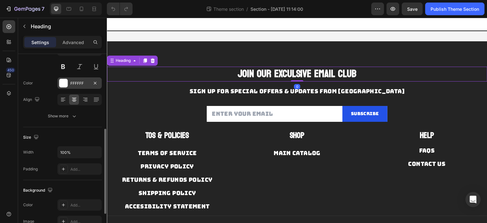
scroll to position [95, 0]
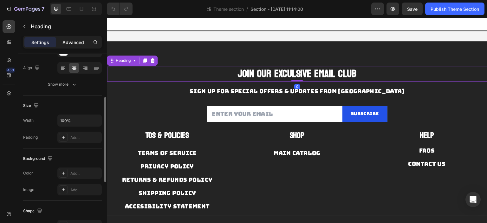
click at [76, 43] on p "Advanced" at bounding box center [73, 42] width 22 height 7
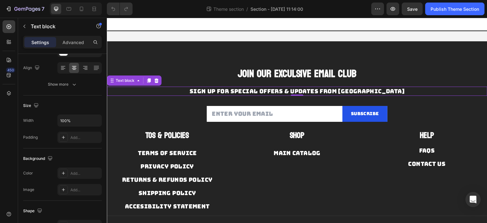
click at [185, 89] on p "SIGN UP FOR SPECIAL OFFERS & UPDATES FROM [GEOGRAPHIC_DATA]" at bounding box center [296, 91] width 379 height 8
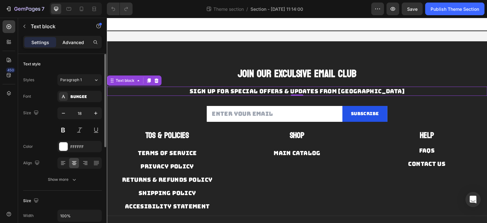
click at [80, 42] on p "Advanced" at bounding box center [73, 42] width 22 height 7
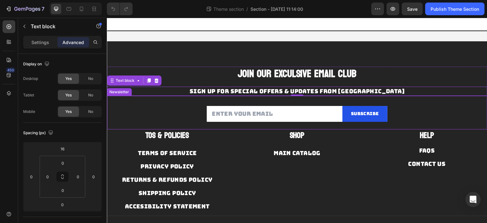
click at [195, 109] on div "Email Field Subscribe Submit Button Row Newsletter" at bounding box center [297, 113] width 380 height 34
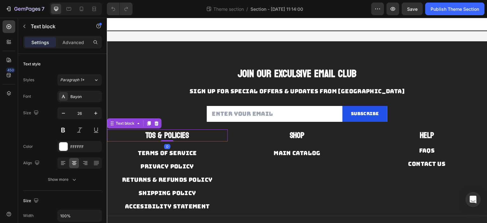
click at [193, 134] on p "TOS & POLICIES" at bounding box center [166, 135] width 119 height 11
click at [79, 46] on div "Advanced" at bounding box center [73, 42] width 32 height 10
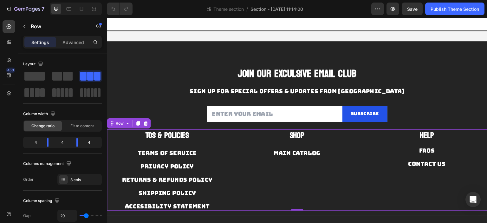
click at [232, 136] on div "TOS & POLICIES Text block TERMS OF SERVICE Button PRIVACY POLICY Button RETURNS…" at bounding box center [297, 169] width 380 height 81
click at [74, 43] on p "Advanced" at bounding box center [73, 42] width 22 height 7
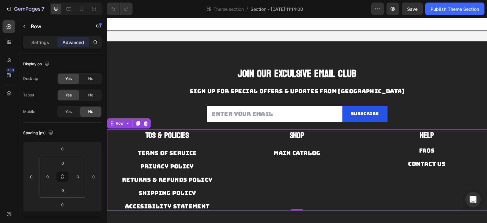
scroll to position [32, 0]
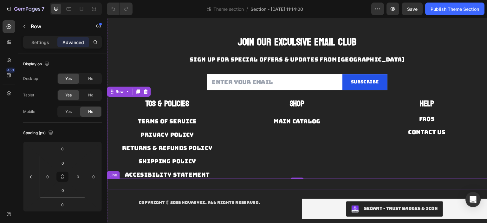
click at [228, 184] on div "Title Line" at bounding box center [297, 184] width 380 height 10
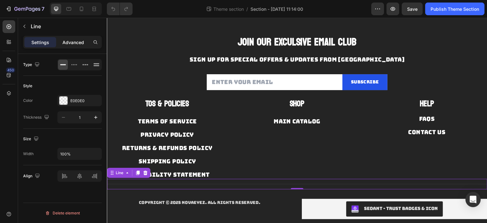
click at [79, 40] on p "Advanced" at bounding box center [73, 42] width 22 height 7
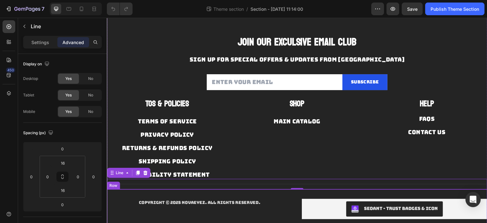
click at [263, 193] on div "Copyright © 2025 NOVAEYEZ. All Rights Reserved. Text block SEOAnt ‑ Trust Badge…" at bounding box center [297, 208] width 380 height 39
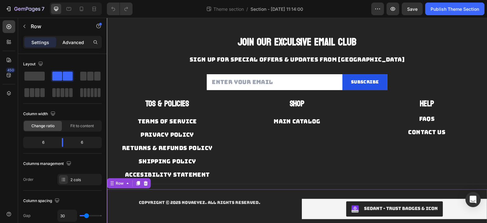
click at [80, 39] on p "Advanced" at bounding box center [73, 42] width 22 height 7
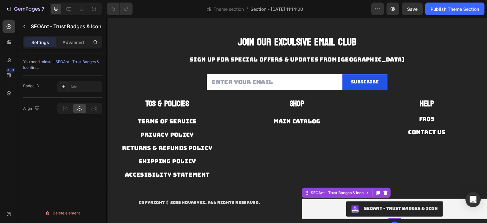
click at [314, 206] on div "SEOAnt ‑ Trust Badges & Icon" at bounding box center [394, 208] width 180 height 15
click at [67, 42] on p "Advanced" at bounding box center [73, 42] width 22 height 7
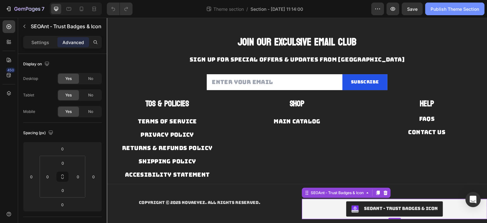
click at [455, 10] on div "Publish Theme Section" at bounding box center [454, 9] width 48 height 7
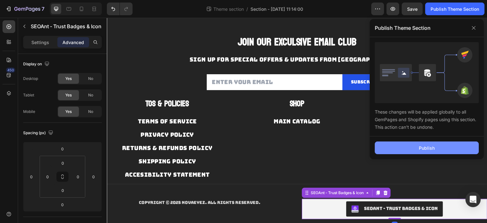
click at [435, 146] on button "Publish" at bounding box center [427, 147] width 104 height 13
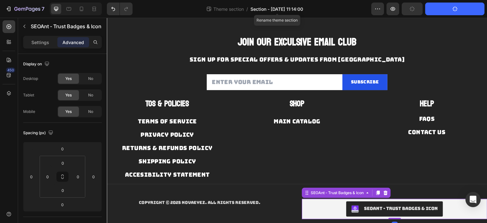
click at [298, 7] on span "Section - Sep 29 11:14:00" at bounding box center [276, 9] width 53 height 7
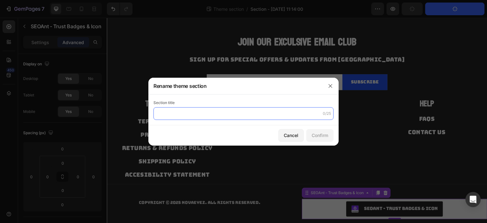
click at [281, 113] on input "text" at bounding box center [243, 113] width 180 height 13
click at [285, 112] on input "text" at bounding box center [243, 113] width 180 height 13
type input "Footer"
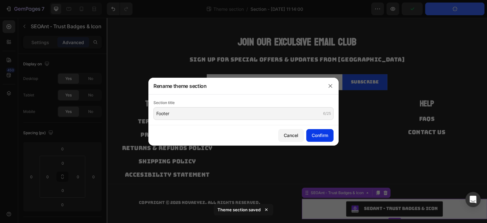
click at [322, 135] on div "Confirm" at bounding box center [319, 135] width 16 height 7
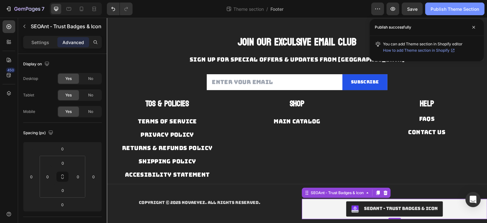
click at [452, 10] on div "Publish Theme Section" at bounding box center [454, 9] width 48 height 7
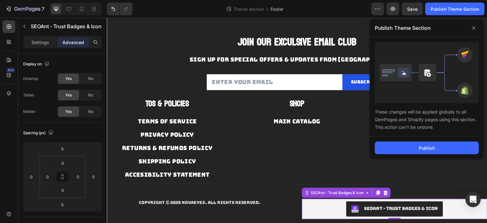
drag, startPoint x: 438, startPoint y: 146, endPoint x: 437, endPoint y: 120, distance: 26.3
click at [437, 120] on div "Publish Theme Section These changes will be applied globally to all GemPages an…" at bounding box center [426, 89] width 114 height 140
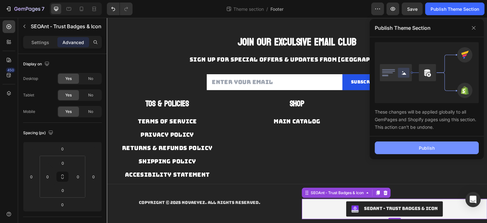
click at [420, 147] on div "Publish" at bounding box center [427, 147] width 16 height 7
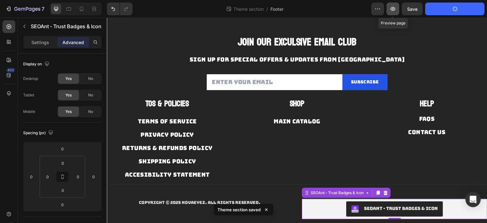
click at [391, 10] on icon "button" at bounding box center [392, 9] width 5 height 4
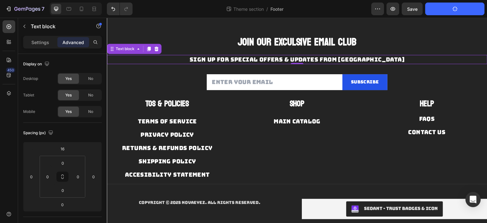
click at [424, 57] on p "SIGN UP FOR SPECIAL OFFERS & UPDATES FROM [GEOGRAPHIC_DATA]" at bounding box center [296, 59] width 379 height 8
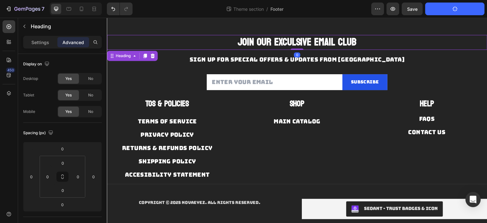
click at [414, 42] on h2 "JOIN OUR EXCULSIVE EMAIL CLUB" at bounding box center [297, 42] width 380 height 15
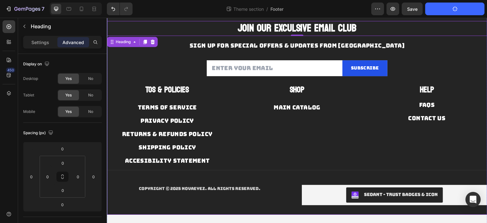
scroll to position [0, 0]
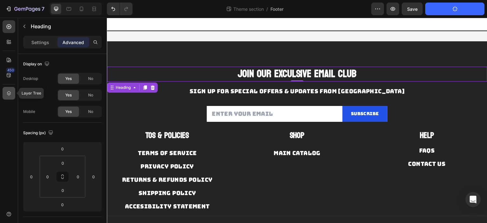
click at [10, 99] on div at bounding box center [9, 93] width 13 height 13
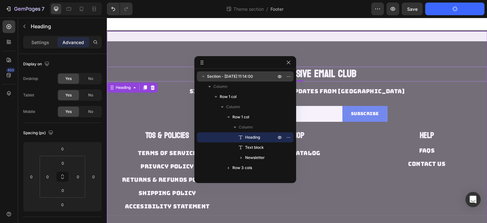
click at [239, 77] on span "Section - Sep 29 11:14:00" at bounding box center [230, 76] width 46 height 6
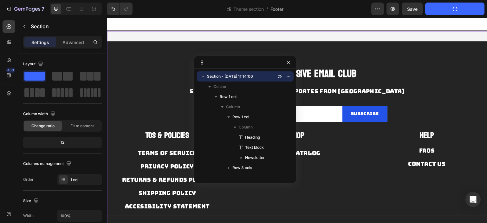
click at [70, 48] on div "Settings Advanced" at bounding box center [62, 42] width 79 height 13
click at [74, 44] on p "Advanced" at bounding box center [73, 42] width 22 height 7
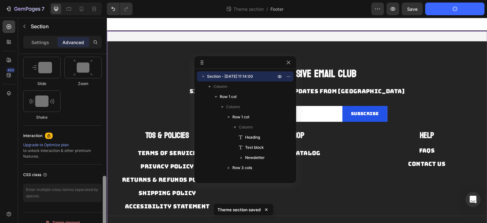
scroll to position [362, 0]
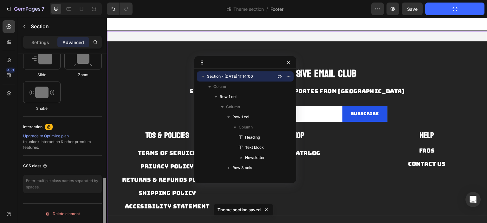
drag, startPoint x: 104, startPoint y: 151, endPoint x: 99, endPoint y: 205, distance: 54.4
click at [99, 205] on div "Display on Desktop Yes No Tablet Yes No Mobile Yes No Spacing (px) 0 0 0 0 32 0…" at bounding box center [62, 147] width 89 height 187
click at [40, 43] on p "Settings" at bounding box center [40, 42] width 18 height 7
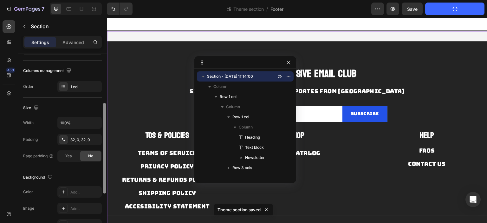
scroll to position [92, 0]
drag, startPoint x: 105, startPoint y: 160, endPoint x: 106, endPoint y: 108, distance: 52.0
click at [106, 108] on div at bounding box center [104, 143] width 3 height 90
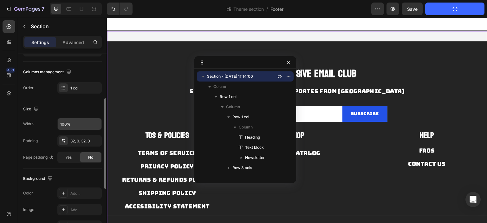
click at [70, 119] on input "100%" at bounding box center [80, 123] width 44 height 11
click at [95, 121] on icon "button" at bounding box center [96, 124] width 6 height 6
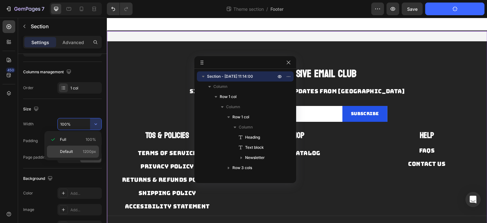
click at [86, 152] on span "1200px" at bounding box center [89, 152] width 13 height 6
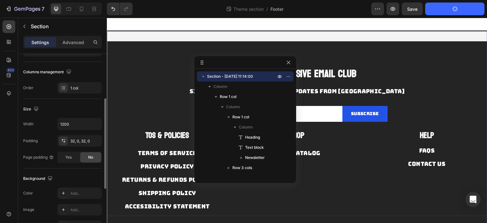
click at [84, 102] on div "Size Width 1200 Padding 32, 0, 32, 0 Page padding Yes No" at bounding box center [62, 133] width 79 height 69
click at [97, 125] on icon "button" at bounding box center [96, 124] width 6 height 6
click at [89, 105] on div "Size" at bounding box center [62, 109] width 79 height 10
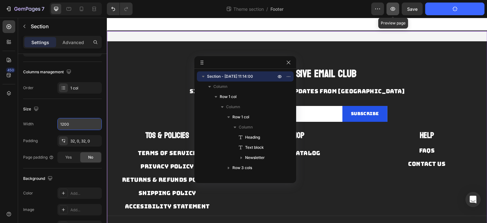
click at [392, 7] on icon "button" at bounding box center [392, 9] width 5 height 4
click at [95, 119] on button "button" at bounding box center [95, 123] width 11 height 11
click at [75, 123] on input "1200" at bounding box center [80, 123] width 44 height 11
click at [84, 112] on div "Size" at bounding box center [62, 109] width 79 height 10
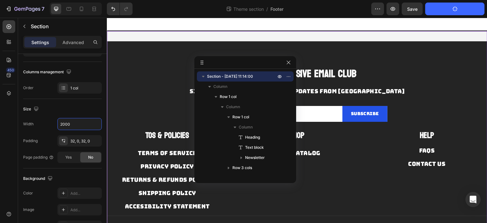
click at [84, 105] on div "Size" at bounding box center [62, 109] width 79 height 10
click at [88, 155] on span "No" at bounding box center [90, 157] width 5 height 6
click at [69, 157] on span "Yes" at bounding box center [68, 157] width 6 height 6
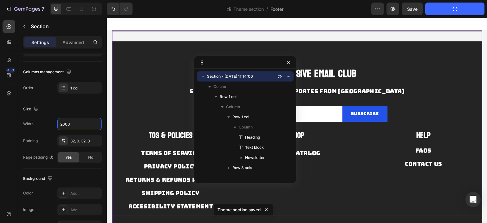
click at [80, 109] on div "Size" at bounding box center [62, 109] width 79 height 10
click at [394, 5] on button "button" at bounding box center [392, 9] width 13 height 13
click at [79, 105] on div "Size" at bounding box center [62, 109] width 79 height 10
click at [86, 152] on div "No" at bounding box center [90, 157] width 21 height 10
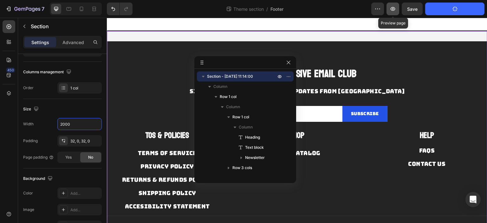
click at [394, 9] on icon "button" at bounding box center [392, 9] width 6 height 6
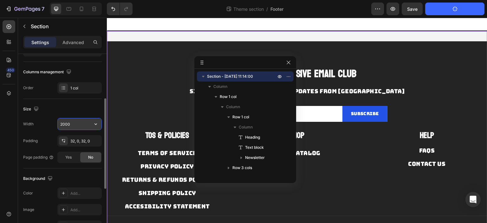
click at [78, 126] on input "2000" at bounding box center [80, 123] width 44 height 11
click at [76, 120] on input "2000" at bounding box center [80, 123] width 44 height 11
click at [74, 107] on div "Size" at bounding box center [62, 109] width 79 height 10
click at [85, 121] on input "200000" at bounding box center [80, 123] width 44 height 11
click at [96, 124] on icon "button" at bounding box center [96, 124] width 6 height 6
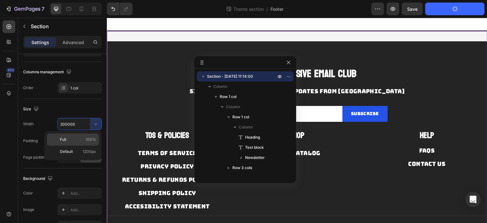
click at [81, 141] on p "Full 100%" at bounding box center [78, 140] width 36 height 6
type input "100%"
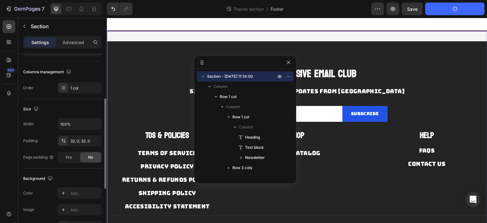
click at [87, 109] on div "Size" at bounding box center [62, 109] width 79 height 10
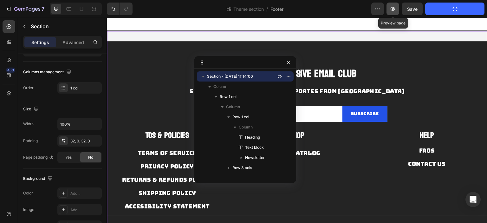
click at [394, 10] on icon "button" at bounding box center [392, 9] width 5 height 4
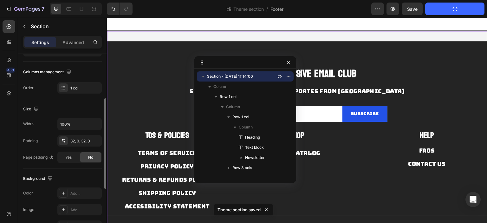
click at [79, 102] on div "Size Width 100% Padding 32, 0, 32, 0 Page padding Yes No" at bounding box center [62, 133] width 79 height 69
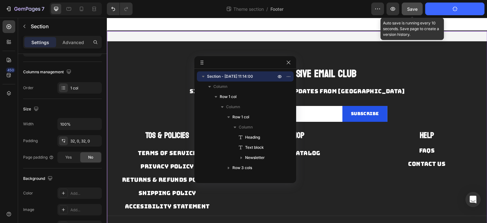
click at [419, 12] on button "Save" at bounding box center [411, 9] width 21 height 13
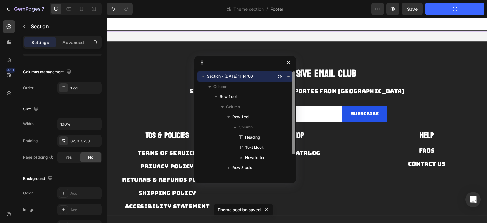
drag, startPoint x: 288, startPoint y: 64, endPoint x: 286, endPoint y: 76, distance: 12.3
click at [292, 94] on div "Section - Sep 29 11:14:00 Column Row 1 col Column Row 1 col Column Heading Text…" at bounding box center [245, 119] width 102 height 127
click at [290, 62] on icon "button" at bounding box center [288, 62] width 5 height 5
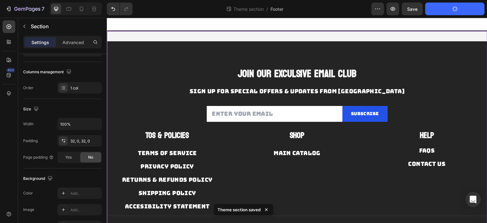
click at [464, 10] on button "Publish Theme Section" at bounding box center [454, 9] width 59 height 13
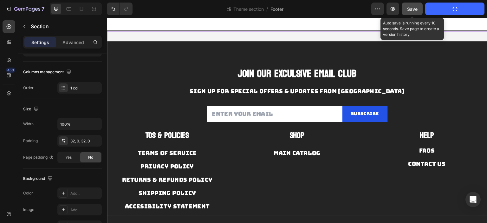
click at [409, 11] on span "Save" at bounding box center [412, 8] width 10 height 5
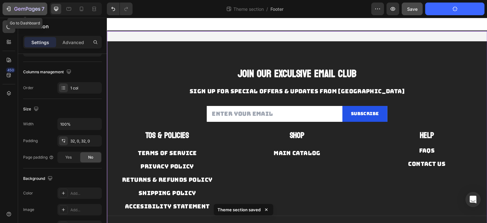
click at [16, 7] on icon "button" at bounding box center [27, 9] width 26 height 5
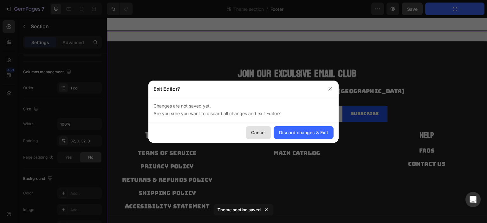
click at [264, 135] on div "Cancel" at bounding box center [258, 132] width 15 height 7
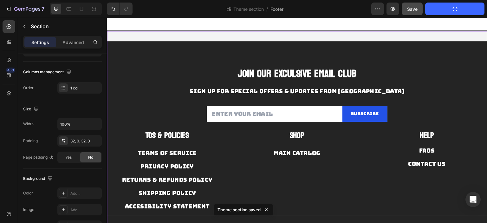
click at [453, 9] on icon "button" at bounding box center [454, 9] width 6 height 6
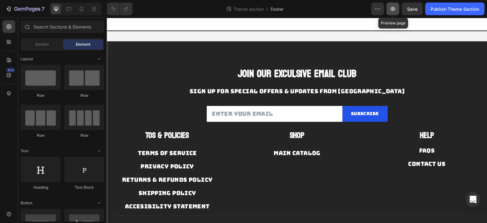
click at [393, 10] on icon "button" at bounding box center [392, 9] width 6 height 6
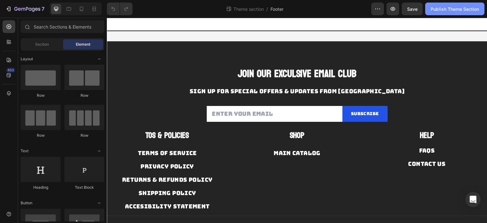
click at [450, 9] on div "Publish Theme Section" at bounding box center [454, 9] width 48 height 7
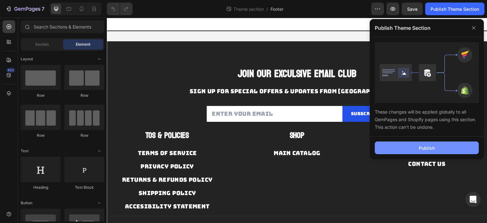
click at [417, 145] on button "Publish" at bounding box center [427, 147] width 104 height 13
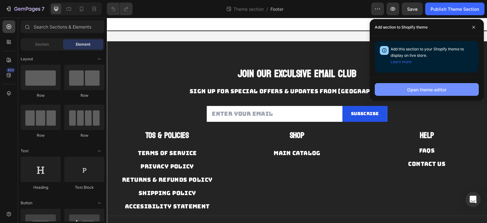
click at [435, 90] on div "Open theme editor" at bounding box center [426, 89] width 39 height 7
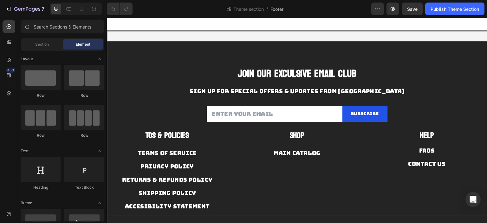
scroll to position [46, 0]
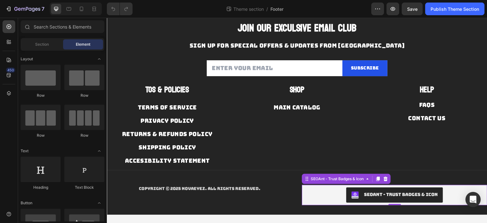
click at [413, 188] on button "SEOAnt ‑ Trust Badges & Icon" at bounding box center [394, 194] width 97 height 15
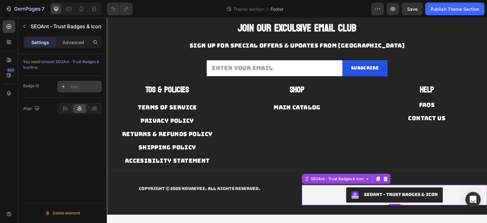
click at [75, 88] on div "Add..." at bounding box center [85, 87] width 30 height 6
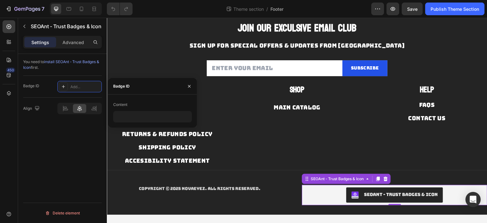
click at [138, 106] on div "Content" at bounding box center [152, 104] width 79 height 10
click at [81, 86] on div "Add..." at bounding box center [85, 87] width 30 height 6
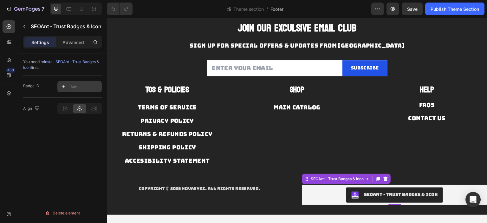
click at [80, 86] on div "Add..." at bounding box center [85, 87] width 30 height 6
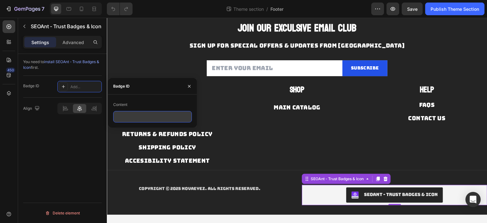
click at [123, 112] on input "text" at bounding box center [152, 116] width 79 height 11
paste input "68da0f98d89aa-42210667-431759121304"
type input "68da0f98d89aa-42210667-431759121304"
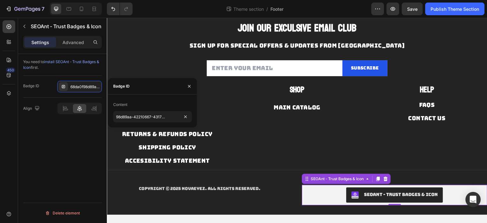
scroll to position [0, 0]
click at [87, 152] on div "You need to install SEOAnt ‑ Trust Badges & Icon first. Badge ID 68da0f98d89aa-…" at bounding box center [62, 147] width 89 height 187
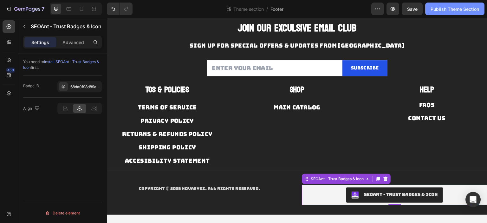
click at [464, 10] on div "Publish Theme Section" at bounding box center [454, 9] width 48 height 7
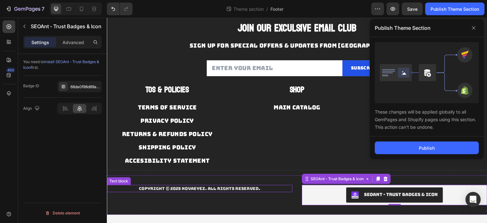
click at [224, 188] on p "Copyright © 2025 NOVAEYEZ. All Rights Reserved." at bounding box center [199, 188] width 184 height 6
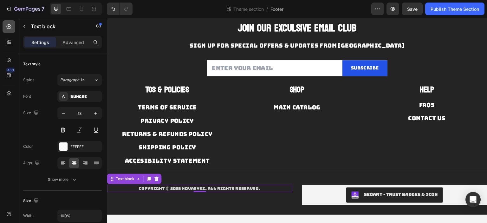
click at [13, 29] on div at bounding box center [9, 26] width 13 height 13
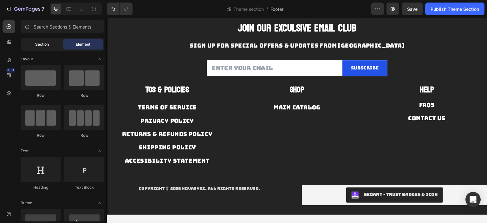
click at [37, 42] on span "Section" at bounding box center [42, 45] width 14 height 6
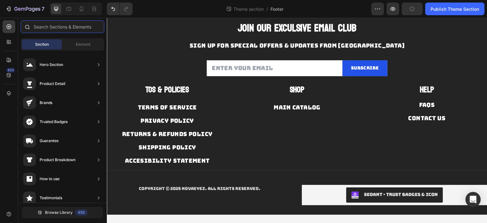
click at [74, 29] on input "text" at bounding box center [63, 26] width 84 height 13
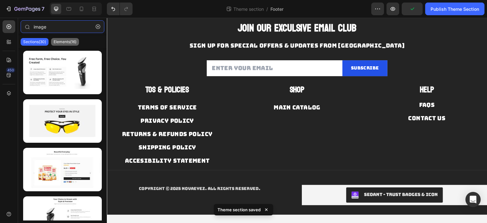
type input "image"
click at [56, 38] on div "Elements(16)" at bounding box center [65, 42] width 28 height 8
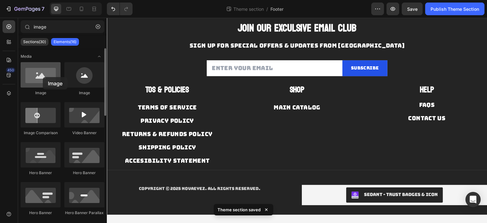
click at [43, 77] on div at bounding box center [41, 74] width 40 height 25
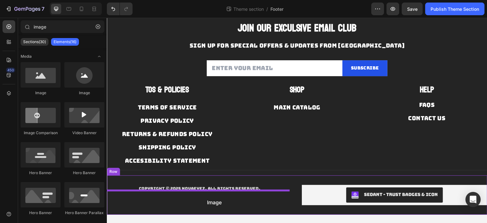
drag, startPoint x: 194, startPoint y: 103, endPoint x: 202, endPoint y: 195, distance: 92.9
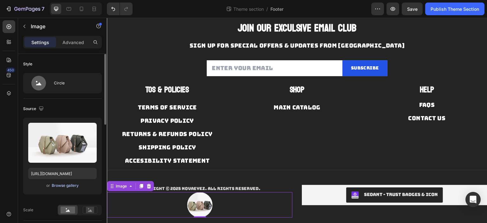
click at [71, 187] on div "Browse gallery" at bounding box center [65, 186] width 27 height 6
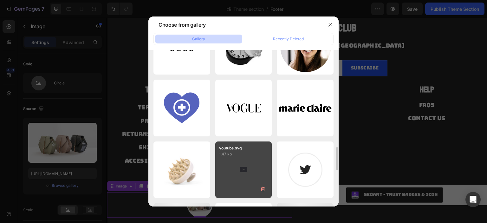
scroll to position [813, 0]
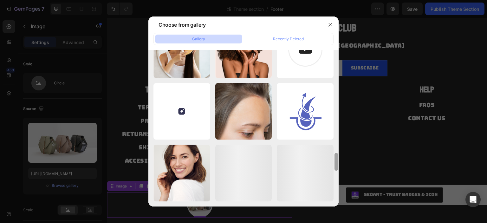
drag, startPoint x: 338, startPoint y: 178, endPoint x: 336, endPoint y: 153, distance: 25.1
click at [337, 140] on div at bounding box center [336, 128] width 5 height 156
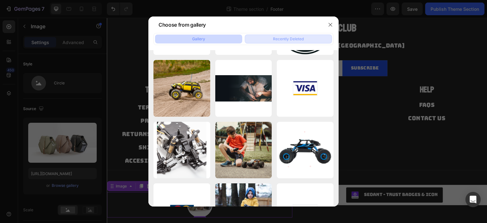
scroll to position [0, 0]
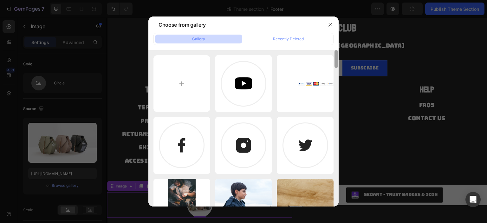
drag, startPoint x: 335, startPoint y: 165, endPoint x: 332, endPoint y: 39, distance: 125.5
click at [332, 39] on div "Gallery Recently Deleted Frame 46165 (1).png 3.72 kb Payments (1).png 28.62 kb …" at bounding box center [243, 119] width 190 height 173
click at [184, 85] on input "file" at bounding box center [181, 83] width 57 height 57
type input "C:\fakepath\profile.png"
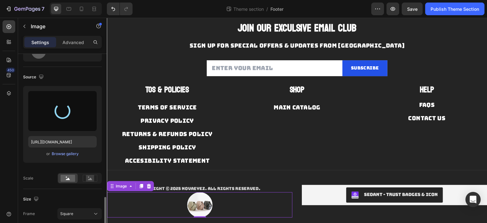
scroll to position [158, 0]
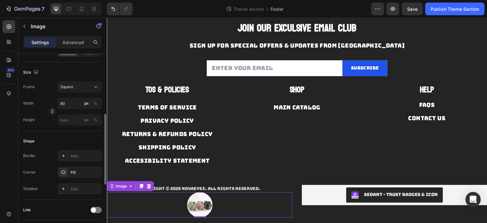
type input "https://cdn.shopify.com/s/files/1/0783/0238/0250/files/gempages_586033379758048…"
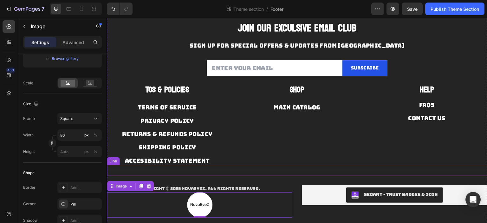
click at [274, 167] on div "Title Line" at bounding box center [297, 170] width 380 height 10
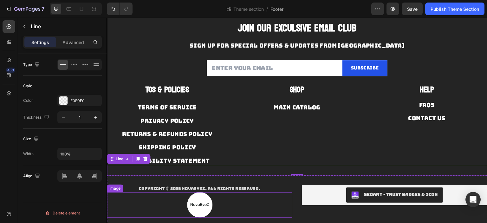
click at [204, 205] on img at bounding box center [199, 204] width 25 height 25
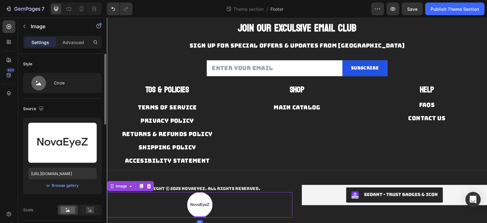
scroll to position [95, 0]
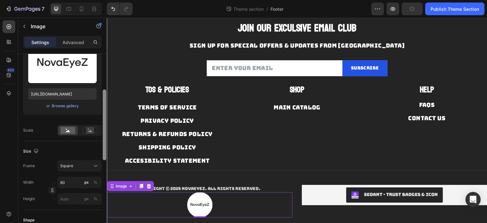
drag, startPoint x: 104, startPoint y: 151, endPoint x: 103, endPoint y: 107, distance: 44.4
click at [103, 109] on div at bounding box center [104, 124] width 3 height 71
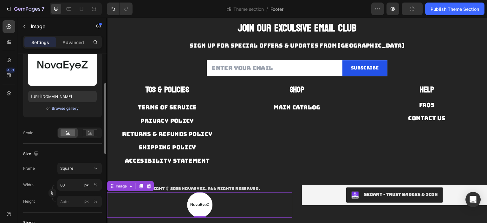
click at [70, 106] on div "Browse gallery" at bounding box center [65, 109] width 27 height 6
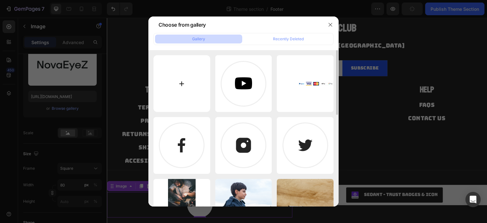
click at [195, 70] on input "file" at bounding box center [181, 83] width 57 height 57
type input "C:\fakepath\JustText.png"
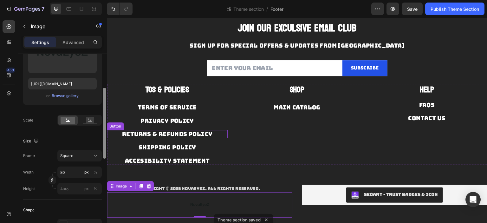
drag, startPoint x: 211, startPoint y: 128, endPoint x: 107, endPoint y: 134, distance: 104.8
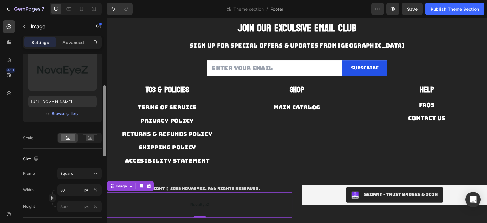
scroll to position [69, 0]
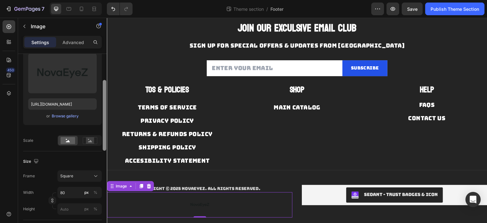
click at [104, 107] on div at bounding box center [104, 115] width 3 height 71
click at [72, 114] on div "Browse gallery" at bounding box center [65, 116] width 27 height 6
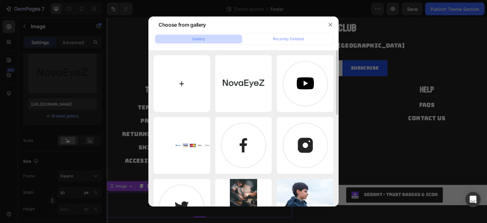
click at [189, 82] on input "file" at bounding box center [181, 83] width 57 height 57
click at [330, 27] on icon "button" at bounding box center [330, 24] width 5 height 5
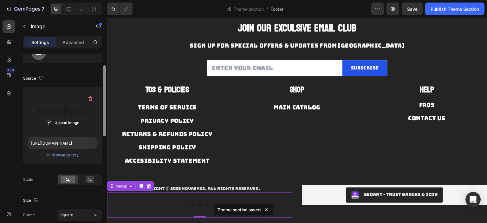
scroll to position [30, 0]
drag, startPoint x: 105, startPoint y: 143, endPoint x: 94, endPoint y: 104, distance: 40.4
click at [94, 104] on div "Style Circle Source Upload Image https://cdn.shopify.com/s/files/1/0783/0238/02…" at bounding box center [62, 147] width 89 height 187
click at [75, 123] on input "file" at bounding box center [63, 123] width 44 height 11
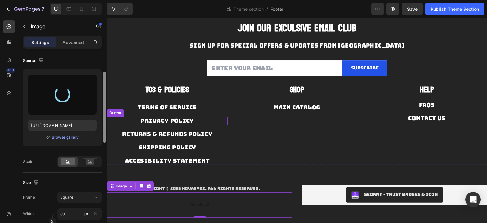
scroll to position [40, 0]
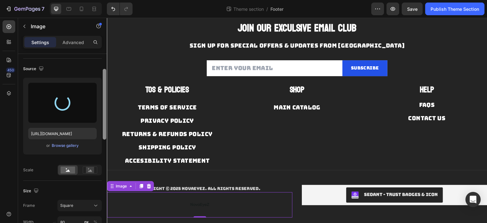
type input "[URL][DOMAIN_NAME]"
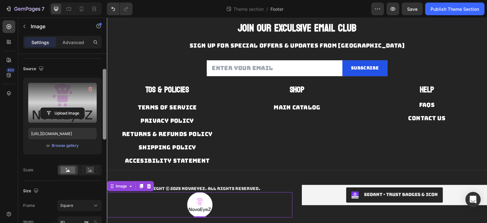
drag, startPoint x: 104, startPoint y: 113, endPoint x: 104, endPoint y: 117, distance: 3.8
click at [104, 117] on div at bounding box center [104, 104] width 3 height 71
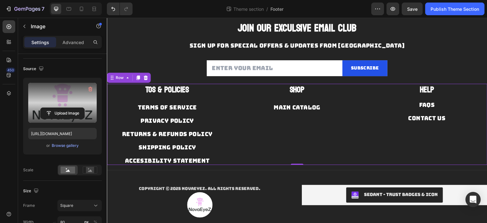
click at [197, 152] on div "accesibility statement Button" at bounding box center [167, 157] width 121 height 13
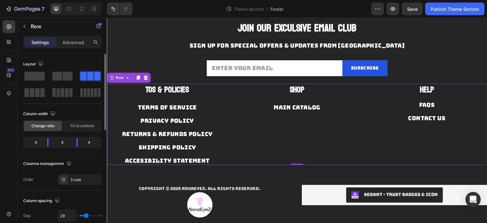
scroll to position [58, 0]
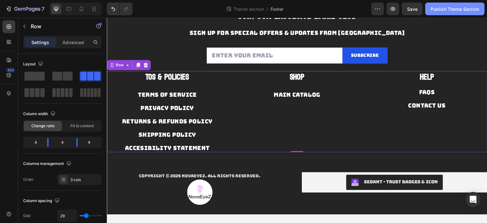
click at [461, 11] on div "Publish Theme Section" at bounding box center [454, 9] width 48 height 7
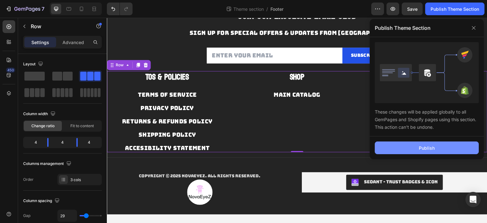
click at [400, 149] on button "Publish" at bounding box center [427, 147] width 104 height 13
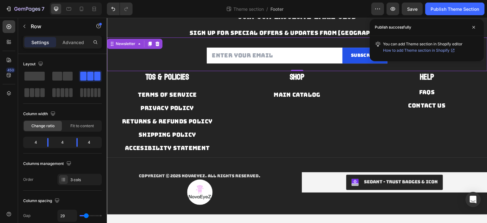
click at [171, 41] on div "Email Field Subscribe Submit Button Row Newsletter 0" at bounding box center [297, 54] width 380 height 34
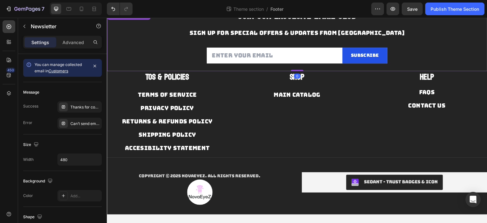
click at [173, 27] on div "JOIN OUR EXCULSIVE EMAIL CLUB Heading SIGN UP FOR SPECIAL OFFERS & UPDATES FROM…" at bounding box center [297, 39] width 380 height 63
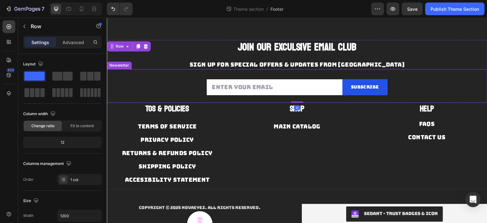
scroll to position [0, 0]
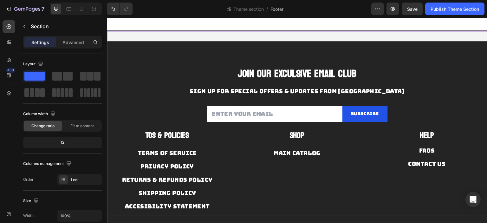
click at [188, 37] on div "JOIN OUR EXCULSIVE EMAIL CLUB Heading SIGN UP FOR SPECIAL OFFERS & UPDATES FROM…" at bounding box center [297, 156] width 380 height 252
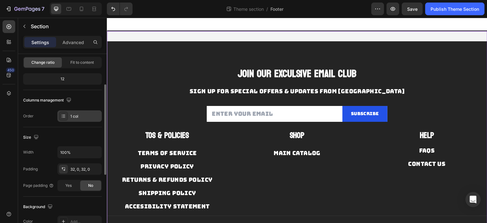
scroll to position [95, 0]
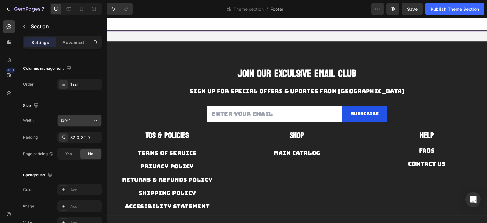
click at [75, 116] on input "100%" at bounding box center [80, 120] width 44 height 11
click at [98, 118] on icon "button" at bounding box center [96, 120] width 6 height 6
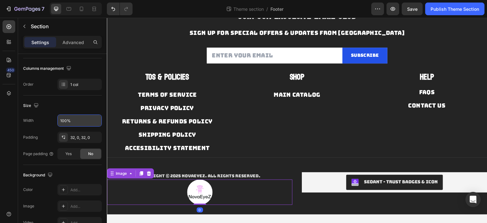
click at [214, 188] on div at bounding box center [199, 191] width 185 height 25
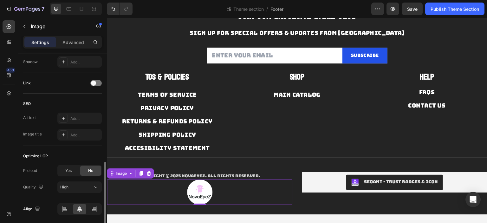
scroll to position [307, 0]
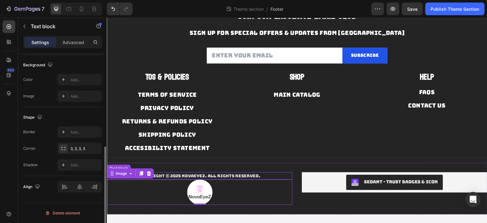
click at [229, 175] on p "Copyright © 2025 NOVAEYEZ. All Rights Reserved." at bounding box center [199, 176] width 184 height 6
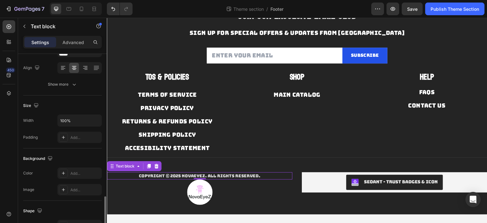
scroll to position [188, 0]
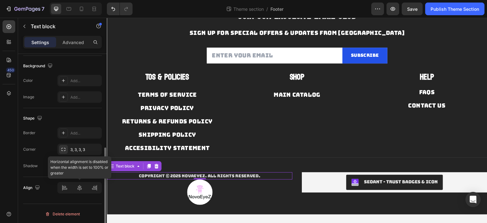
click at [79, 189] on div at bounding box center [79, 187] width 44 height 11
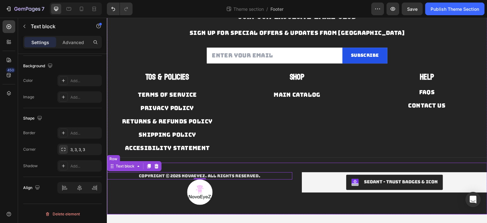
click at [279, 163] on div "Copyright © 2025 NOVAEYEZ. All Rights Reserved. Text block 0 Image SEOAnt ‑ Tru…" at bounding box center [297, 189] width 380 height 52
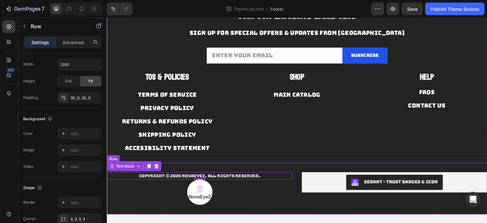
scroll to position [0, 0]
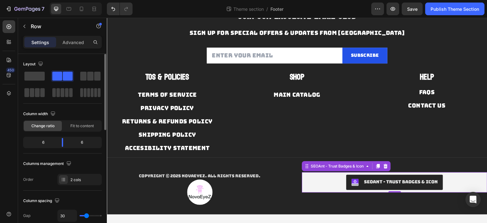
click at [328, 175] on div "SEOAnt ‑ Trust Badges & Icon" at bounding box center [394, 182] width 180 height 15
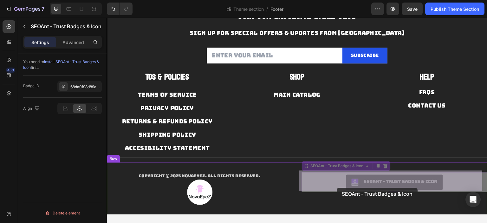
drag, startPoint x: 336, startPoint y: 183, endPoint x: 337, endPoint y: 188, distance: 4.2
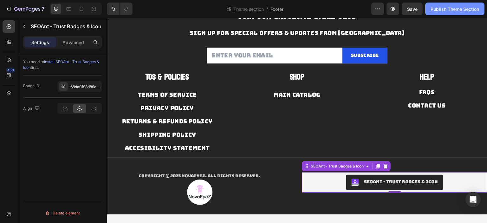
click at [444, 10] on div "Publish Theme Section" at bounding box center [454, 9] width 48 height 7
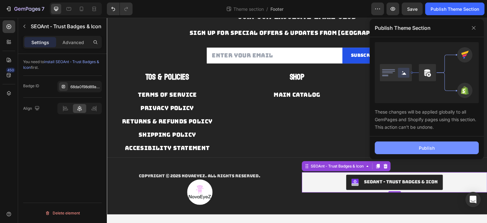
click at [429, 144] on button "Publish" at bounding box center [427, 147] width 104 height 13
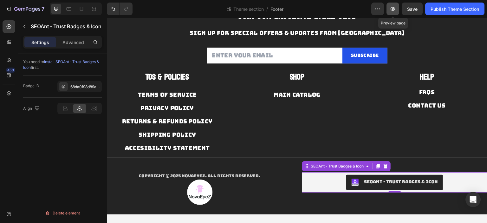
click at [392, 11] on icon "button" at bounding box center [392, 9] width 6 height 6
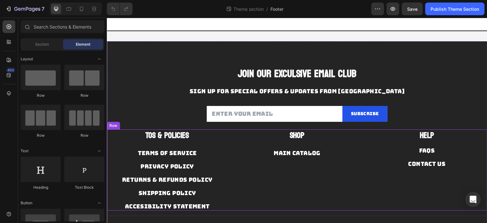
scroll to position [58, 0]
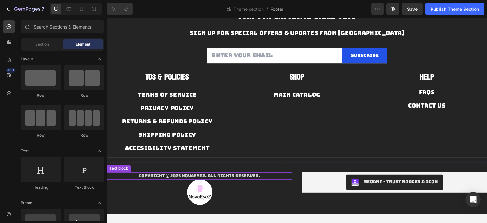
click at [268, 174] on p "Copyright © 2025 NOVAEYEZ. All Rights Reserved." at bounding box center [199, 176] width 184 height 6
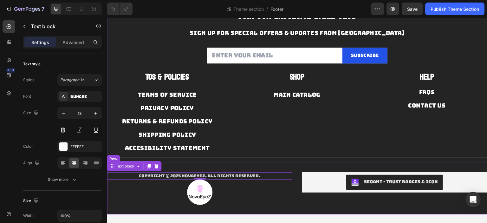
click at [276, 166] on div "Copyright © 2025 NOVAEYEZ. All Rights Reserved. Text block 0 Image SEOAnt ‑ Tru…" at bounding box center [297, 189] width 380 height 52
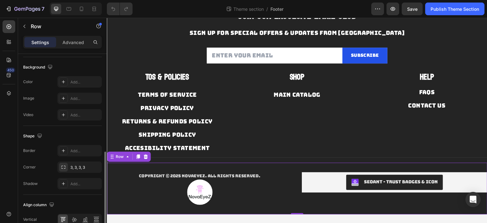
scroll to position [239, 0]
click at [69, 163] on div "3, 3, 3, 3" at bounding box center [79, 166] width 44 height 11
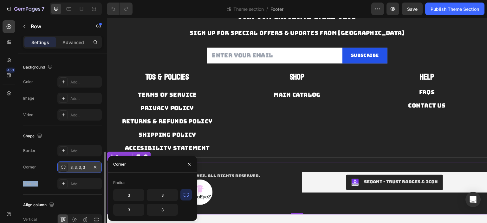
click at [69, 163] on div "3, 3, 3, 3" at bounding box center [79, 166] width 44 height 11
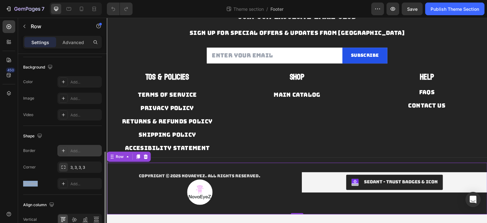
scroll to position [271, 0]
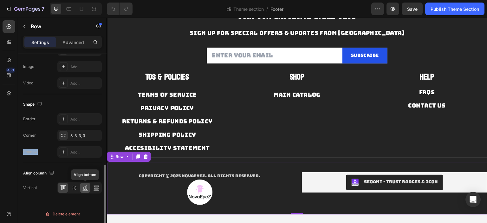
click at [80, 187] on div at bounding box center [85, 188] width 10 height 10
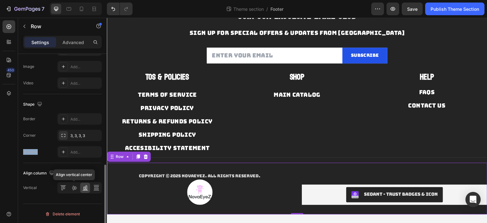
drag, startPoint x: 74, startPoint y: 188, endPoint x: 68, endPoint y: 188, distance: 5.1
click at [74, 188] on icon at bounding box center [74, 187] width 6 height 6
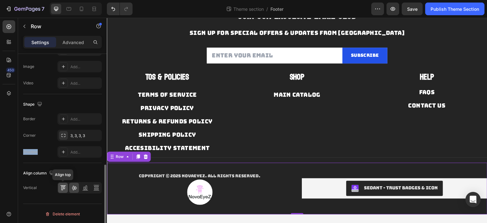
click at [61, 185] on icon at bounding box center [63, 187] width 6 height 6
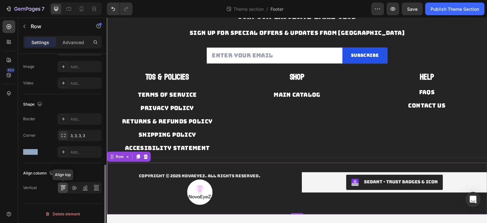
click at [61, 186] on icon at bounding box center [63, 187] width 6 height 6
click at [54, 171] on icon "button" at bounding box center [51, 173] width 6 height 6
drag, startPoint x: 78, startPoint y: 171, endPoint x: 79, endPoint y: 164, distance: 7.3
click at [78, 171] on div "Align column" at bounding box center [62, 173] width 79 height 10
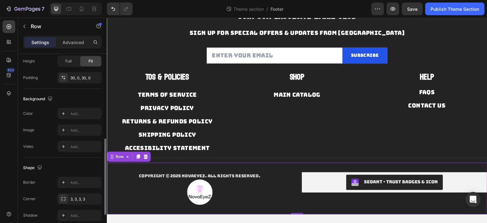
scroll to position [176, 0]
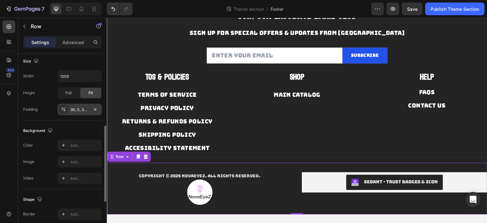
click at [77, 107] on div "30, 0, 30, 0" at bounding box center [79, 110] width 18 height 6
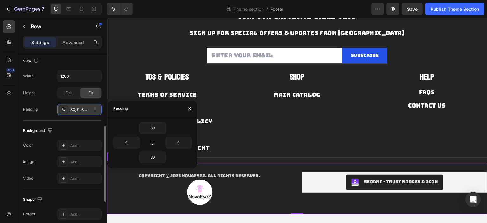
click at [77, 107] on div "30, 0, 30, 0" at bounding box center [79, 110] width 18 height 6
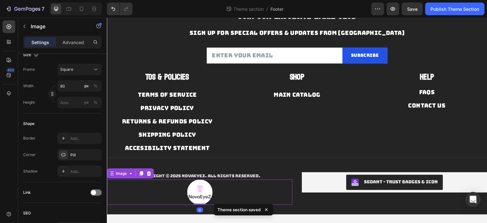
click at [230, 181] on div at bounding box center [199, 191] width 185 height 25
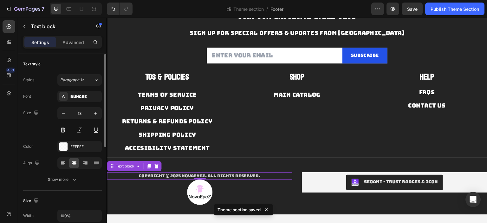
click at [235, 173] on p "Copyright © 2025 NOVAEYEZ. All Rights Reserved." at bounding box center [199, 176] width 184 height 6
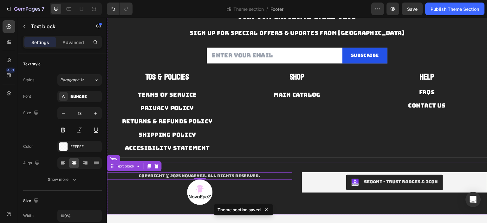
click at [283, 166] on div "Copyright © 2025 NOVAEYEZ. All Rights Reserved. Text block 0 Image SEOAnt ‑ Tru…" at bounding box center [297, 189] width 380 height 52
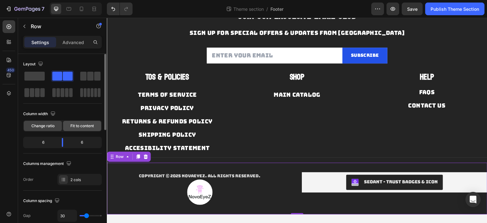
click at [75, 125] on span "Fit to content" at bounding box center [81, 126] width 23 height 6
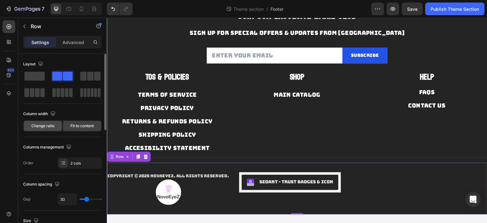
click at [48, 125] on span "Change ratio" at bounding box center [42, 126] width 23 height 6
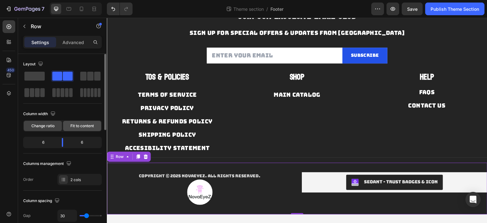
click at [86, 128] on span "Fit to content" at bounding box center [81, 126] width 23 height 6
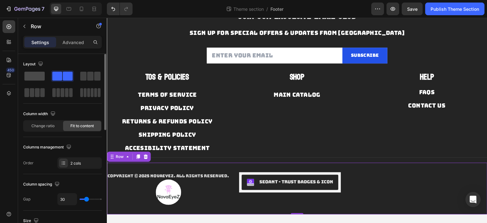
click at [39, 77] on span at bounding box center [34, 76] width 20 height 9
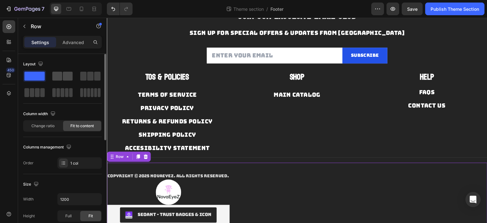
click at [59, 77] on span at bounding box center [57, 76] width 10 height 9
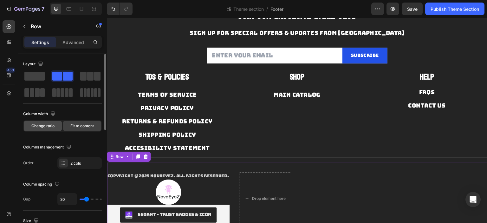
click at [51, 126] on span "Change ratio" at bounding box center [42, 126] width 23 height 6
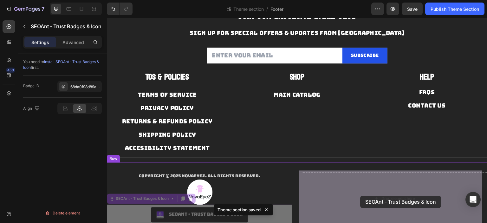
drag, startPoint x: 241, startPoint y: 212, endPoint x: 360, endPoint y: 195, distance: 119.9
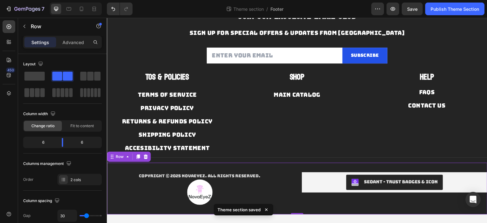
click at [324, 203] on div "Copyright © 2025 NOVAEYEZ. All Rights Reserved. Text block Image SEOAnt ‑ Trust…" at bounding box center [297, 189] width 380 height 52
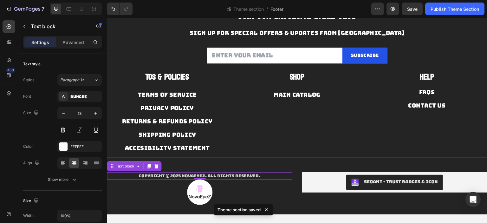
click at [259, 173] on p "Copyright © 2025 NOVAEYEZ. All Rights Reserved." at bounding box center [199, 176] width 184 height 6
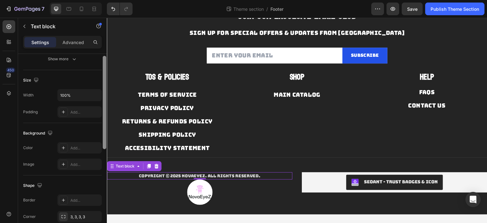
scroll to position [138, 0]
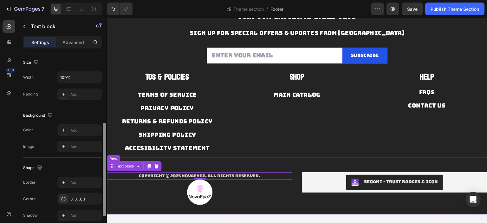
drag, startPoint x: 209, startPoint y: 136, endPoint x: 107, endPoint y: 207, distance: 124.5
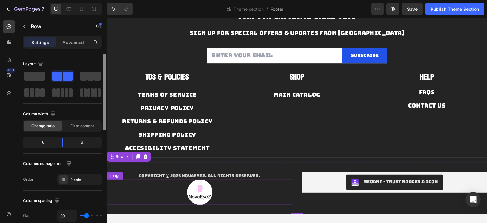
click at [253, 197] on div at bounding box center [199, 191] width 185 height 25
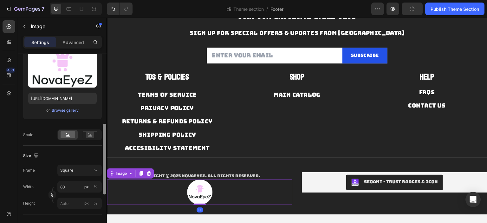
scroll to position [164, 0]
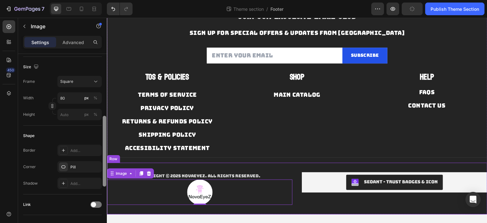
drag, startPoint x: 211, startPoint y: 107, endPoint x: 109, endPoint y: 99, distance: 102.1
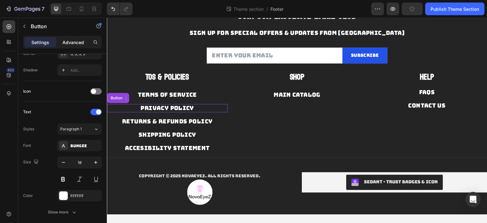
scroll to position [0, 0]
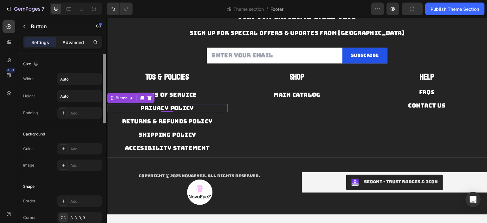
click at [77, 42] on p "Advanced" at bounding box center [73, 42] width 22 height 7
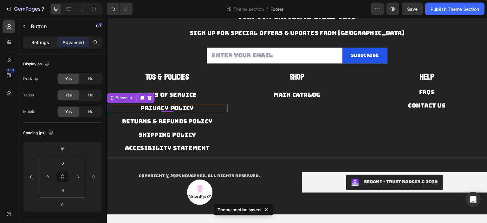
click at [42, 43] on p "Settings" at bounding box center [40, 42] width 18 height 7
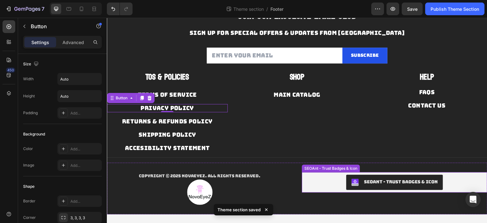
click at [346, 179] on button "SEOAnt ‑ Trust Badges & Icon" at bounding box center [394, 182] width 97 height 15
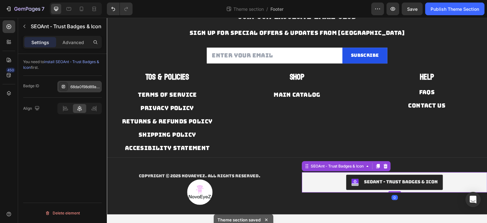
click at [78, 88] on div "68da0f98d89aa-42210667-431759121304" at bounding box center [85, 87] width 30 height 6
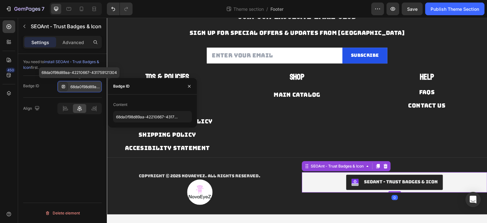
click at [64, 88] on icon at bounding box center [63, 86] width 5 height 5
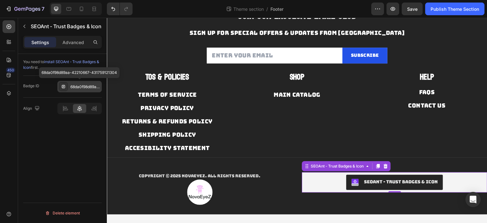
click at [64, 88] on icon at bounding box center [63, 86] width 5 height 5
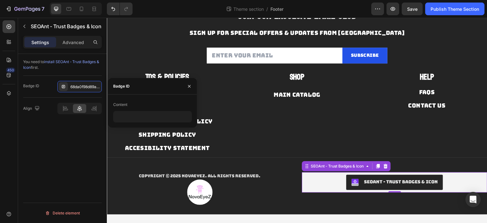
click at [67, 94] on div "Badge ID 68da0f98d89aa-42210667-431759121304" at bounding box center [62, 87] width 79 height 22
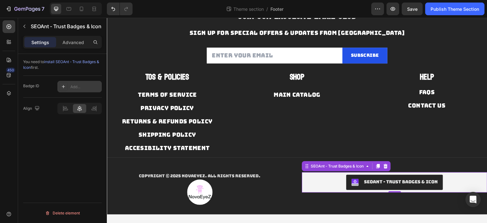
click at [73, 89] on div "Add..." at bounding box center [85, 87] width 30 height 6
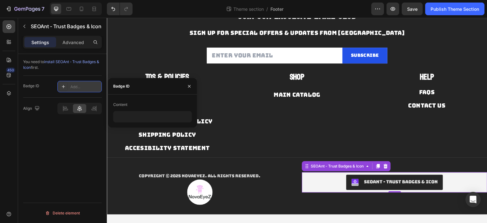
click at [79, 81] on div "Add..." at bounding box center [79, 86] width 44 height 11
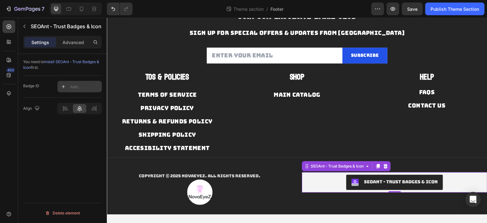
click at [75, 88] on div "Add..." at bounding box center [85, 87] width 30 height 6
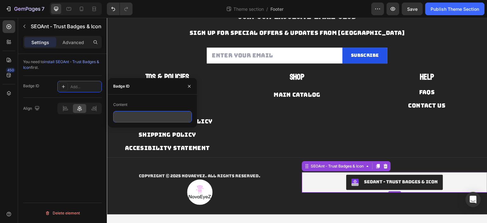
click at [123, 114] on input "text" at bounding box center [152, 116] width 79 height 11
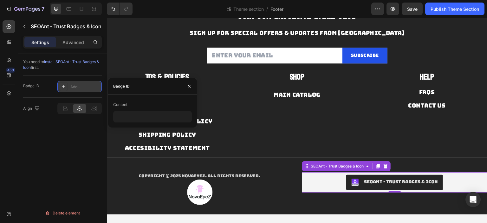
click at [61, 87] on icon at bounding box center [63, 86] width 5 height 5
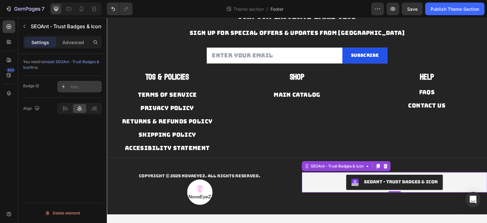
click at [76, 86] on div "Add..." at bounding box center [85, 87] width 30 height 6
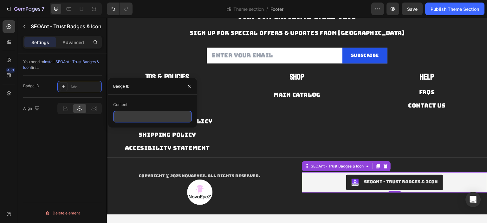
click at [151, 119] on input "text" at bounding box center [152, 116] width 79 height 11
paste input "68da0f98d89aa-42210667-431759121304"
type input "68da0f98d89aa-42210667-431759121304"
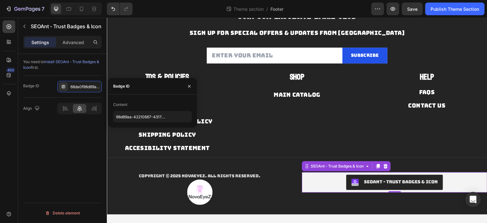
scroll to position [0, 0]
click at [52, 132] on div "You need to install SEOAnt ‑ Trust Badges & Icon first. Badge ID 68da0f98d89aa-…" at bounding box center [62, 147] width 89 height 187
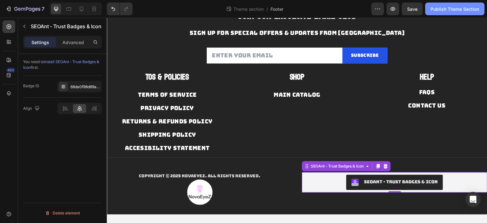
click at [473, 9] on div "Publish Theme Section" at bounding box center [454, 9] width 48 height 7
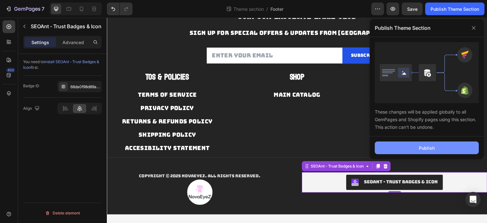
click at [433, 145] on div "Publish" at bounding box center [427, 147] width 16 height 7
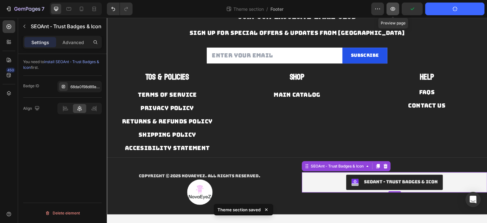
click at [393, 13] on button "button" at bounding box center [392, 9] width 13 height 13
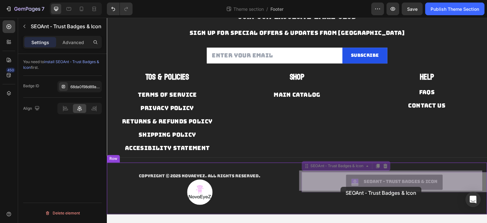
drag, startPoint x: 342, startPoint y: 182, endPoint x: 341, endPoint y: 187, distance: 5.0
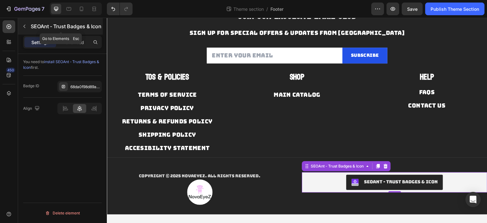
click at [25, 27] on icon "button" at bounding box center [24, 26] width 5 height 5
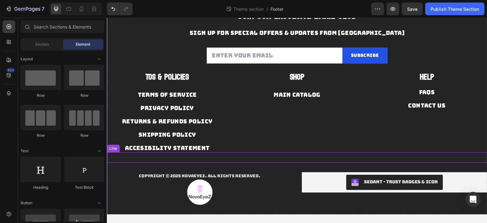
click at [269, 154] on div "Title Line" at bounding box center [297, 157] width 380 height 10
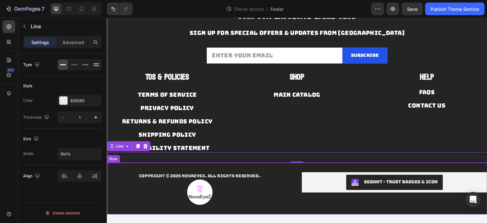
click at [267, 163] on div "Copyright © 2025 NOVAEYEZ. All Rights Reserved. Text block Image SEOAnt ‑ Trust…" at bounding box center [297, 189] width 380 height 52
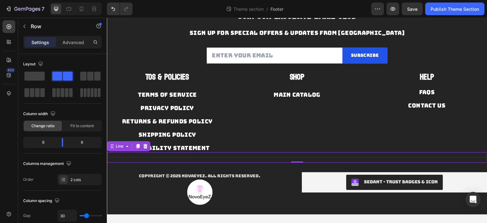
click at [238, 152] on div "Title Line 0" at bounding box center [297, 157] width 380 height 10
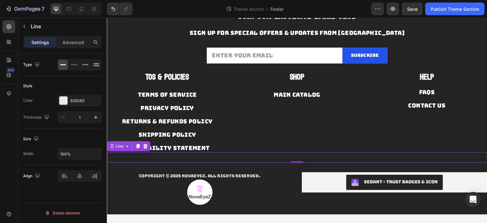
click at [221, 165] on div "Copyright © 2025 NOVAEYEZ. All Rights Reserved. Text block Image SEOAnt ‑ Trust…" at bounding box center [297, 189] width 380 height 52
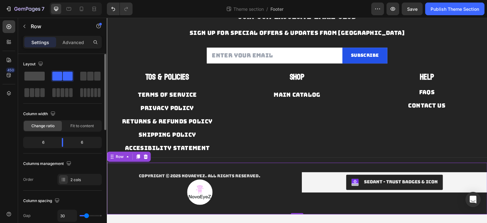
click at [42, 77] on span at bounding box center [34, 76] width 20 height 9
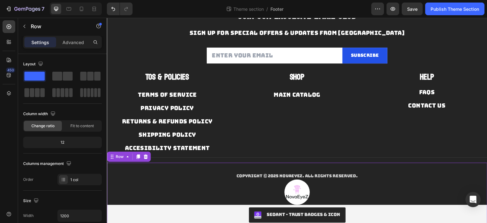
scroll to position [79, 0]
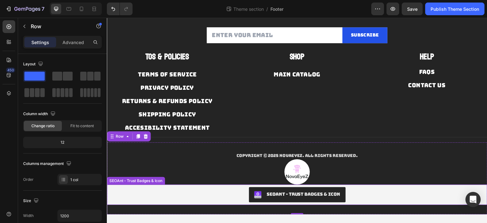
click at [239, 192] on div "SEOAnt ‑ Trust Badges & Icon" at bounding box center [296, 194] width 375 height 15
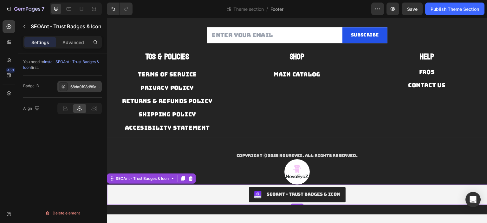
click at [74, 85] on div "68da0f98d89aa-42210667-431759121304" at bounding box center [85, 87] width 30 height 6
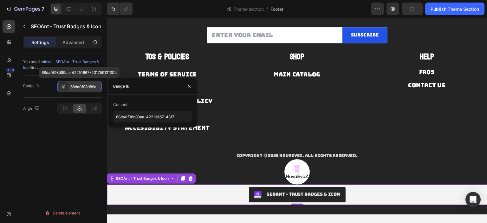
click at [73, 83] on div "68da0f98d89aa-42210667-431759121304" at bounding box center [79, 86] width 44 height 11
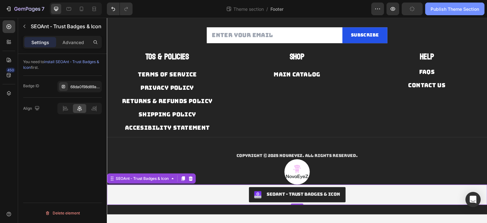
click at [450, 10] on div "Publish Theme Section" at bounding box center [454, 9] width 48 height 7
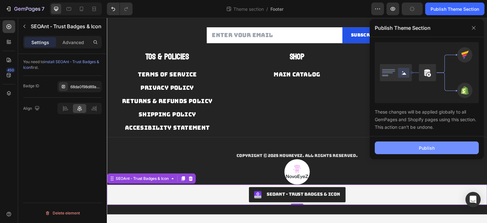
click at [430, 148] on div "Publish" at bounding box center [427, 147] width 16 height 7
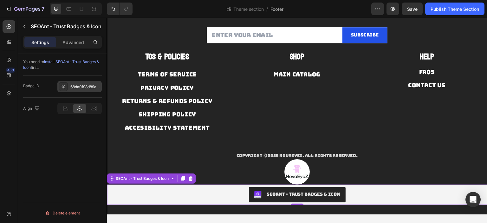
click at [61, 86] on icon at bounding box center [63, 86] width 5 height 5
click at [86, 61] on span "install SEOAnt ‑ Trust Badges & Icon" at bounding box center [61, 64] width 76 height 10
click at [72, 84] on div "68da0f98d89aa-42210667-431759121304" at bounding box center [85, 87] width 30 height 6
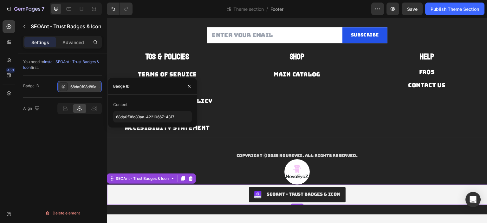
click at [81, 90] on div "68da0f98d89aa-42210667-431759121304" at bounding box center [79, 86] width 44 height 11
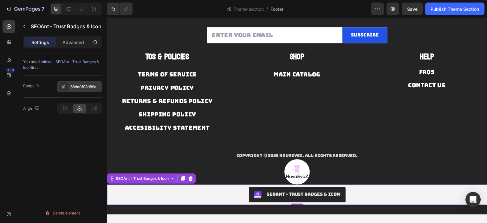
click at [83, 85] on div "68da0f98d89aa-42210667-431759121304" at bounding box center [85, 87] width 30 height 6
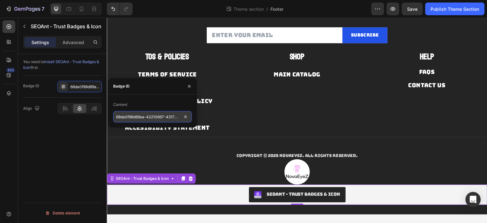
click at [146, 118] on input "68da0f98d89aa-42210667-431759121304" at bounding box center [152, 116] width 79 height 11
paste input "text"
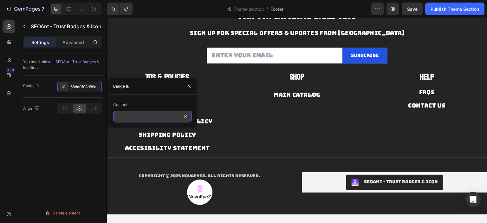
scroll to position [0, 0]
paste input "68da0f98d89aa-42210667-431759121304"
type input "68da0f98d89aa-42210667-431759121304"
drag, startPoint x: 170, startPoint y: 116, endPoint x: 188, endPoint y: 114, distance: 18.2
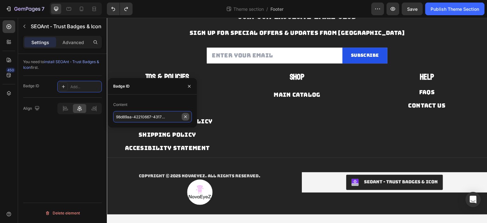
click at [188, 114] on div "68da0f98d89aa-42210667-431759121304" at bounding box center [152, 116] width 79 height 11
click at [162, 114] on input "68da0f98d89aa-42210667-431759121304" at bounding box center [152, 116] width 79 height 11
click at [284, 173] on p "Copyright © 2025 NOVAEYEZ. All Rights Reserved." at bounding box center [199, 176] width 184 height 6
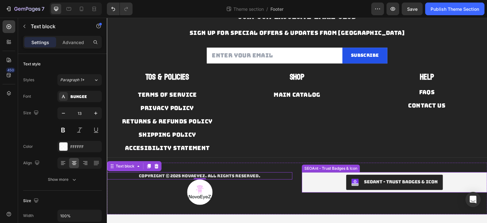
click at [311, 185] on div "SEOAnt ‑ Trust Badges & Icon" at bounding box center [394, 182] width 180 height 15
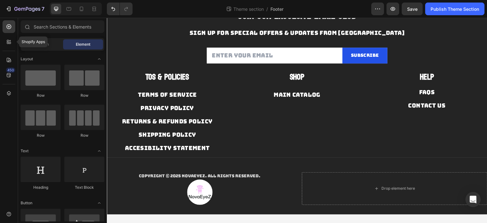
click at [4, 42] on div at bounding box center [9, 41] width 13 height 13
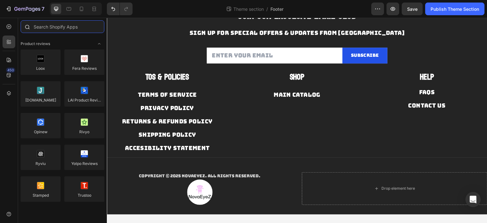
click at [55, 30] on input "text" at bounding box center [63, 26] width 84 height 13
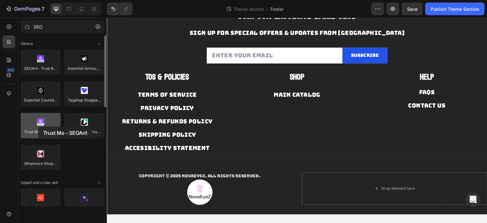
click at [38, 126] on div at bounding box center [41, 125] width 40 height 25
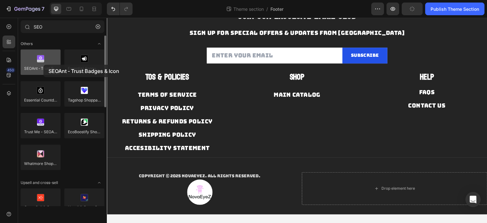
click at [43, 65] on div at bounding box center [41, 61] width 40 height 25
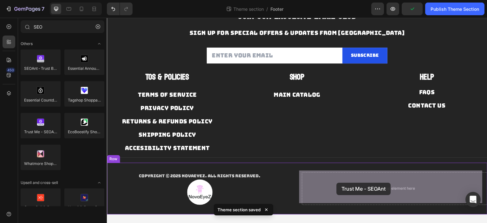
drag, startPoint x: 153, startPoint y: 148, endPoint x: 336, endPoint y: 183, distance: 186.4
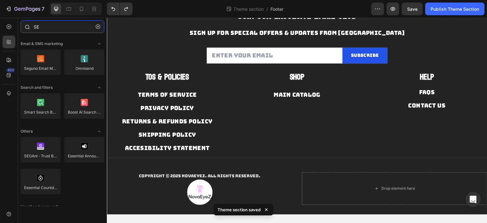
click at [52, 31] on input "SE" at bounding box center [63, 26] width 84 height 13
type input "SE"
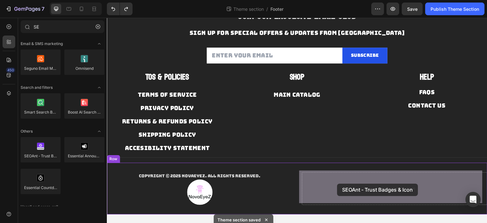
drag, startPoint x: 146, startPoint y: 166, endPoint x: 337, endPoint y: 183, distance: 191.5
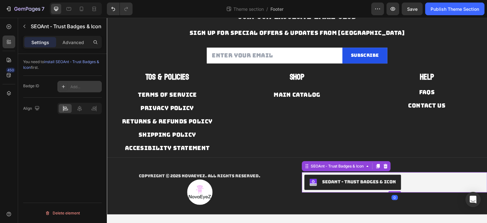
click at [75, 82] on div "Add..." at bounding box center [79, 86] width 44 height 11
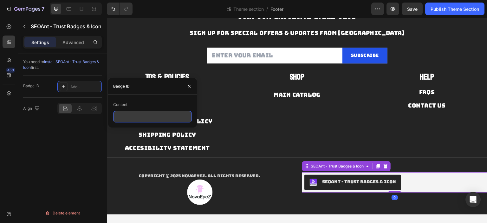
click at [130, 114] on input "text" at bounding box center [152, 116] width 79 height 11
paste input "68da0f98d89aa-42210667-431759121304"
type input "68da0f98d89aa-42210667-431759121304"
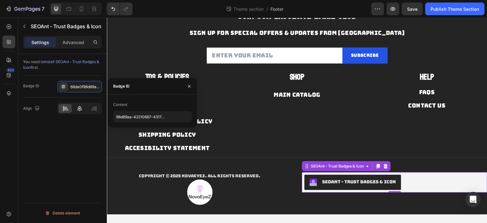
scroll to position [0, 0]
click at [77, 104] on div at bounding box center [79, 108] width 13 height 9
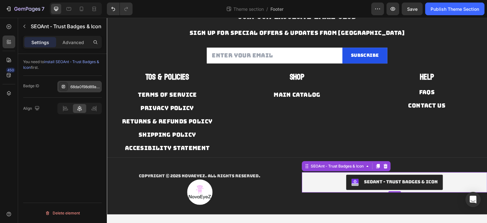
click at [62, 86] on icon at bounding box center [63, 86] width 2 height 0
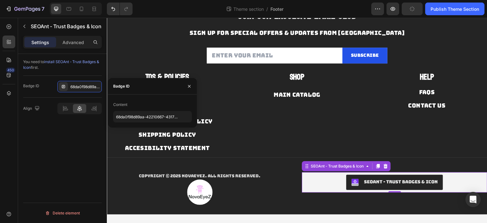
click at [67, 144] on div "You need to install SEOAnt ‑ Trust Badges & Icon first. Badge ID 68da0f98d89aa-…" at bounding box center [62, 147] width 89 height 187
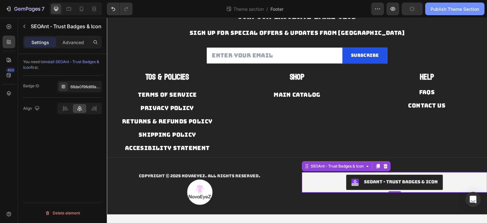
click at [440, 10] on div "Publish Theme Section" at bounding box center [454, 9] width 48 height 7
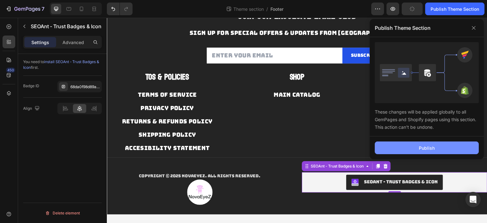
click at [420, 143] on button "Publish" at bounding box center [427, 147] width 104 height 13
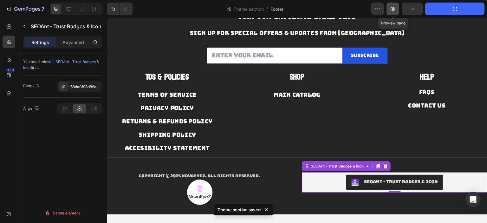
click at [396, 10] on button "button" at bounding box center [392, 9] width 13 height 13
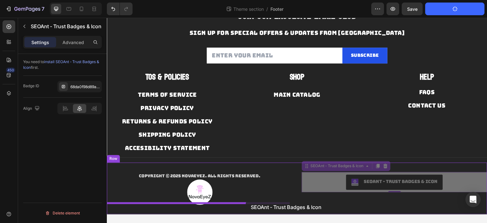
drag, startPoint x: 363, startPoint y: 178, endPoint x: 246, endPoint y: 201, distance: 120.1
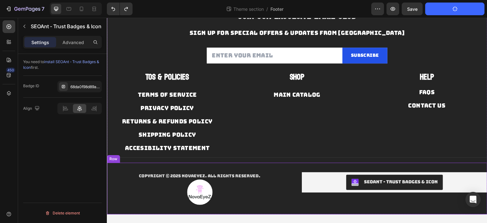
click at [277, 168] on div "Copyright © 2025 NOVAEYEZ. All Rights Reserved. Text block Image SEOAnt ‑ Trust…" at bounding box center [297, 189] width 380 height 52
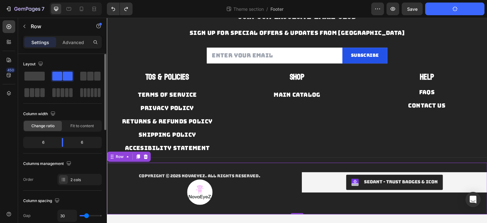
click at [40, 70] on div "Layout" at bounding box center [62, 78] width 79 height 39
click at [29, 76] on span at bounding box center [34, 76] width 20 height 9
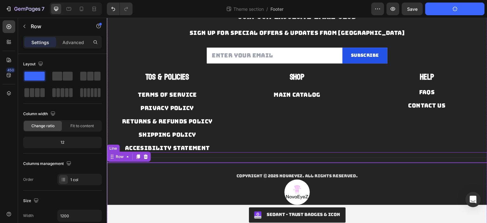
scroll to position [79, 0]
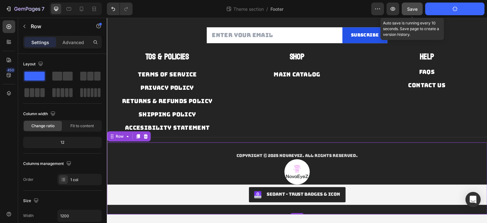
click at [414, 10] on span "Save" at bounding box center [412, 8] width 10 height 5
